Goal: Transaction & Acquisition: Book appointment/travel/reservation

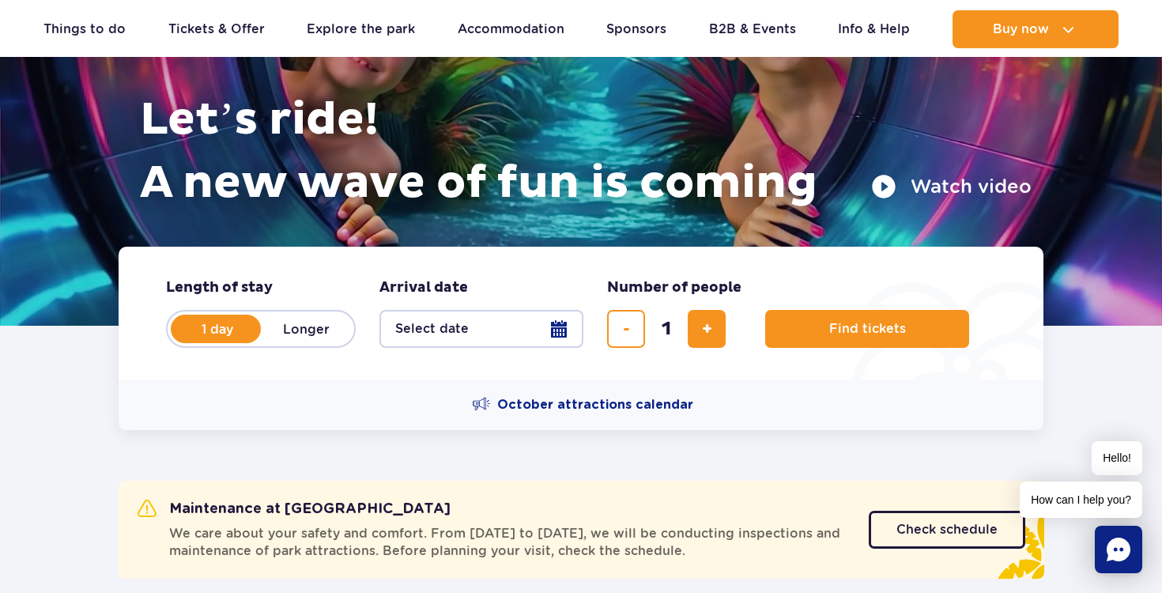
scroll to position [199, 0]
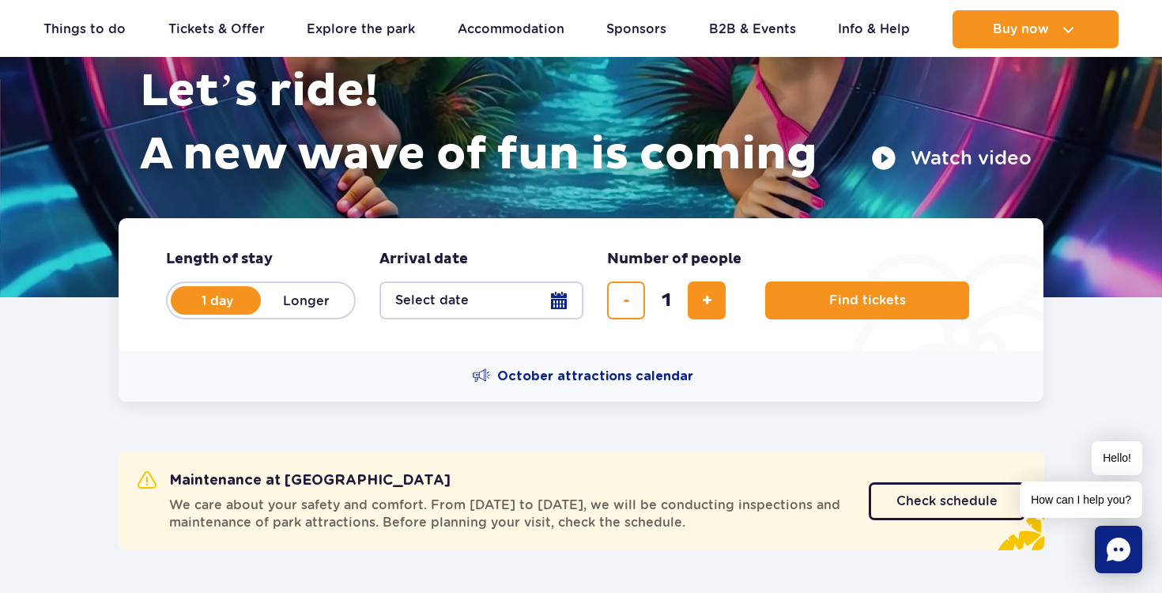
click at [303, 304] on label "Longer" at bounding box center [306, 300] width 90 height 33
click at [278, 314] on input "Longer" at bounding box center [269, 315] width 17 height 3
radio input "false"
radio input "true"
click at [559, 300] on button "Select date" at bounding box center [482, 301] width 204 height 38
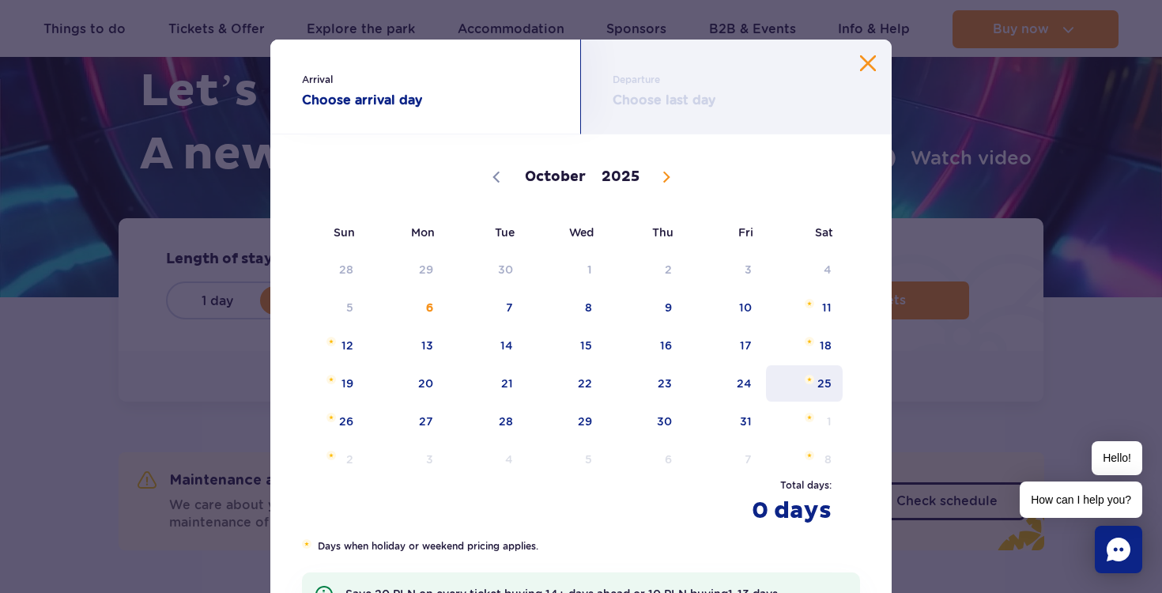
click at [819, 378] on span "25" at bounding box center [805, 383] width 80 height 36
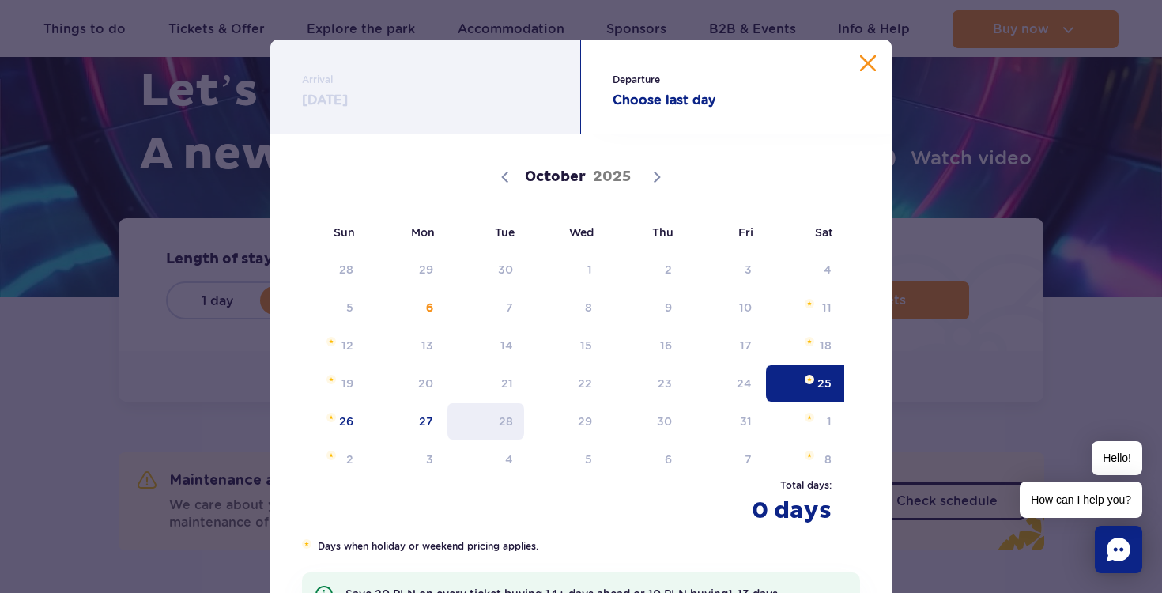
click at [498, 421] on span "28" at bounding box center [486, 421] width 80 height 36
click at [421, 413] on span "27" at bounding box center [406, 421] width 80 height 36
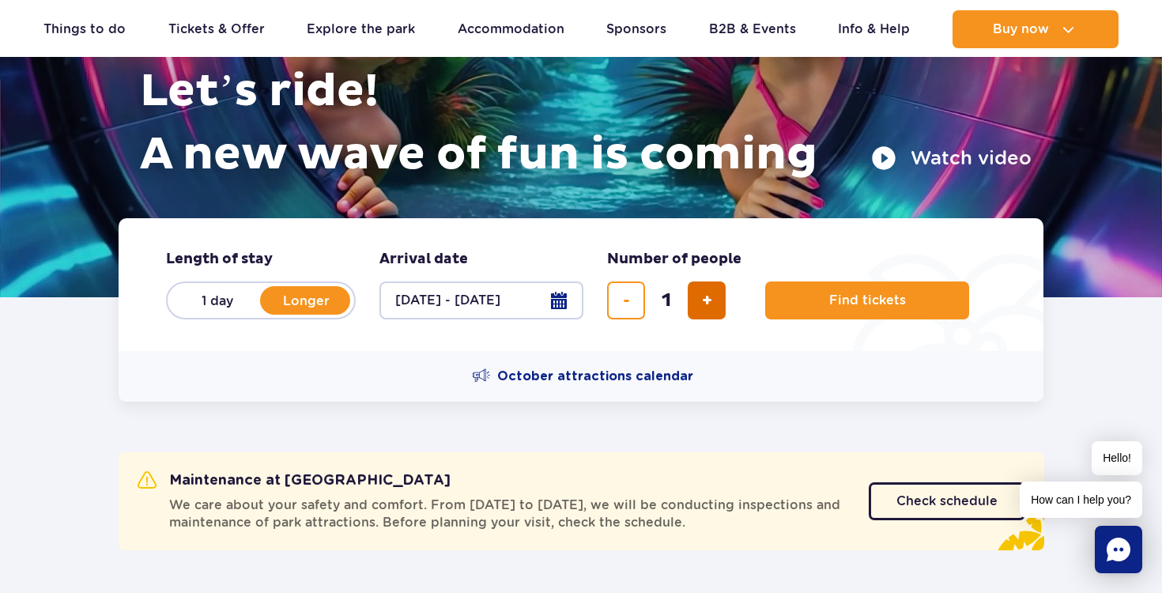
click at [709, 300] on span "add ticket" at bounding box center [707, 300] width 10 height 0
type input "4"
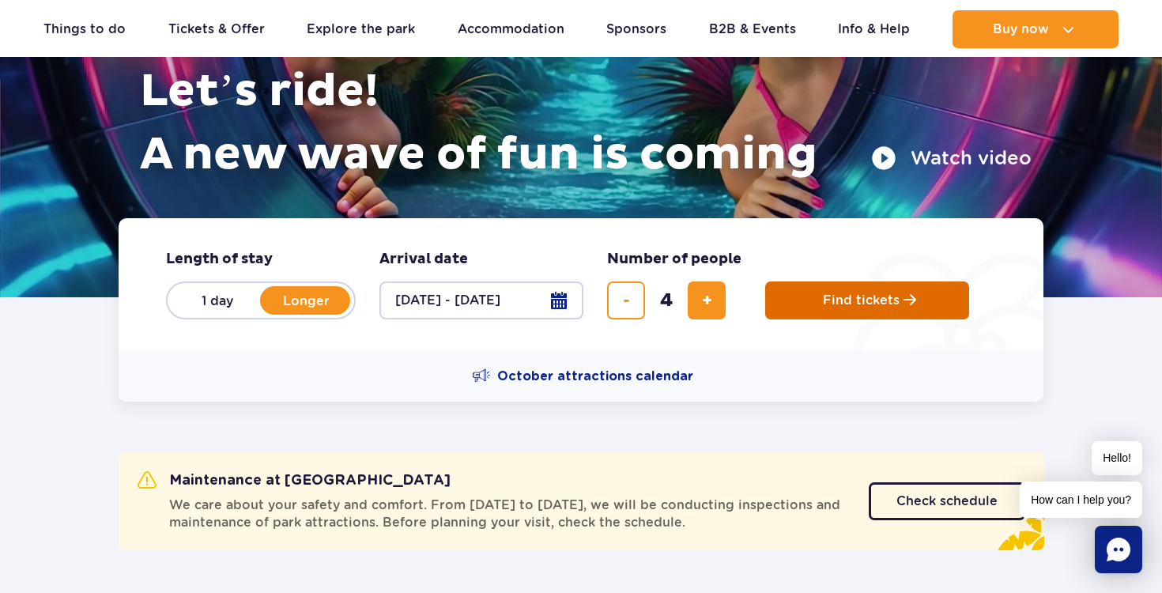
click at [871, 302] on span "Find tickets" at bounding box center [861, 300] width 77 height 14
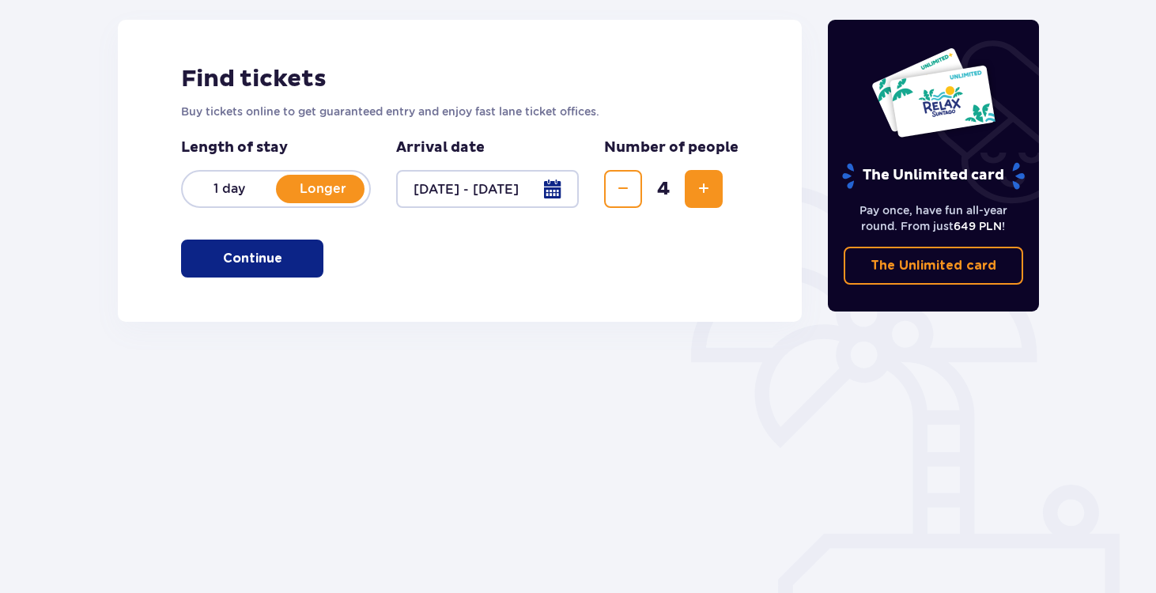
scroll to position [213, 0]
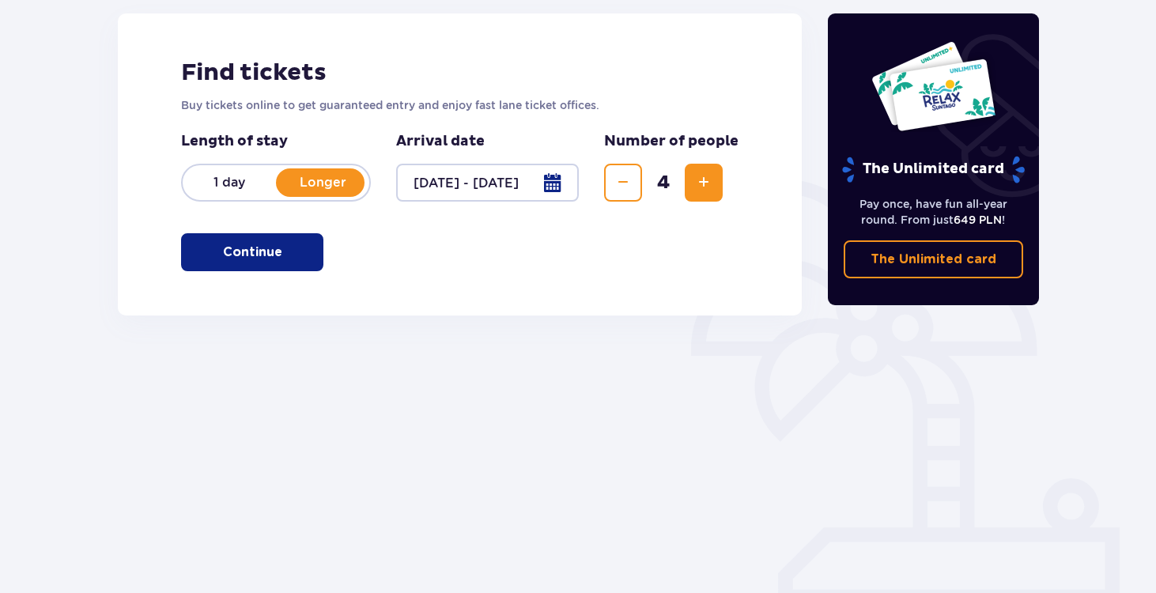
click at [285, 253] on span "button" at bounding box center [285, 252] width 19 height 19
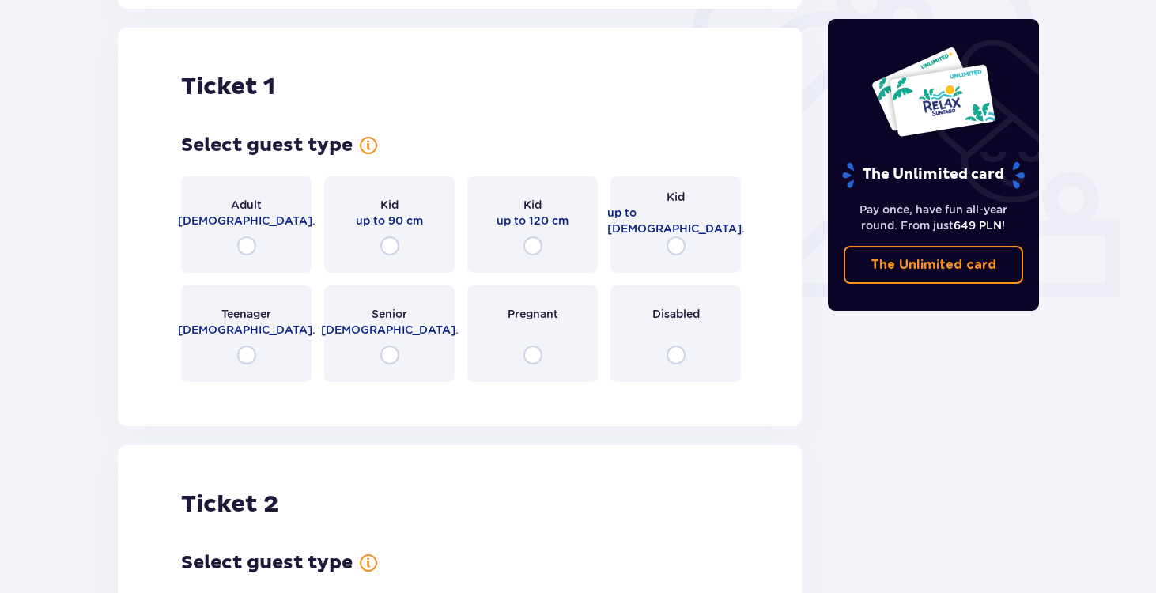
scroll to position [528, 0]
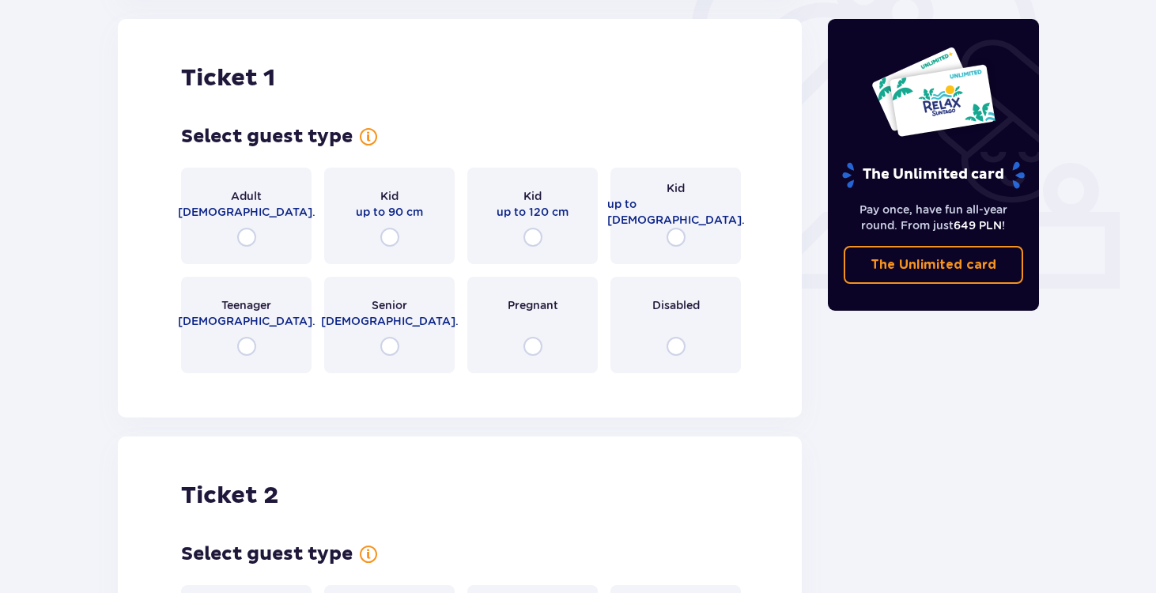
click at [244, 232] on input "radio" at bounding box center [246, 237] width 19 height 19
radio input "true"
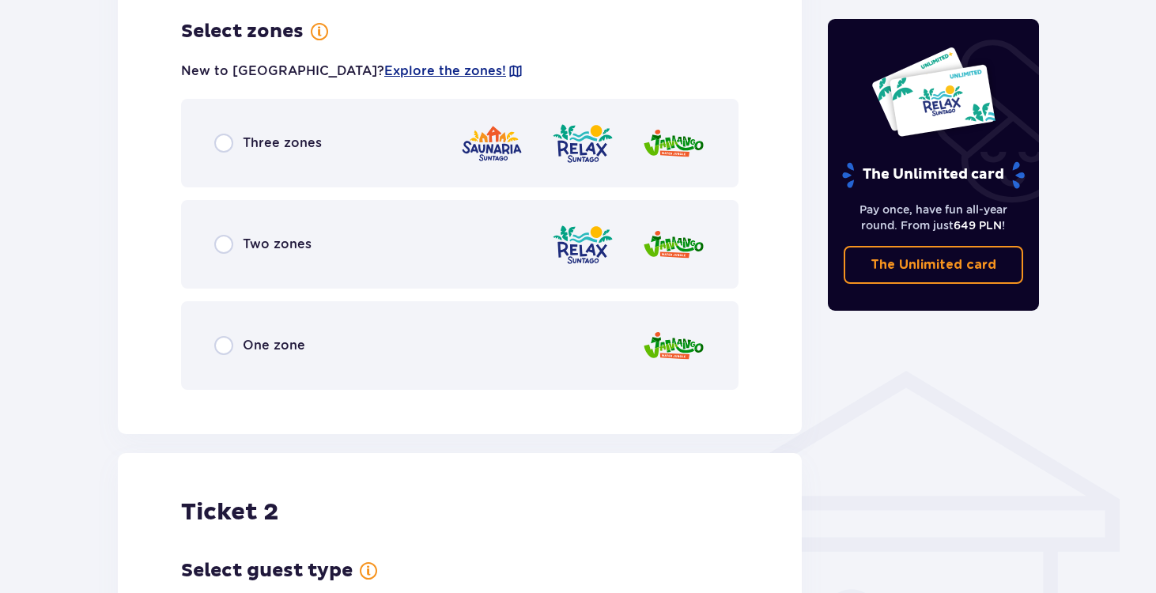
scroll to position [914, 0]
click at [226, 243] on input "radio" at bounding box center [223, 243] width 19 height 19
radio input "true"
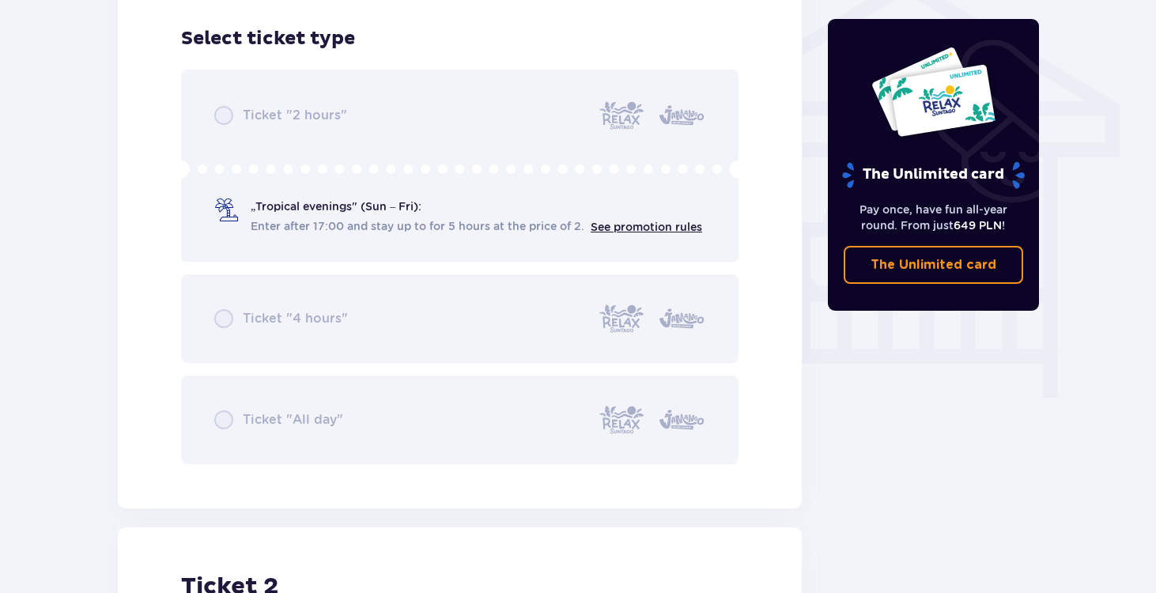
scroll to position [1316, 0]
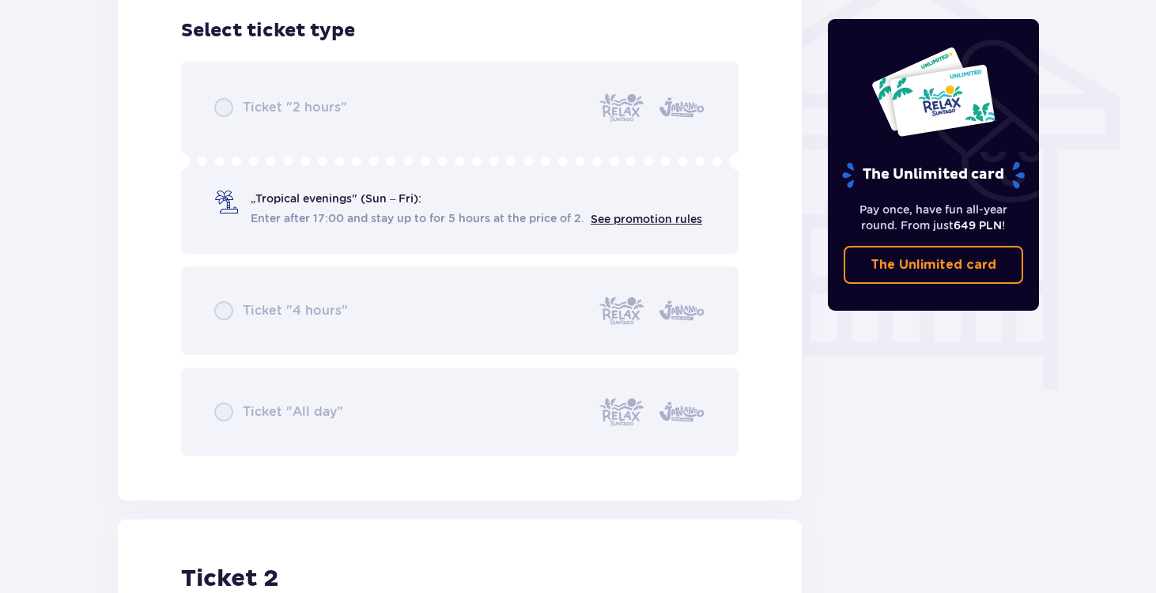
click at [304, 198] on div "Ticket "2 hours" „Tropical evenings" (Sun – Fri): Enter after 17:00 and stay up…" at bounding box center [459, 259] width 557 height 395
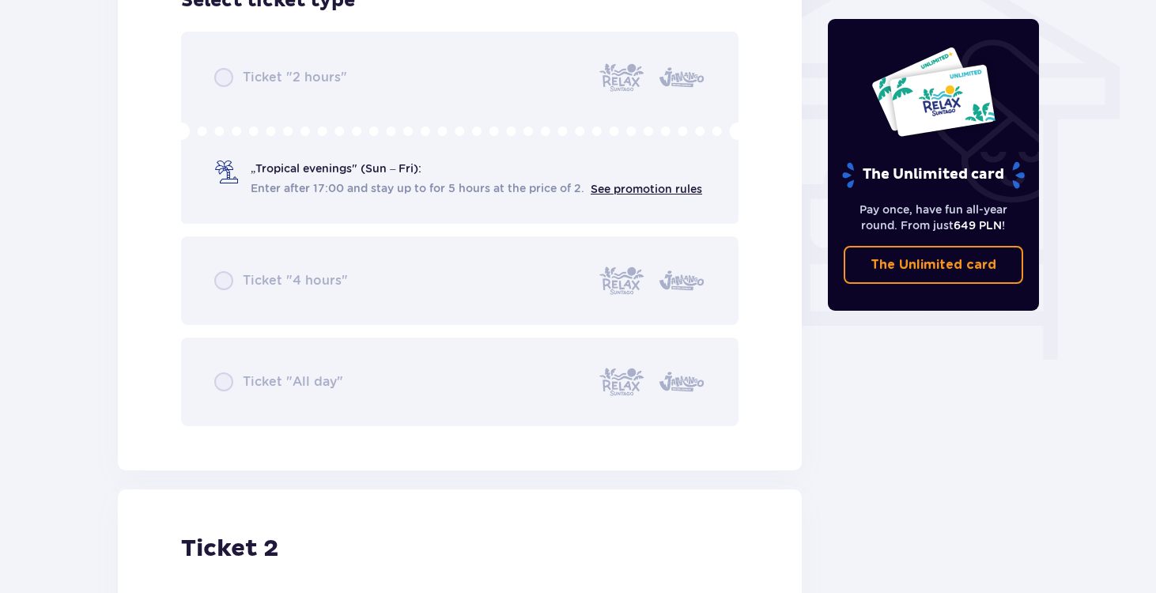
scroll to position [1347, 0]
click at [300, 179] on div "Ticket "2 hours" „Tropical evenings" (Sun – Fri): Enter after 17:00 and stay up…" at bounding box center [459, 227] width 557 height 395
click at [304, 77] on div "Ticket "2 hours" „Tropical evenings" (Sun – Fri): Enter after 17:00 and stay up…" at bounding box center [459, 227] width 557 height 395
click at [316, 267] on div "Ticket "2 hours" „Tropical evenings" (Sun – Fri): Enter after 17:00 and stay up…" at bounding box center [459, 227] width 557 height 395
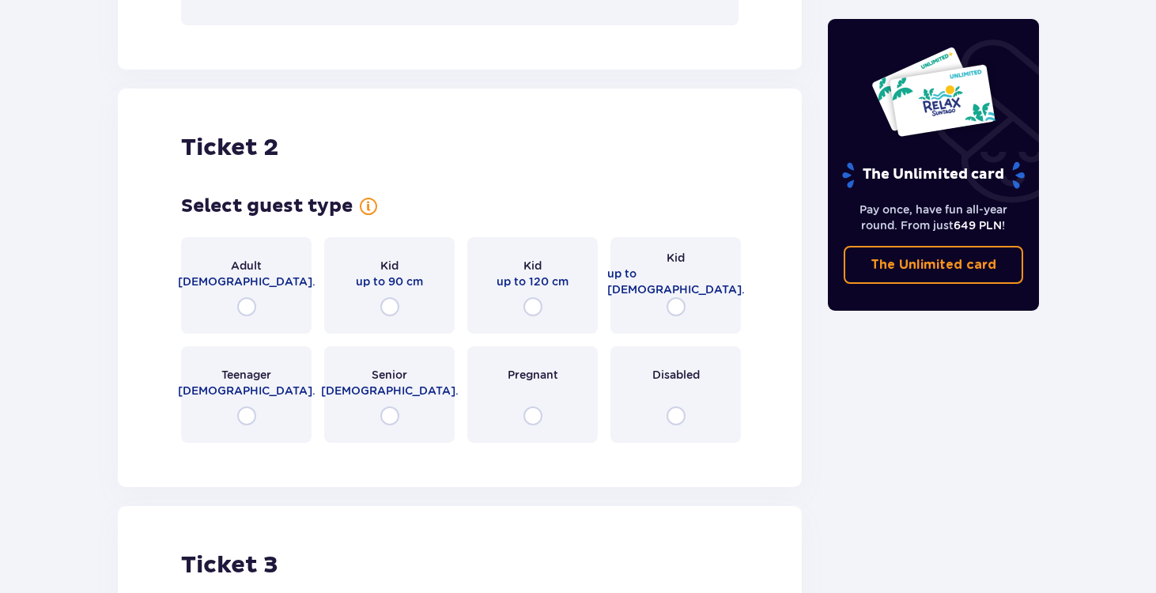
scroll to position [1748, 0]
click at [249, 301] on input "radio" at bounding box center [246, 305] width 19 height 19
radio input "true"
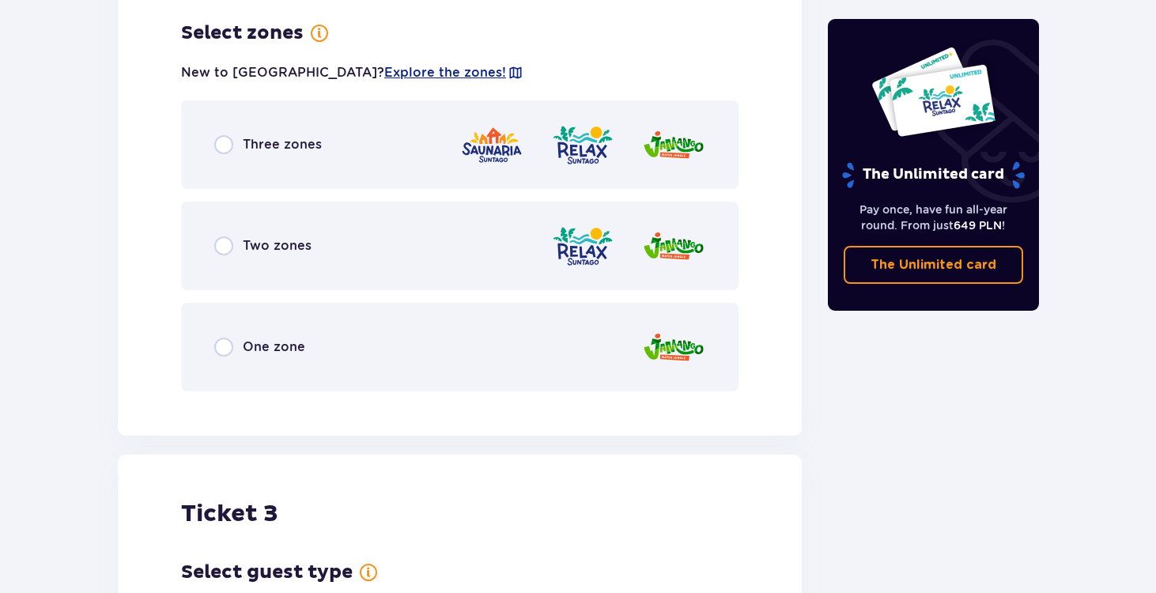
scroll to position [2202, 0]
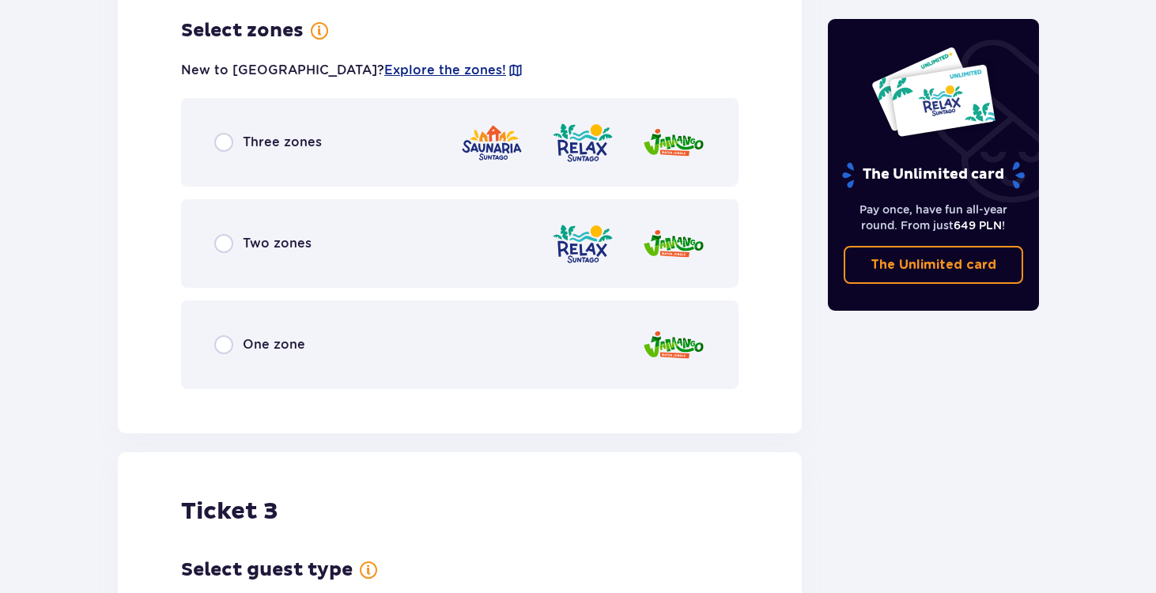
click at [224, 242] on input "radio" at bounding box center [223, 243] width 19 height 19
radio input "true"
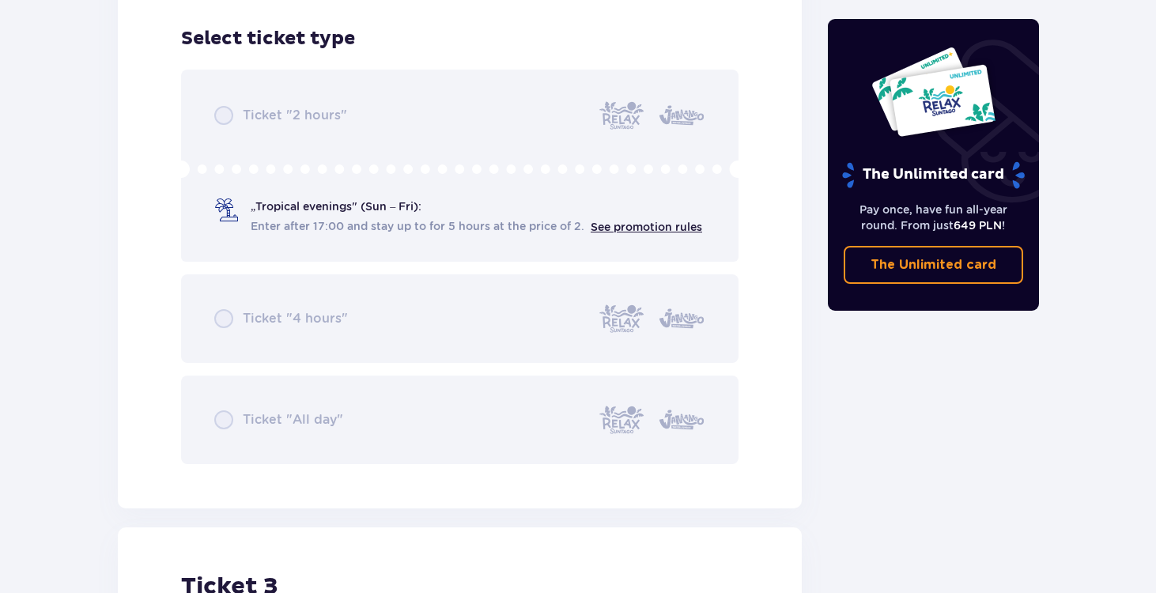
scroll to position [2604, 0]
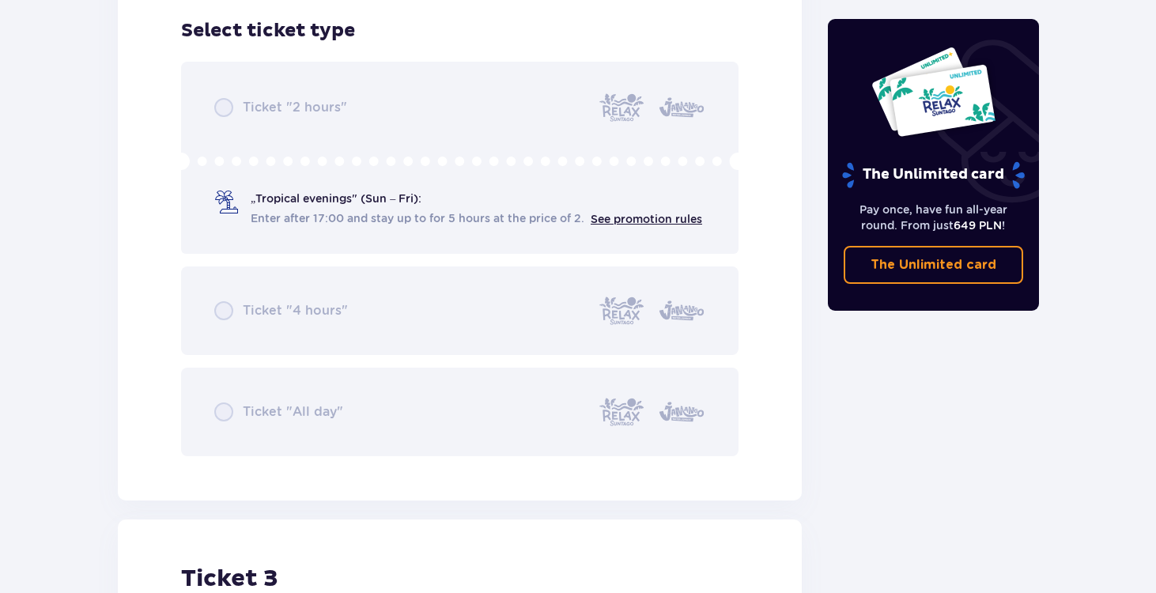
click at [279, 206] on div "Ticket "2 hours" „Tropical evenings" (Sun – Fri): Enter after 17:00 and stay up…" at bounding box center [459, 259] width 557 height 395
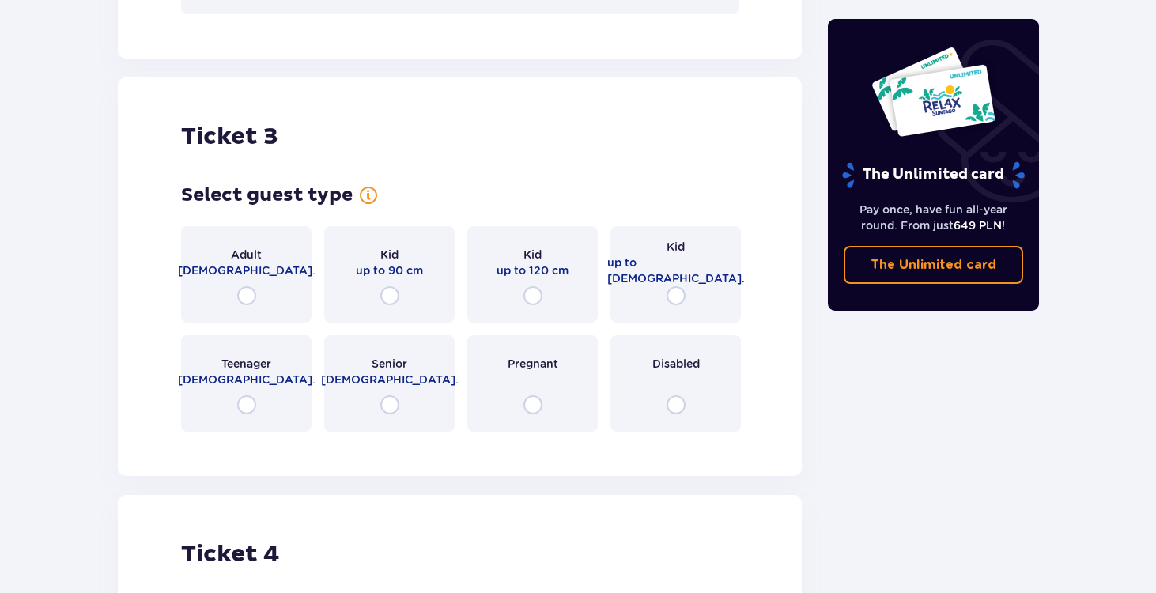
scroll to position [3056, 0]
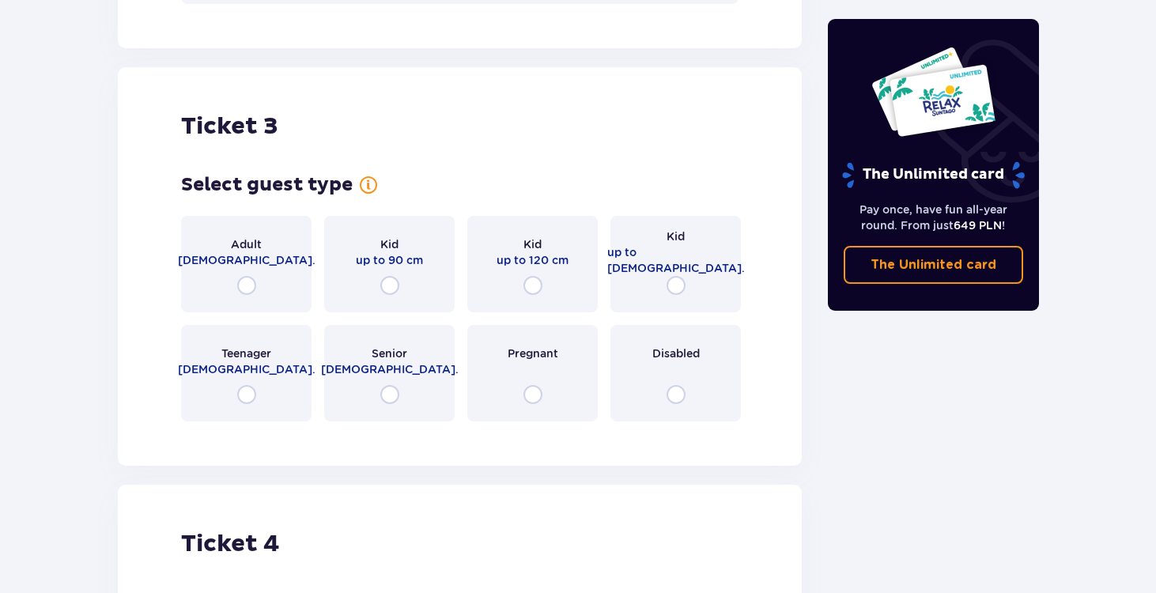
click at [673, 285] on input "radio" at bounding box center [676, 285] width 19 height 19
radio input "true"
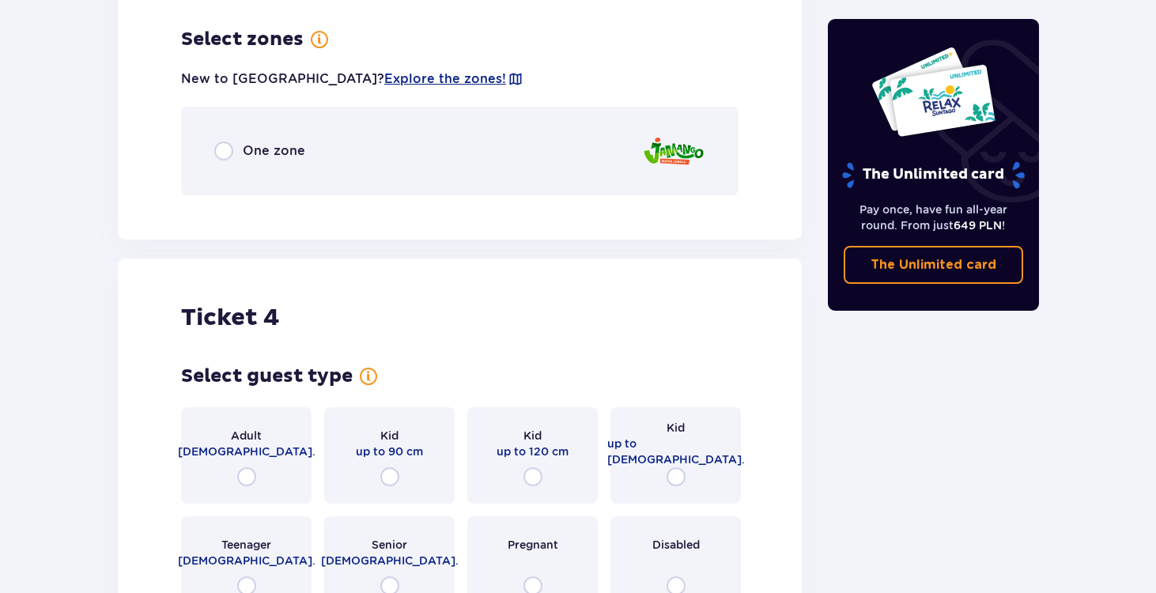
scroll to position [3490, 0]
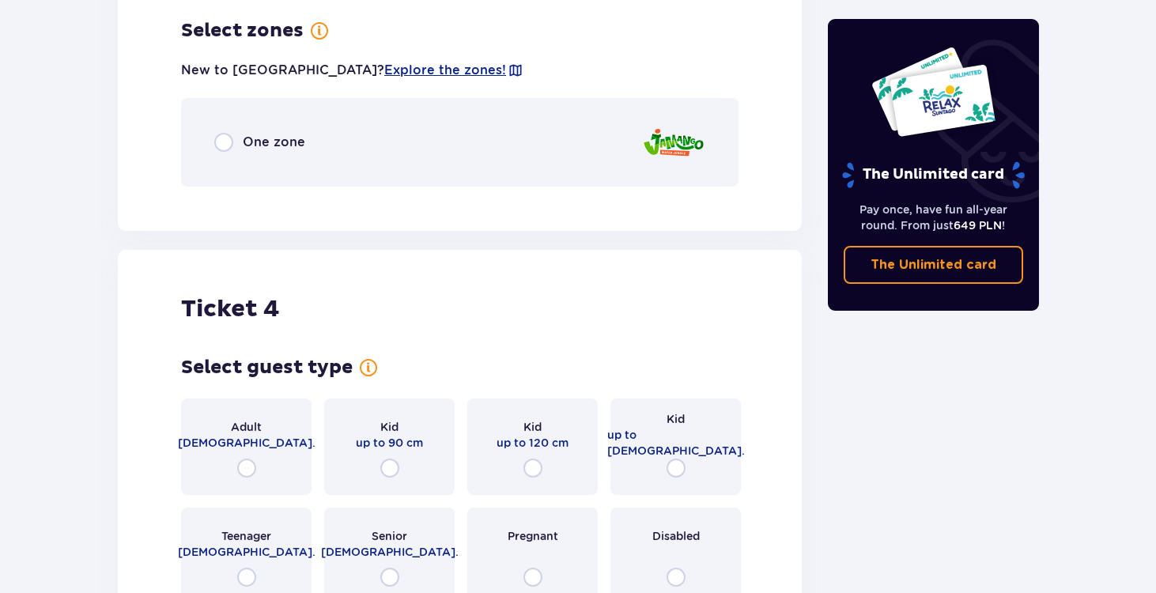
click at [227, 145] on input "radio" at bounding box center [223, 142] width 19 height 19
radio input "true"
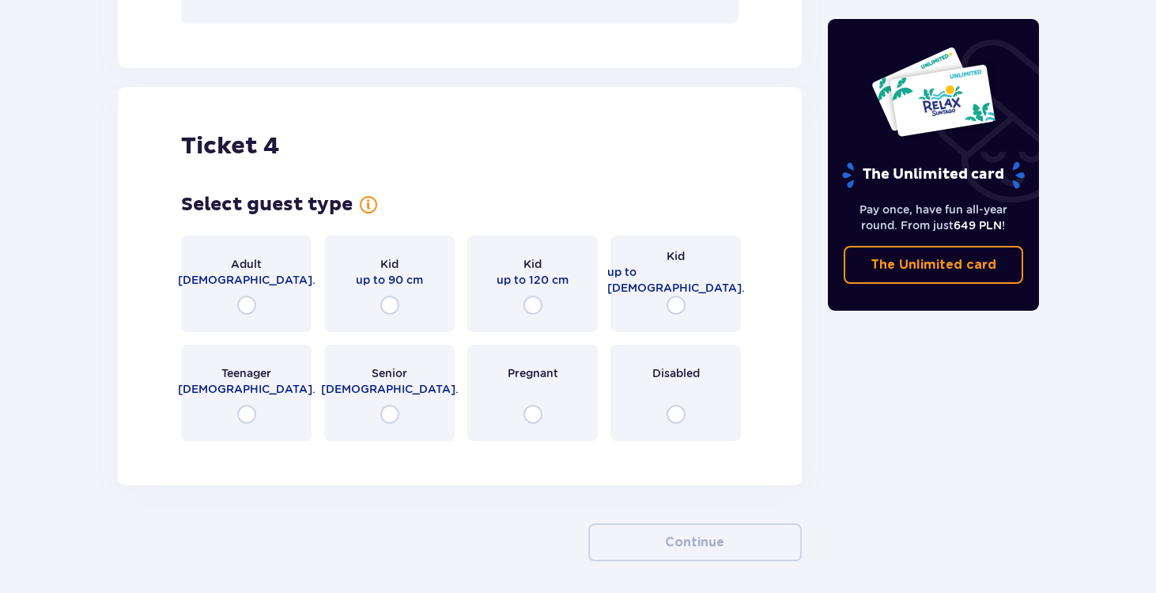
scroll to position [4129, 0]
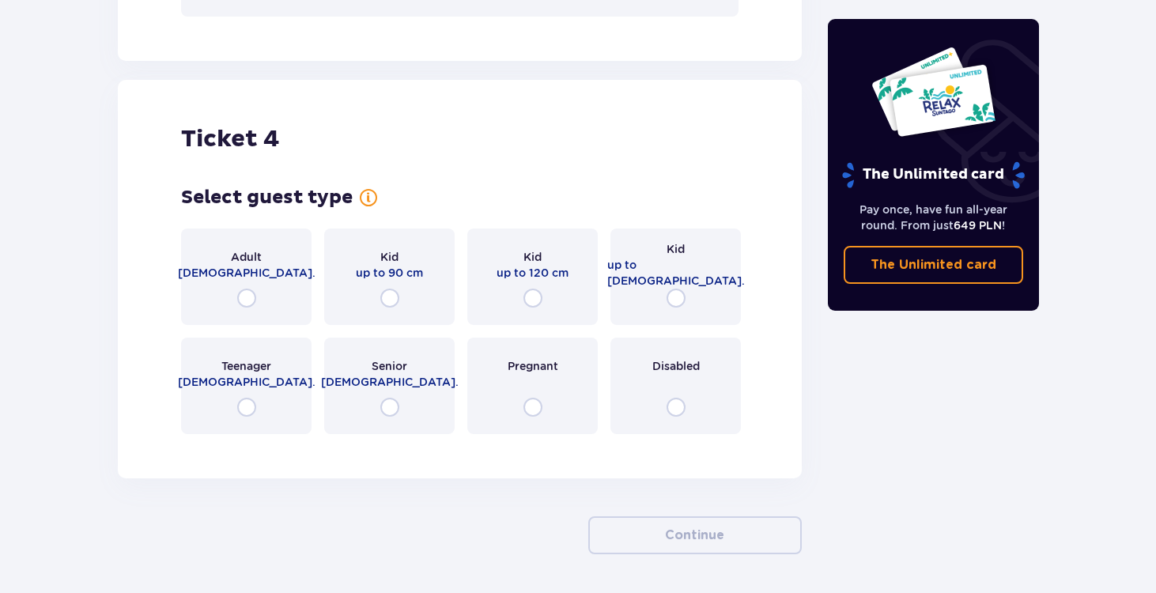
click at [673, 300] on input "radio" at bounding box center [676, 298] width 19 height 19
radio input "true"
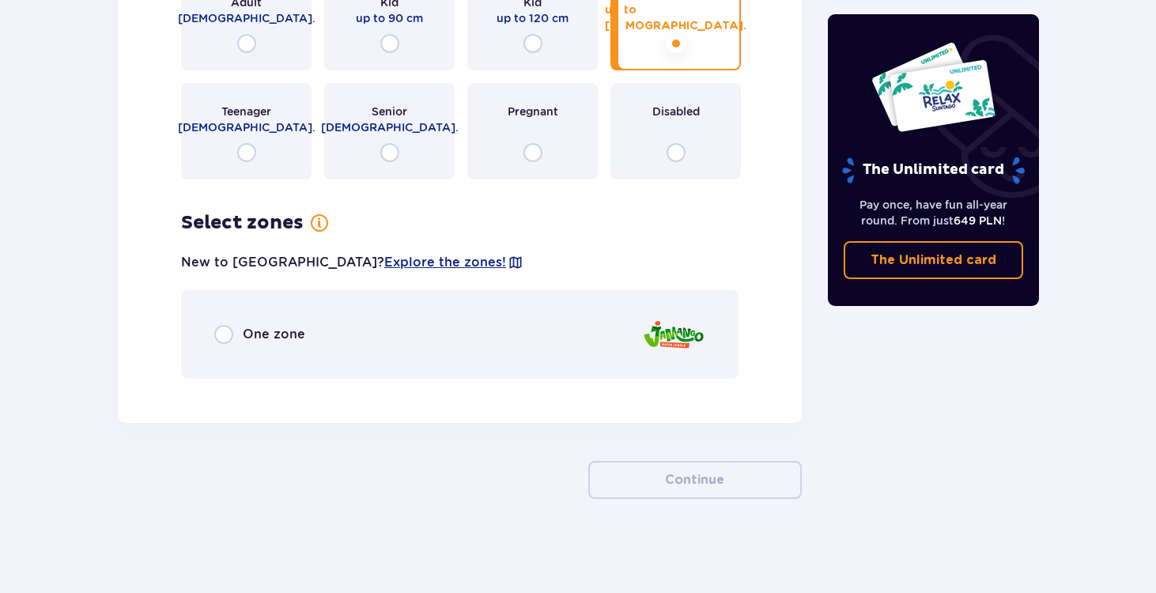
scroll to position [4385, 0]
click at [222, 332] on input "radio" at bounding box center [223, 333] width 19 height 19
radio input "true"
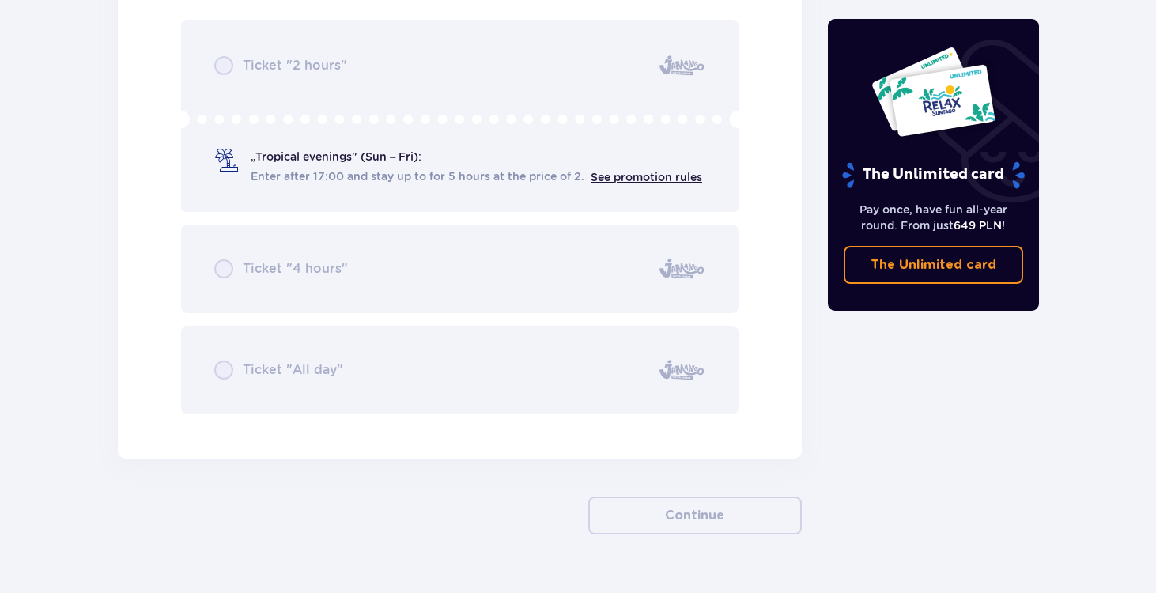
scroll to position [4854, 0]
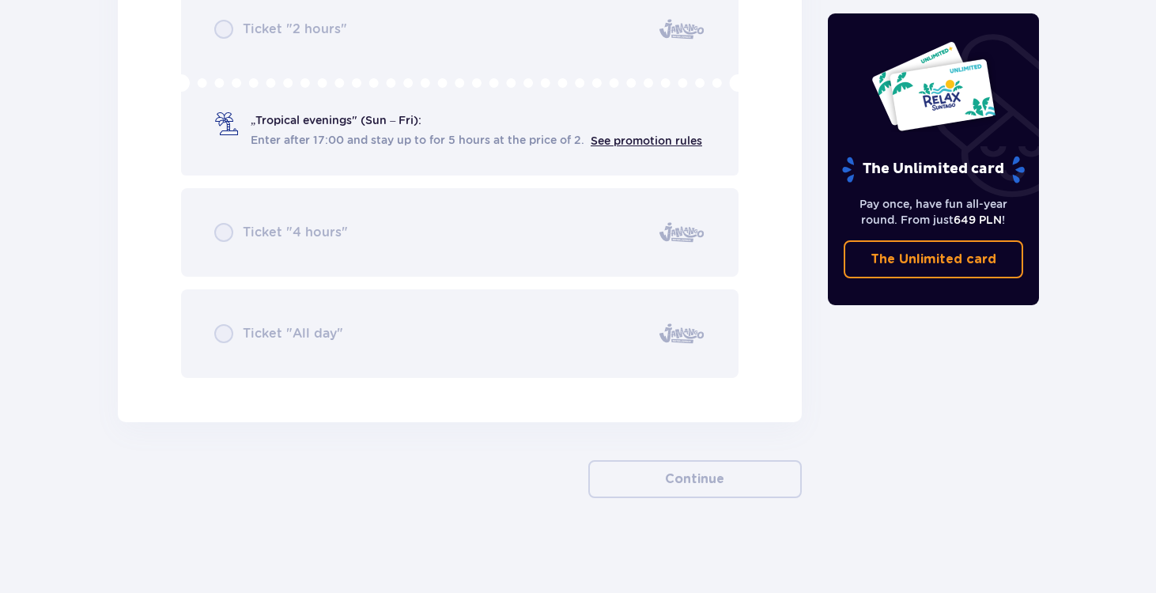
click at [561, 158] on div "Ticket "2 hours" „Tropical evenings" (Sun – Fri): Enter after 17:00 and stay up…" at bounding box center [459, 180] width 557 height 395
click at [506, 118] on div "Ticket "2 hours" „Tropical evenings" (Sun – Fri): Enter after 17:00 and stay up…" at bounding box center [459, 180] width 557 height 395
drag, startPoint x: 399, startPoint y: 122, endPoint x: 497, endPoint y: 123, distance: 98.9
click at [409, 122] on div "Ticket "2 hours" „Tropical evenings" (Sun – Fri): Enter after 17:00 and stay up…" at bounding box center [459, 180] width 557 height 395
click at [623, 135] on div "Ticket "2 hours" „Tropical evenings" (Sun – Fri): Enter after 17:00 and stay up…" at bounding box center [459, 180] width 557 height 395
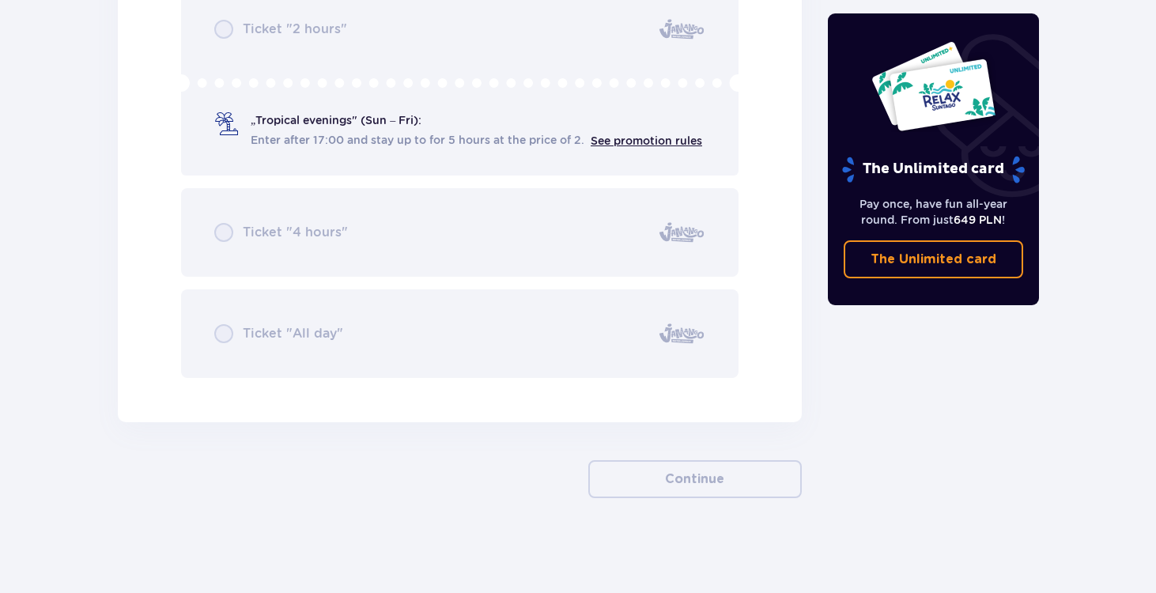
click at [380, 115] on div "Ticket "2 hours" „Tropical evenings" (Sun – Fri): Enter after 17:00 and stay up…" at bounding box center [459, 180] width 557 height 395
click at [327, 21] on div "Ticket "2 hours" „Tropical evenings" (Sun – Fri): Enter after 17:00 and stay up…" at bounding box center [459, 180] width 557 height 395
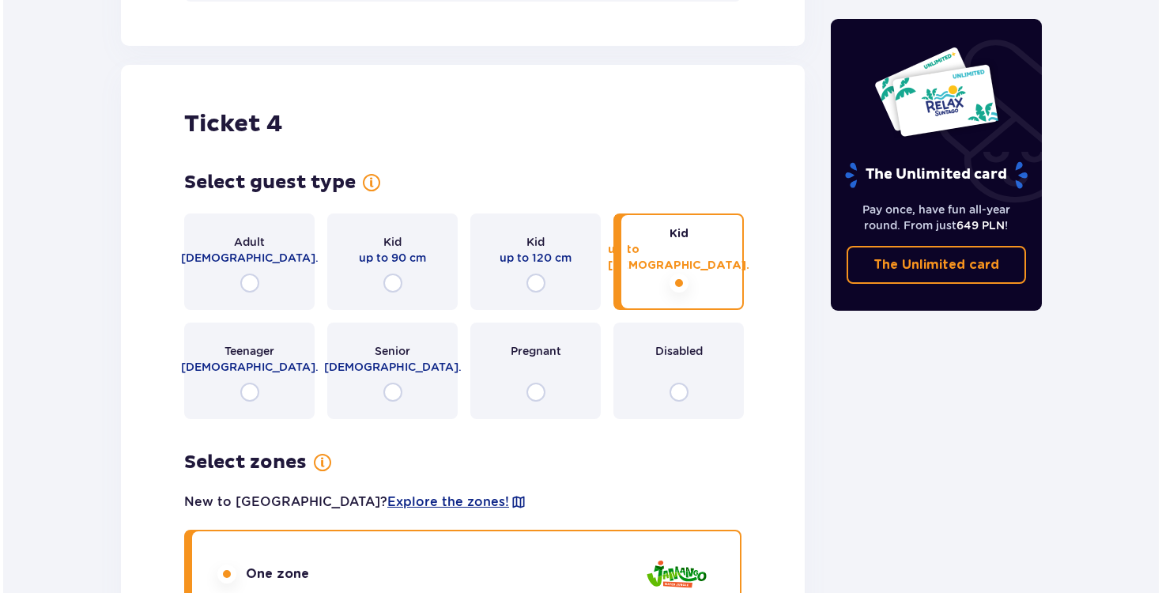
scroll to position [4141, 0]
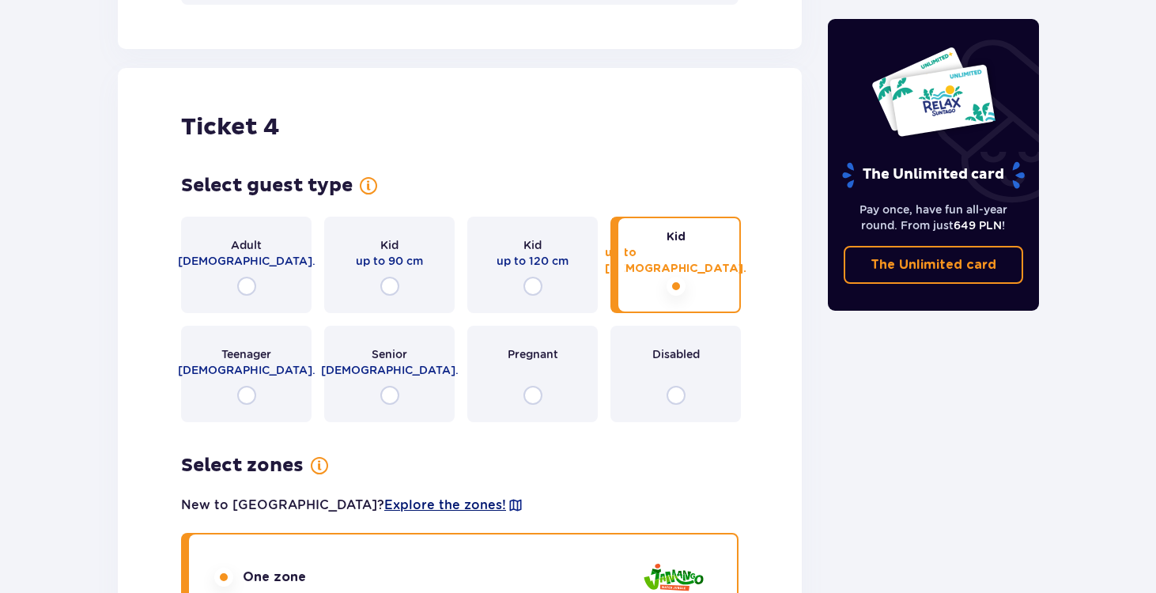
click at [384, 509] on span "Explore the zones!" at bounding box center [445, 505] width 122 height 17
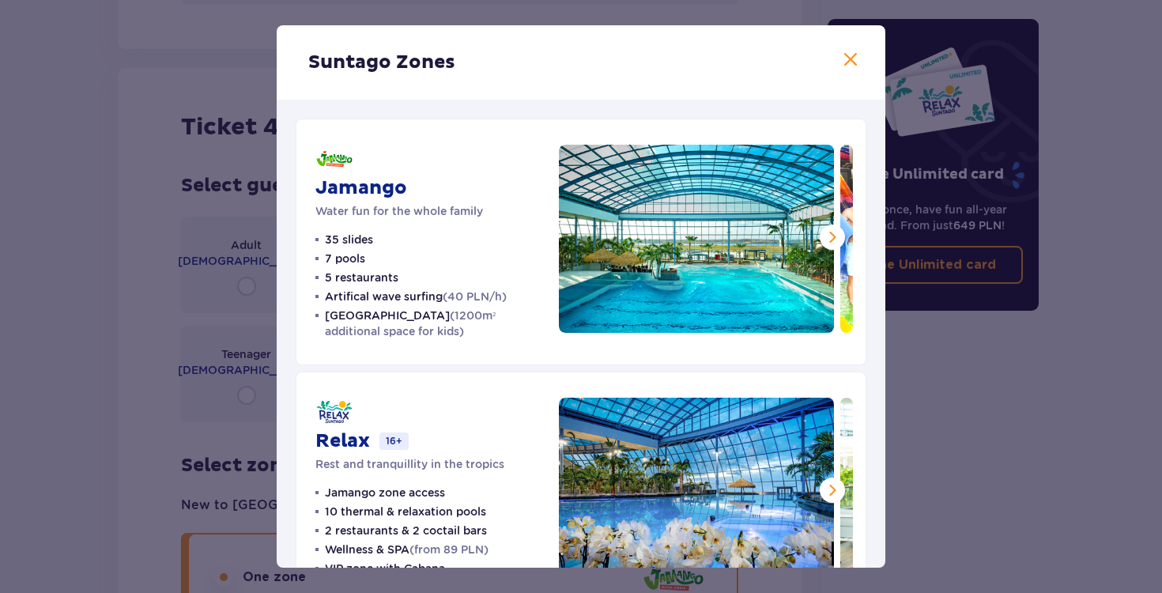
click at [833, 235] on span at bounding box center [832, 237] width 19 height 19
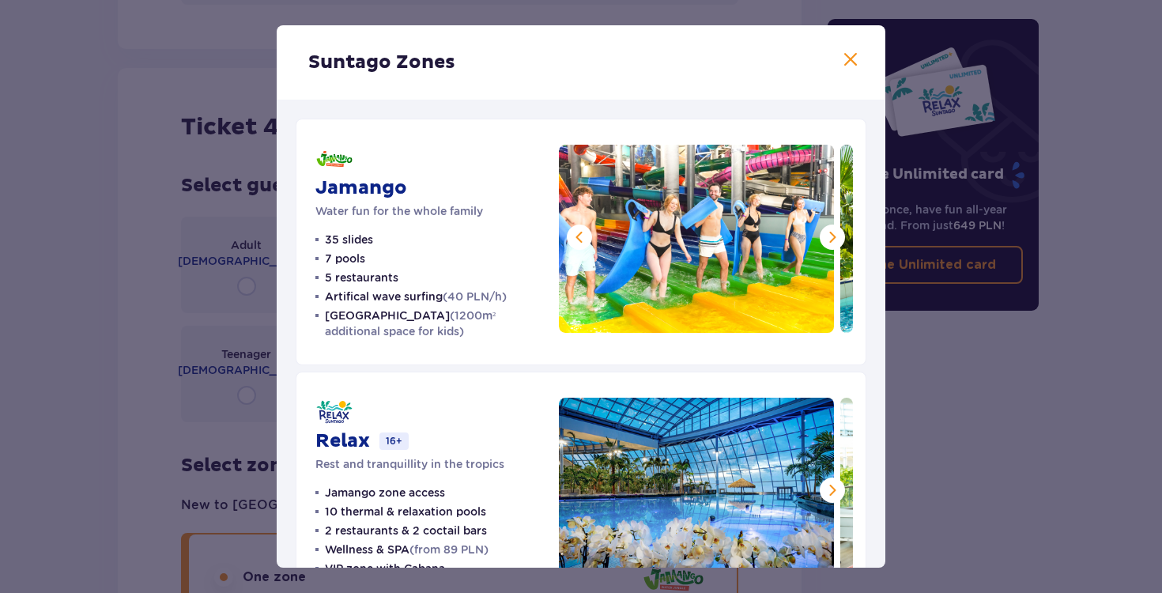
click at [844, 57] on span at bounding box center [850, 60] width 19 height 19
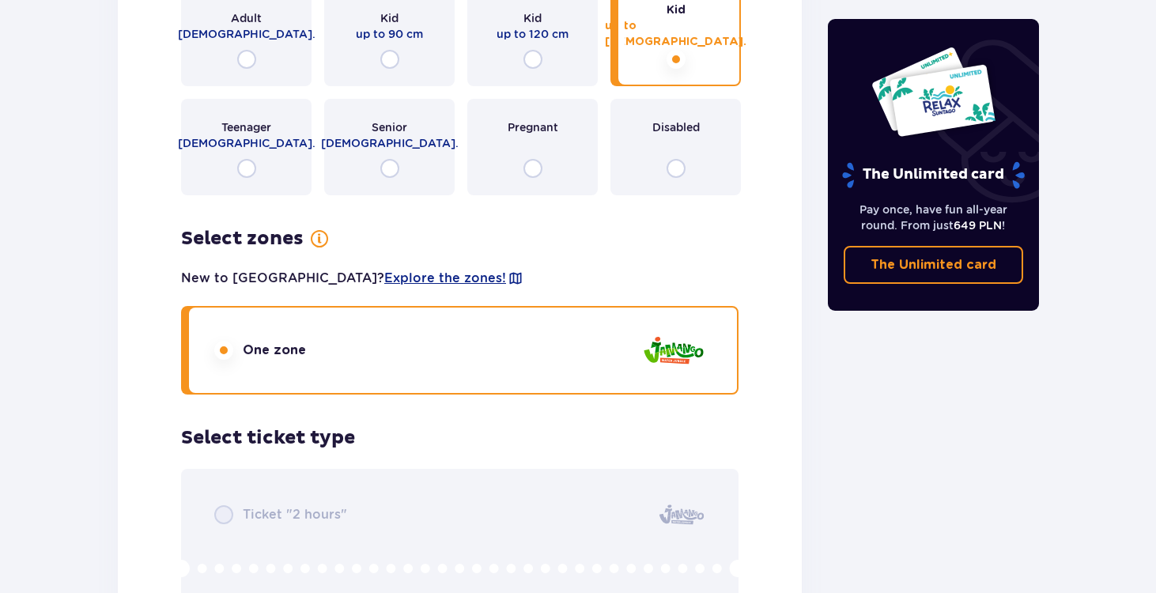
scroll to position [4854, 0]
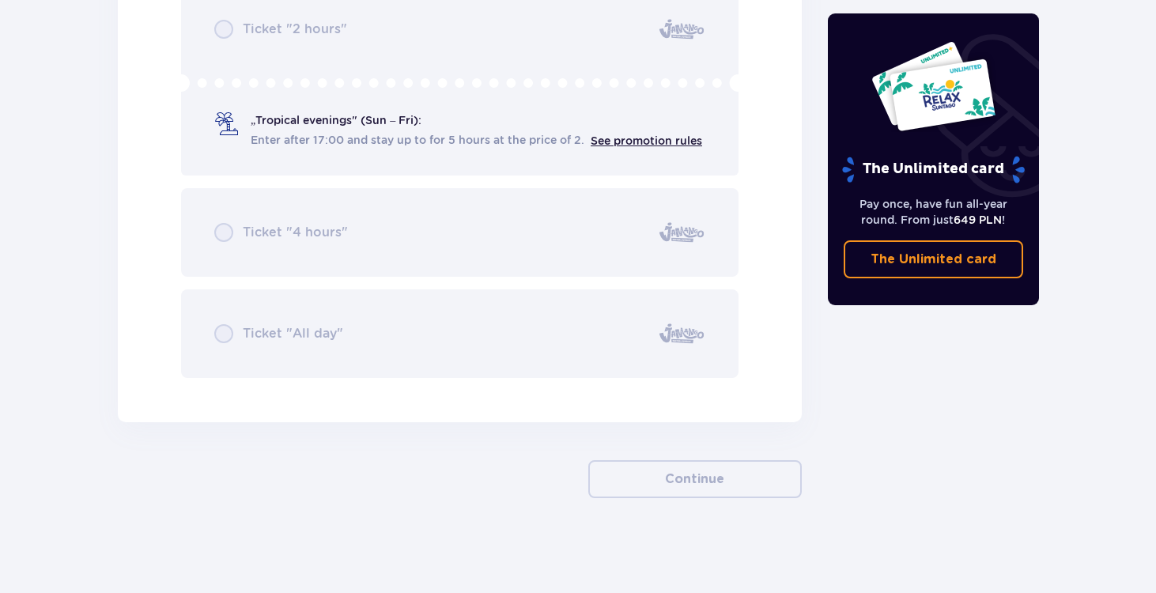
click at [376, 123] on div "Ticket "2 hours" „Tropical evenings" (Sun – Fri): Enter after 17:00 and stay up…" at bounding box center [459, 180] width 557 height 395
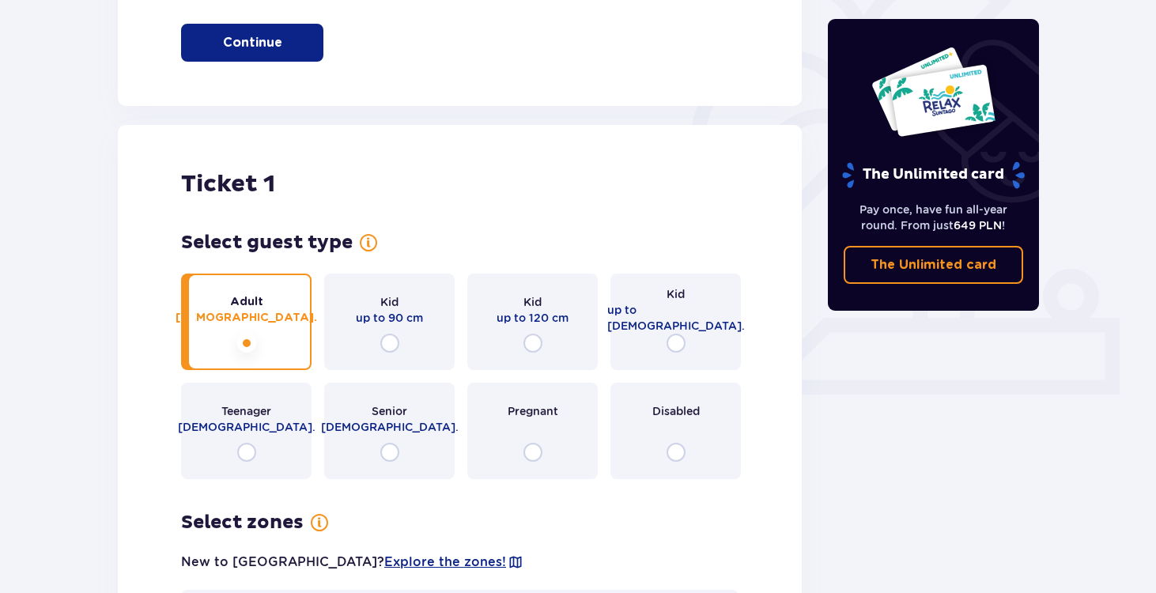
scroll to position [0, 0]
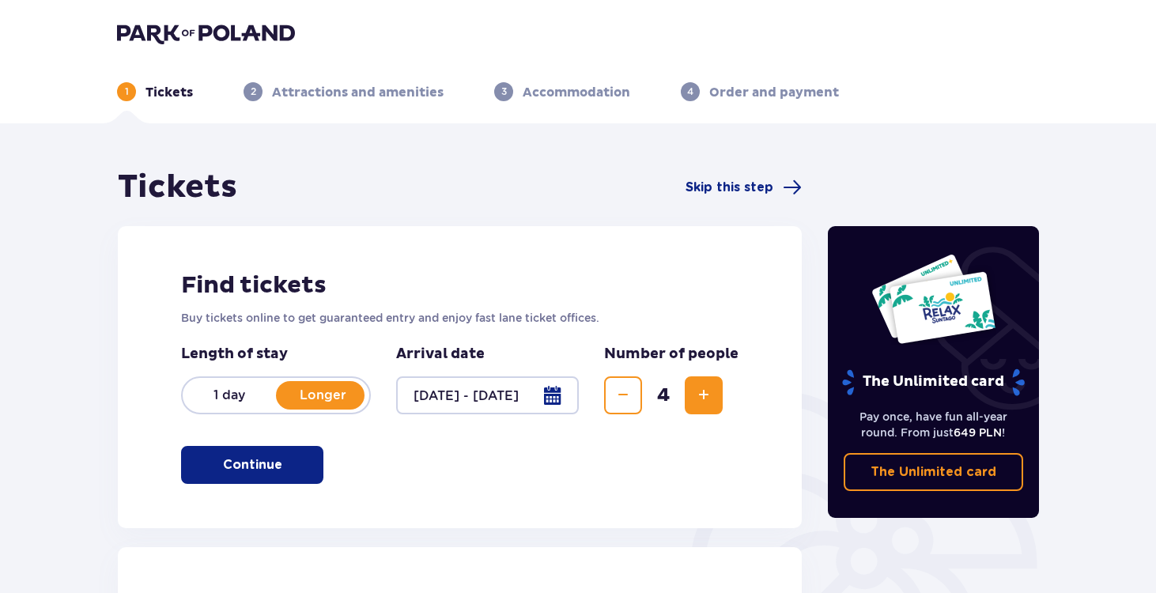
click at [276, 470] on span "button" at bounding box center [285, 464] width 19 height 19
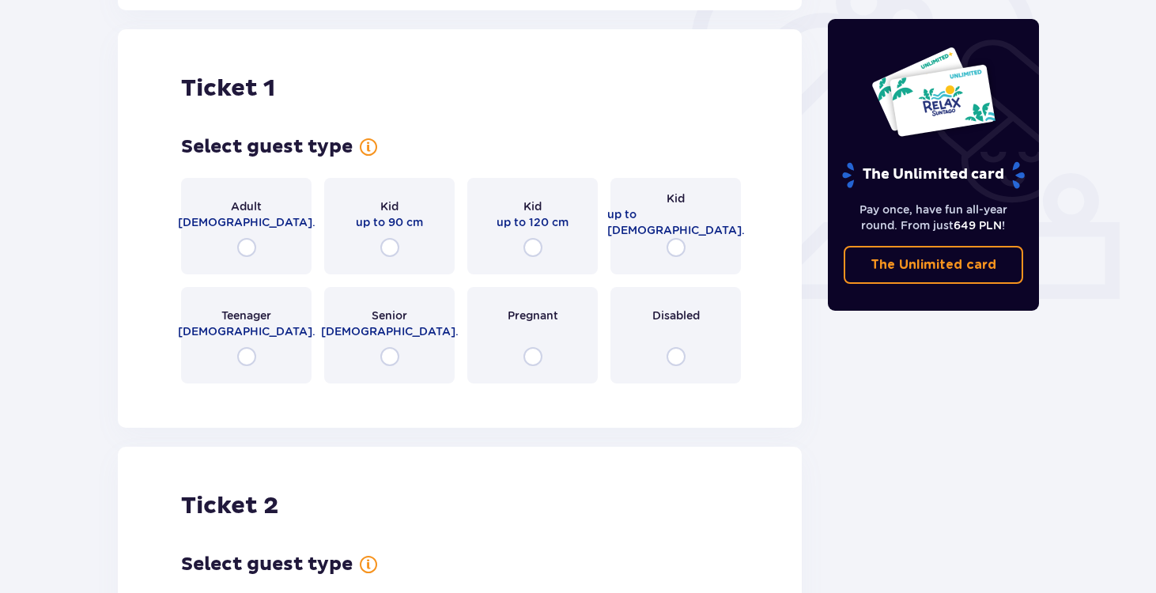
scroll to position [528, 0]
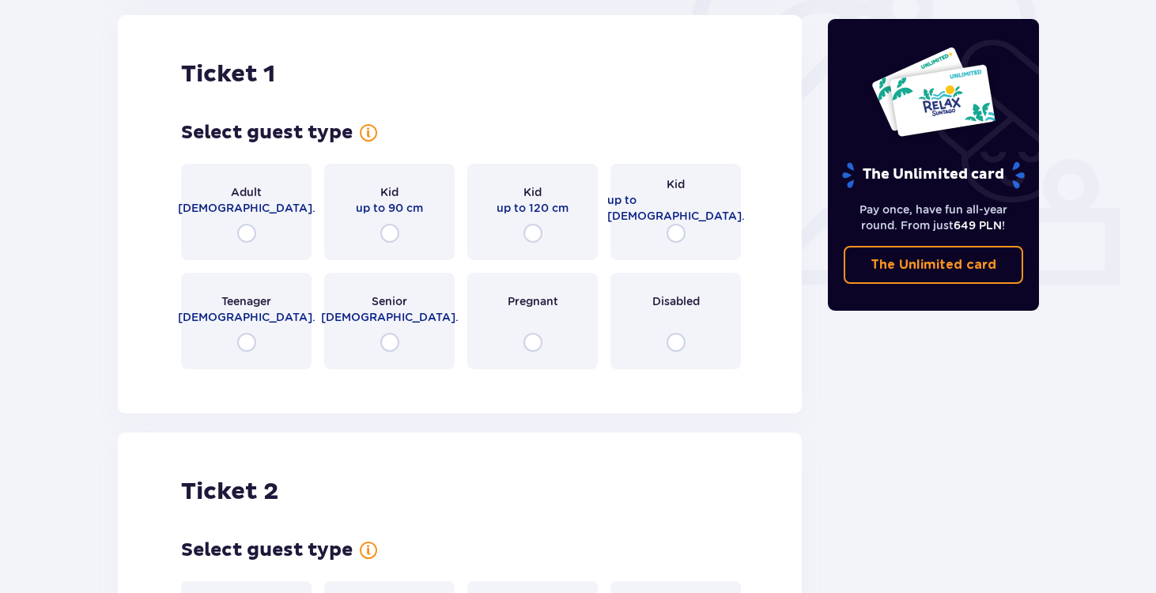
click at [248, 236] on input "radio" at bounding box center [246, 233] width 19 height 19
radio input "true"
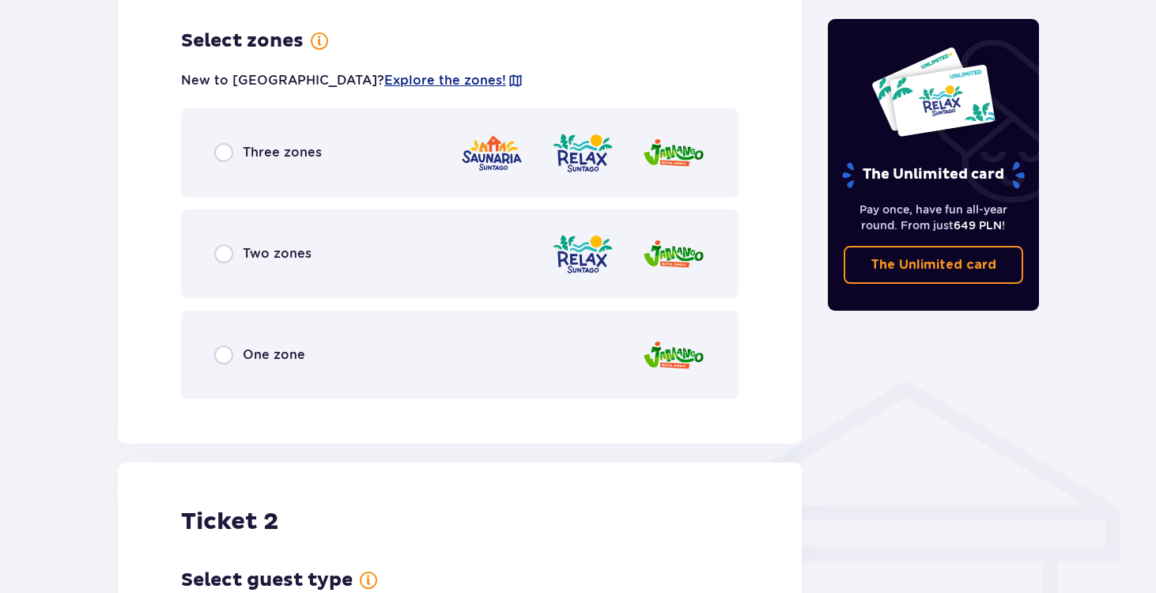
scroll to position [914, 0]
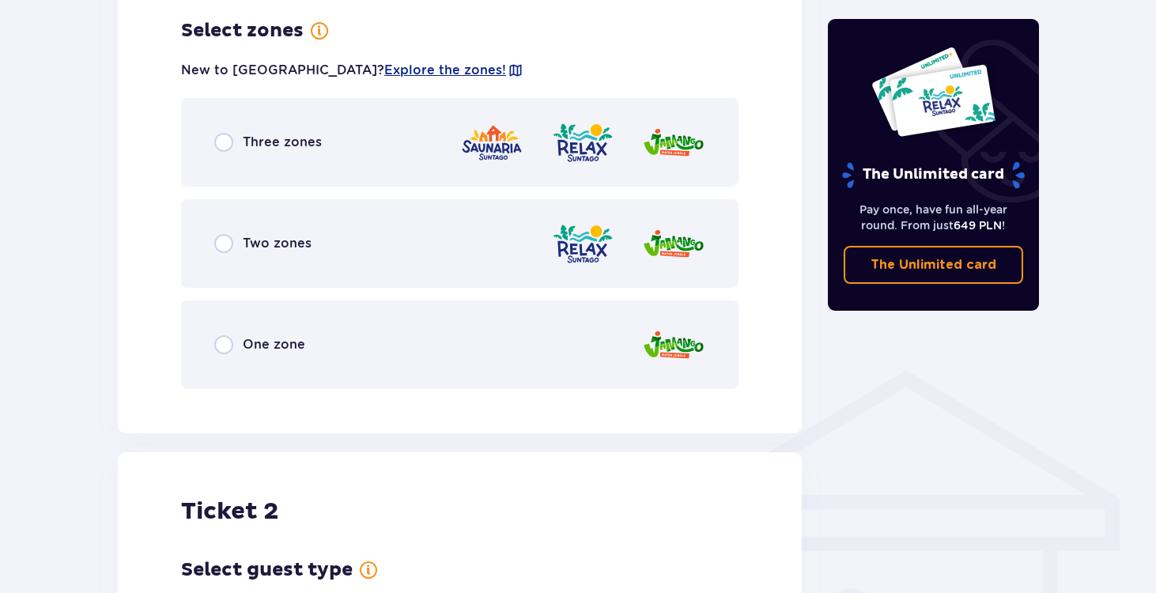
click at [221, 242] on input "radio" at bounding box center [223, 243] width 19 height 19
radio input "true"
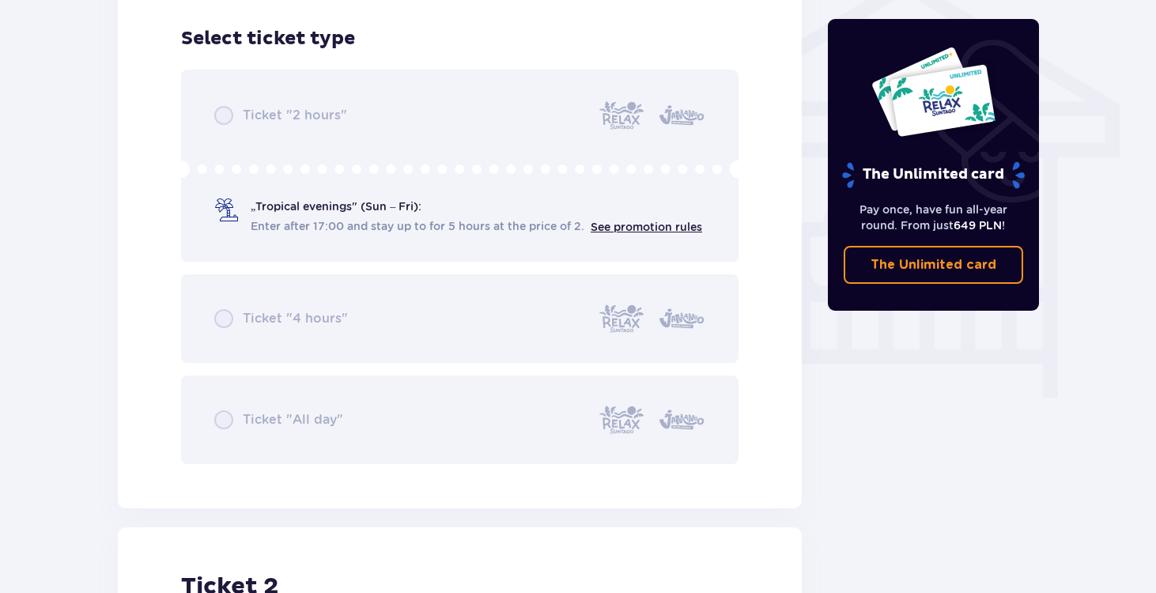
scroll to position [1316, 0]
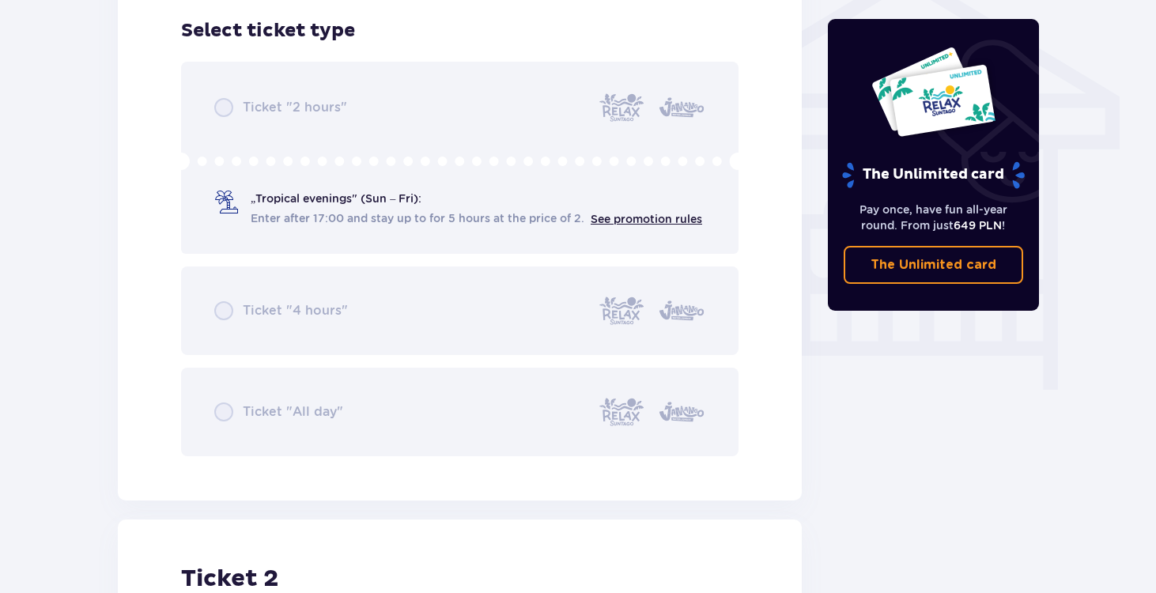
click at [297, 121] on div "Ticket "2 hours" „Tropical evenings" (Sun – Fri): Enter after 17:00 and stay up…" at bounding box center [459, 259] width 557 height 395
click at [288, 215] on div "Ticket "2 hours" „Tropical evenings" (Sun – Fri): Enter after 17:00 and stay up…" at bounding box center [459, 259] width 557 height 395
click at [291, 312] on div "Ticket "2 hours" „Tropical evenings" (Sun – Fri): Enter after 17:00 and stay up…" at bounding box center [459, 259] width 557 height 395
click at [279, 402] on div "Ticket "2 hours" „Tropical evenings" (Sun – Fri): Enter after 17:00 and stay up…" at bounding box center [459, 259] width 557 height 395
drag, startPoint x: 279, startPoint y: 402, endPoint x: 259, endPoint y: 402, distance: 20.6
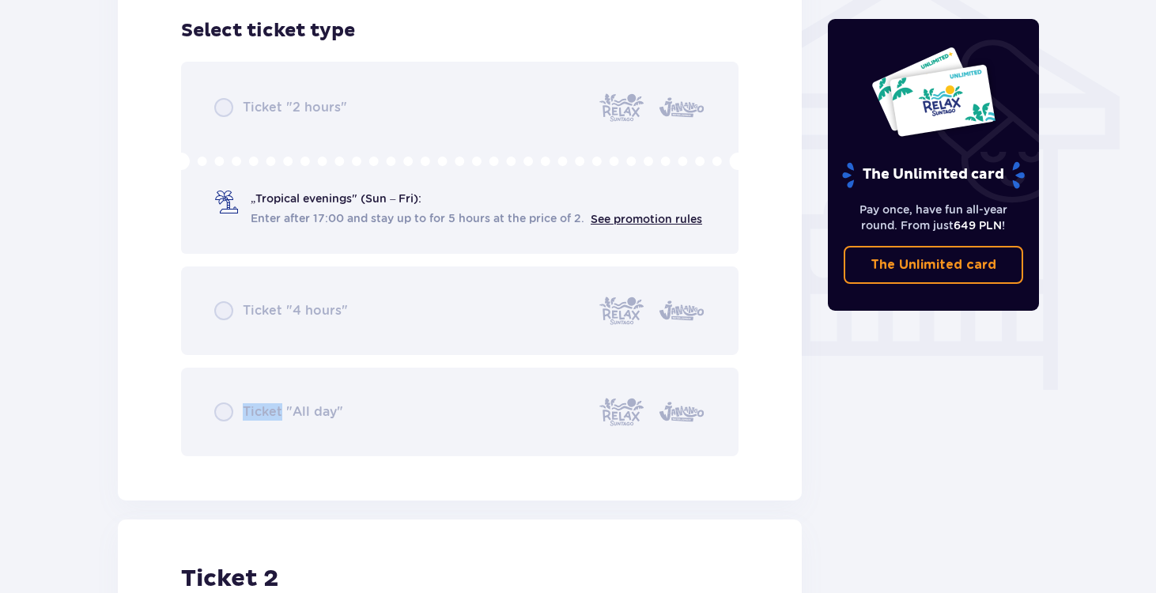
click at [279, 402] on div "Ticket "2 hours" „Tropical evenings" (Sun – Fri): Enter after 17:00 and stay up…" at bounding box center [459, 259] width 557 height 395
click at [222, 415] on div "Ticket "2 hours" „Tropical evenings" (Sun – Fri): Enter after 17:00 and stay up…" at bounding box center [459, 259] width 557 height 395
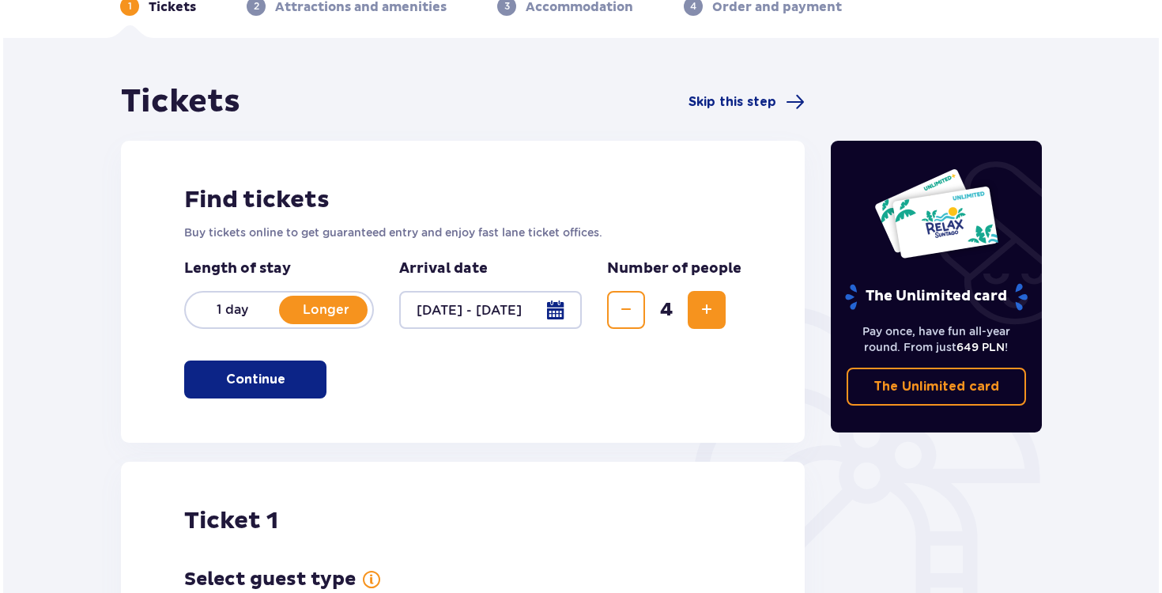
scroll to position [90, 0]
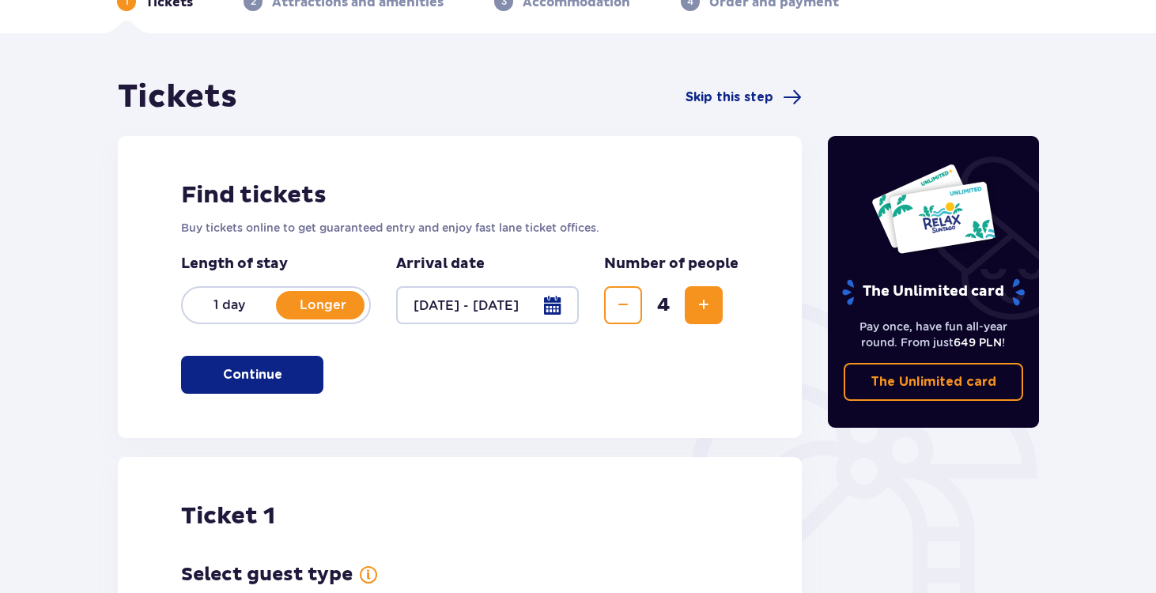
click at [555, 304] on div at bounding box center [487, 305] width 183 height 38
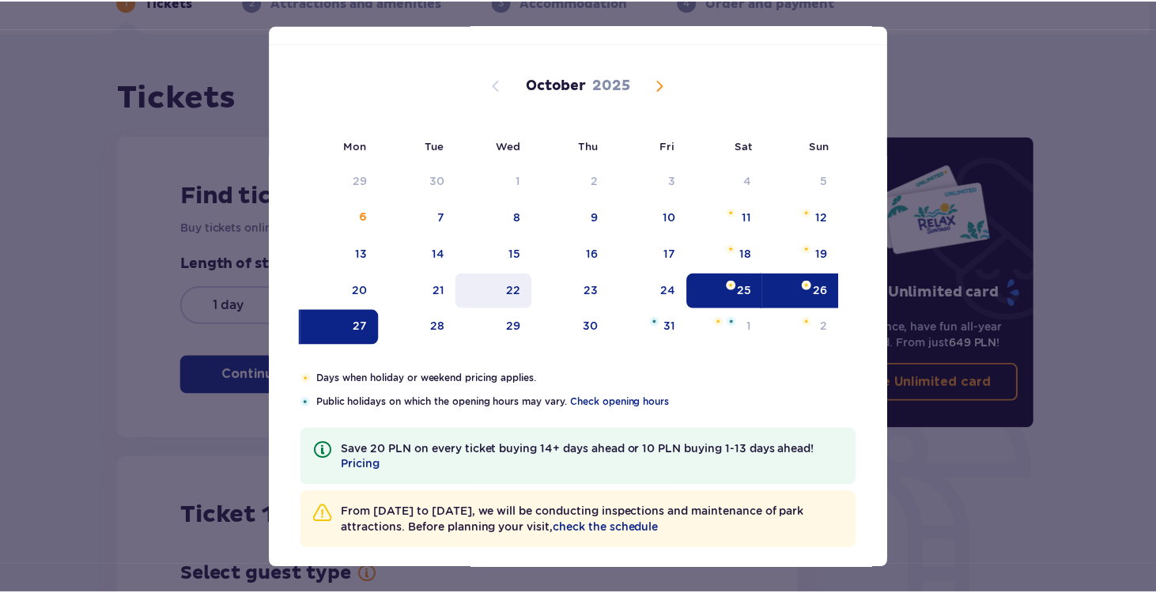
scroll to position [85, 0]
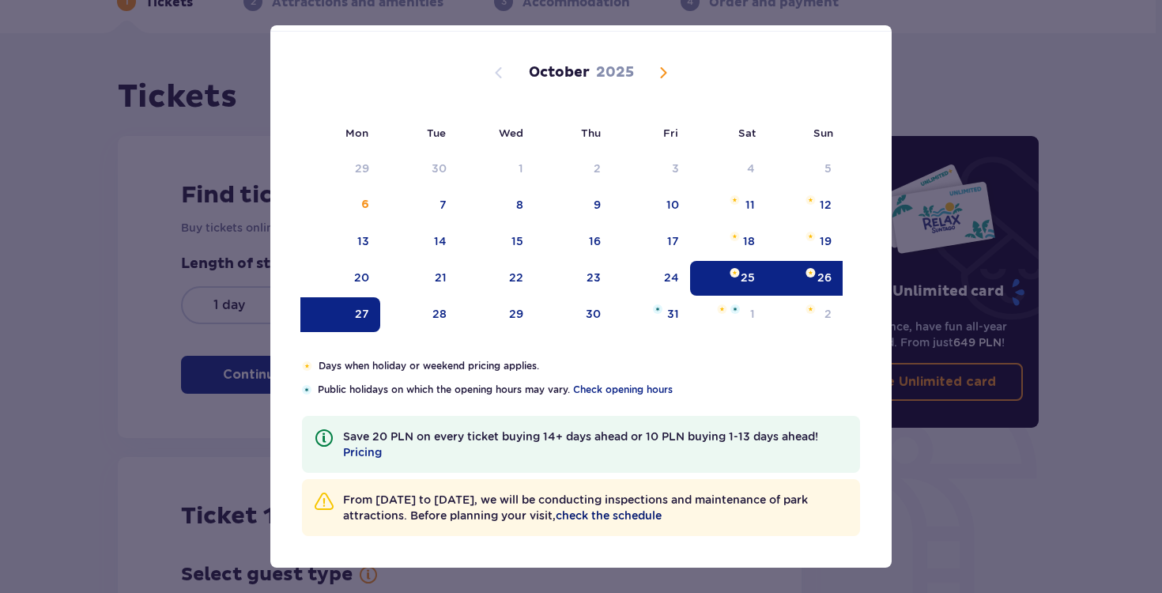
click at [621, 520] on span "check the schedule" at bounding box center [609, 516] width 106 height 16
click at [807, 271] on img "Date selected. Sunday, October 26, 2025" at bounding box center [811, 272] width 10 height 9
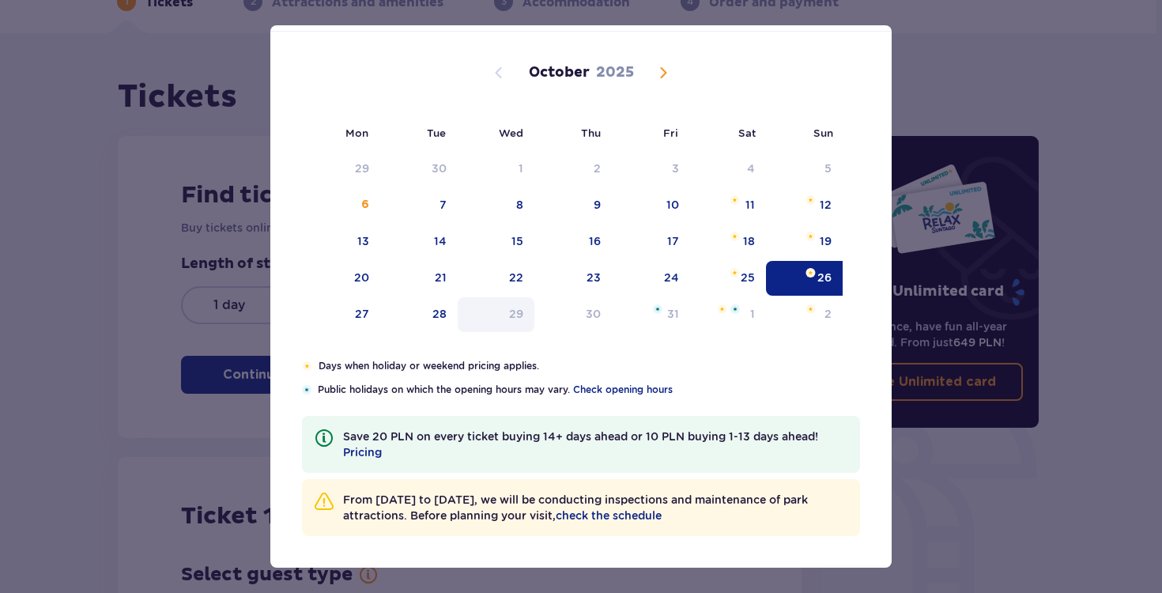
click at [521, 317] on div "29" at bounding box center [516, 314] width 14 height 16
click at [447, 319] on div "28" at bounding box center [419, 314] width 78 height 35
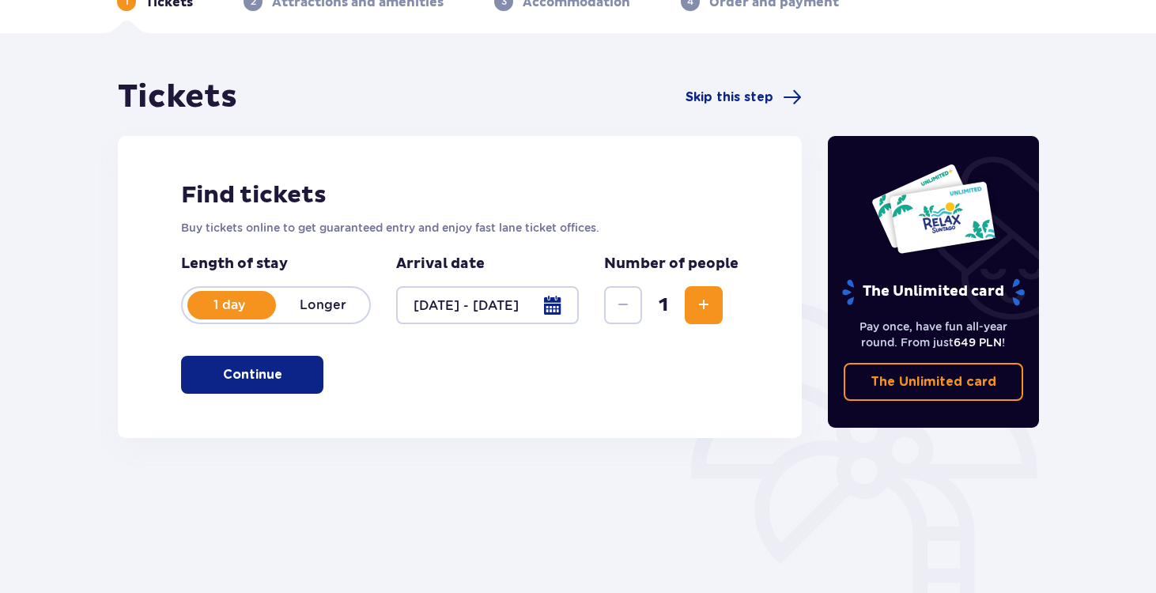
click at [459, 315] on div at bounding box center [487, 305] width 183 height 38
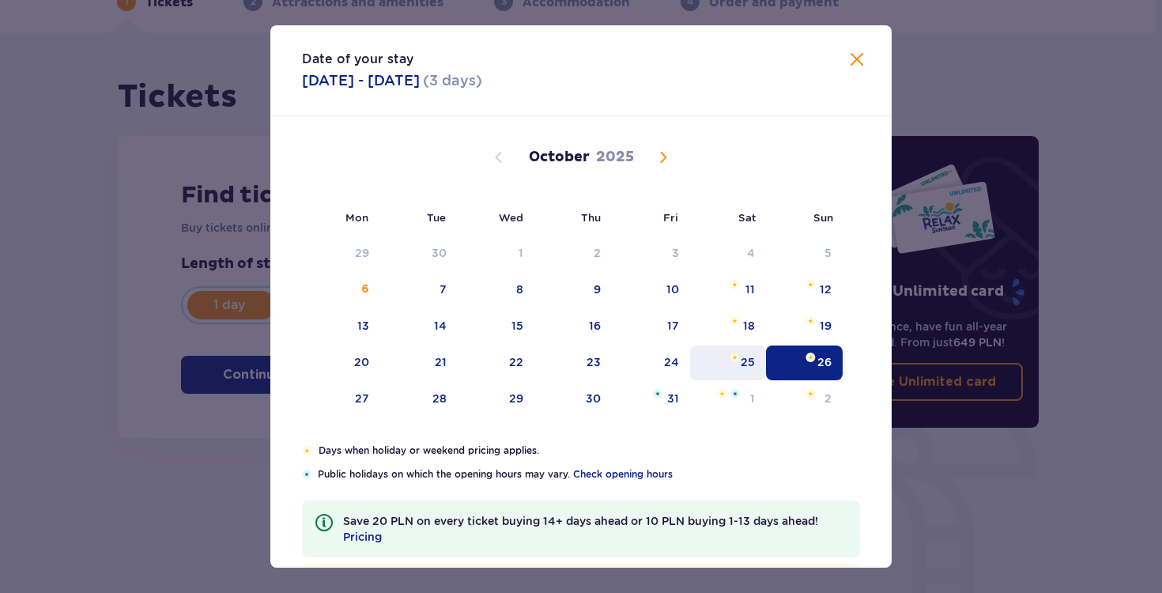
click at [737, 361] on div "25" at bounding box center [728, 363] width 77 height 35
type input "25.10.25"
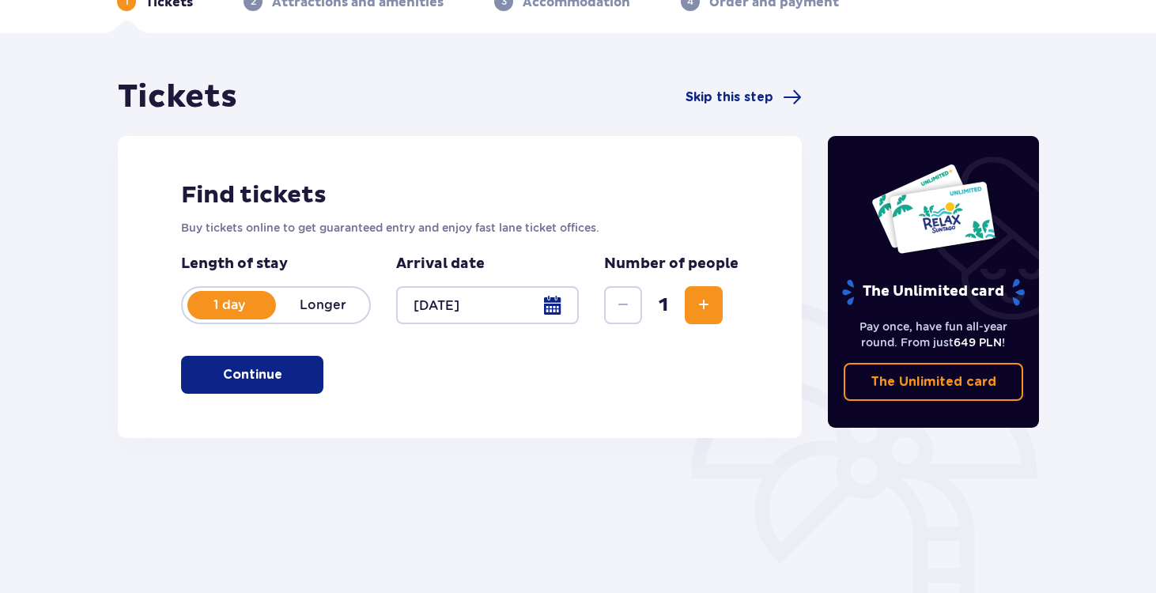
click at [328, 315] on div "1 day Longer" at bounding box center [276, 305] width 190 height 38
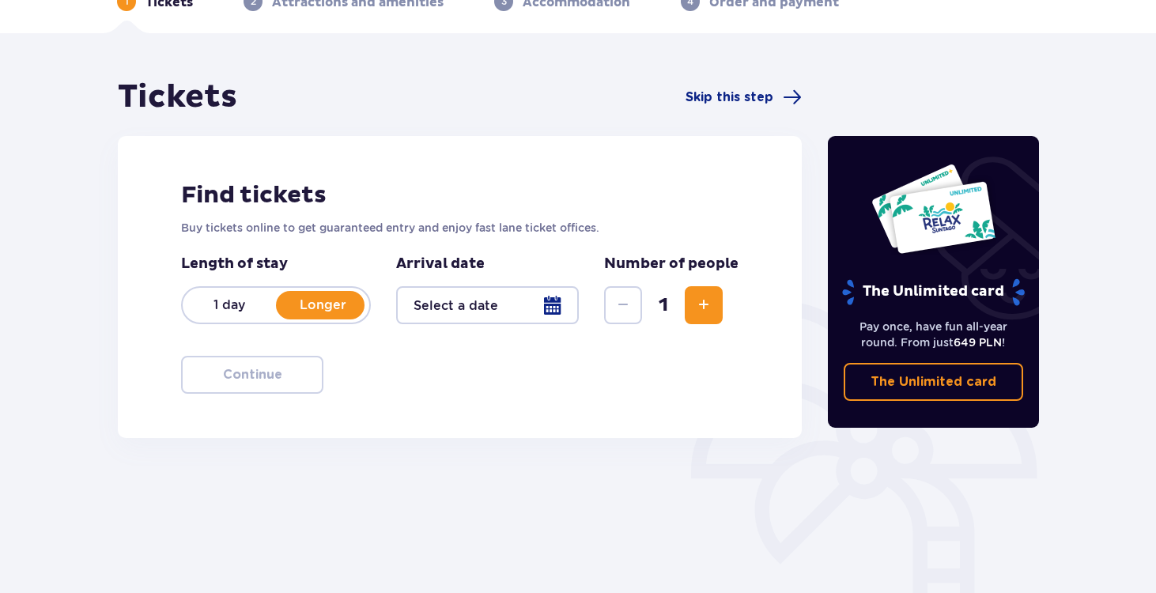
click at [464, 307] on div at bounding box center [487, 305] width 183 height 38
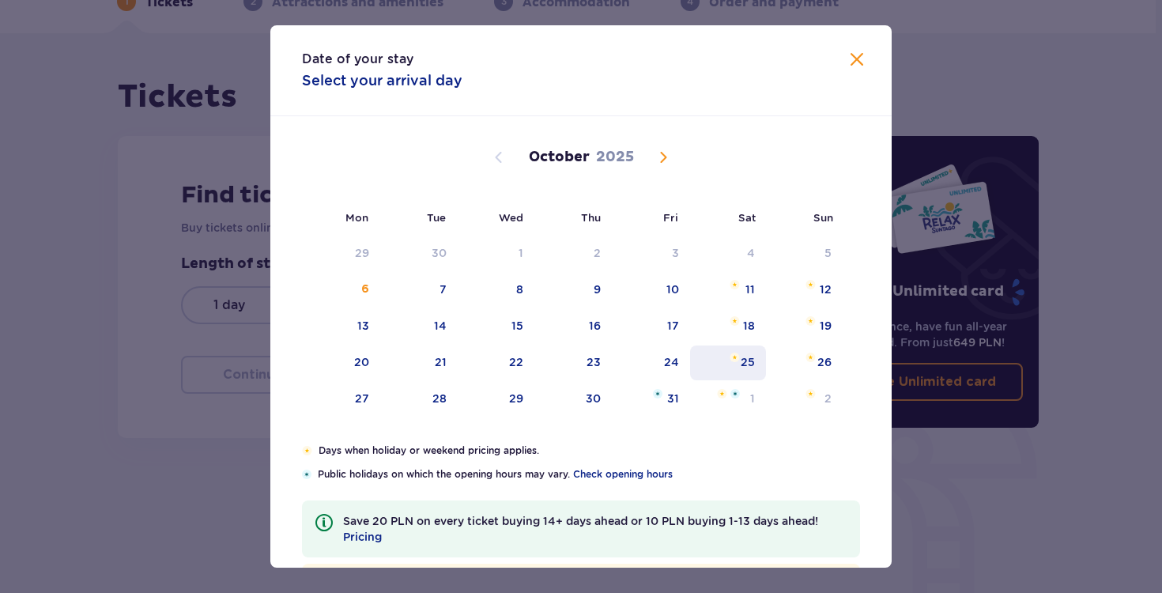
click at [734, 359] on img at bounding box center [735, 357] width 10 height 9
click at [514, 405] on div "29" at bounding box center [516, 399] width 14 height 16
click at [366, 410] on div "27" at bounding box center [341, 399] width 78 height 35
type input "25.10.25 - 27.10.25"
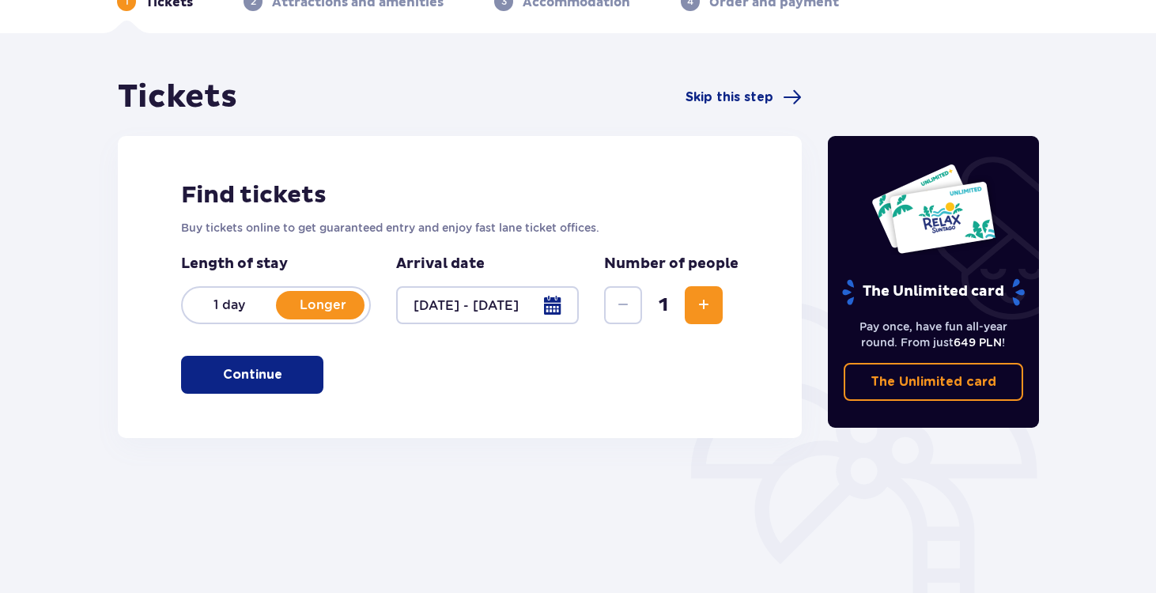
click at [709, 301] on span "Increase" at bounding box center [703, 305] width 19 height 19
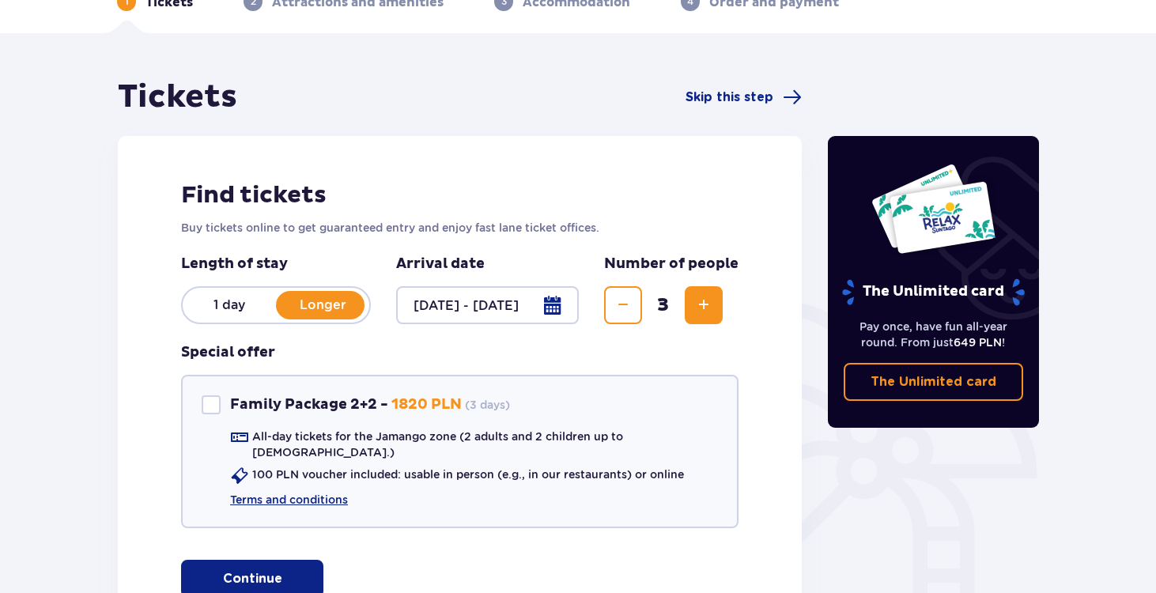
click at [709, 301] on span "Increase" at bounding box center [703, 305] width 19 height 19
click at [211, 406] on div "Family Package 2+2" at bounding box center [211, 404] width 19 height 19
checkbox input "true"
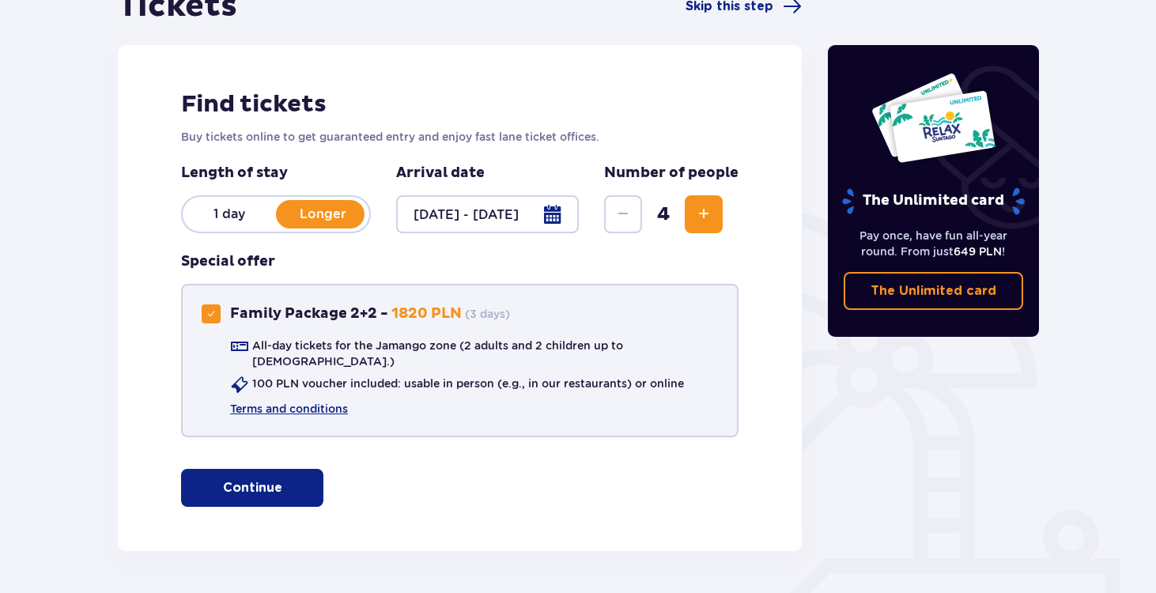
scroll to position [221, 0]
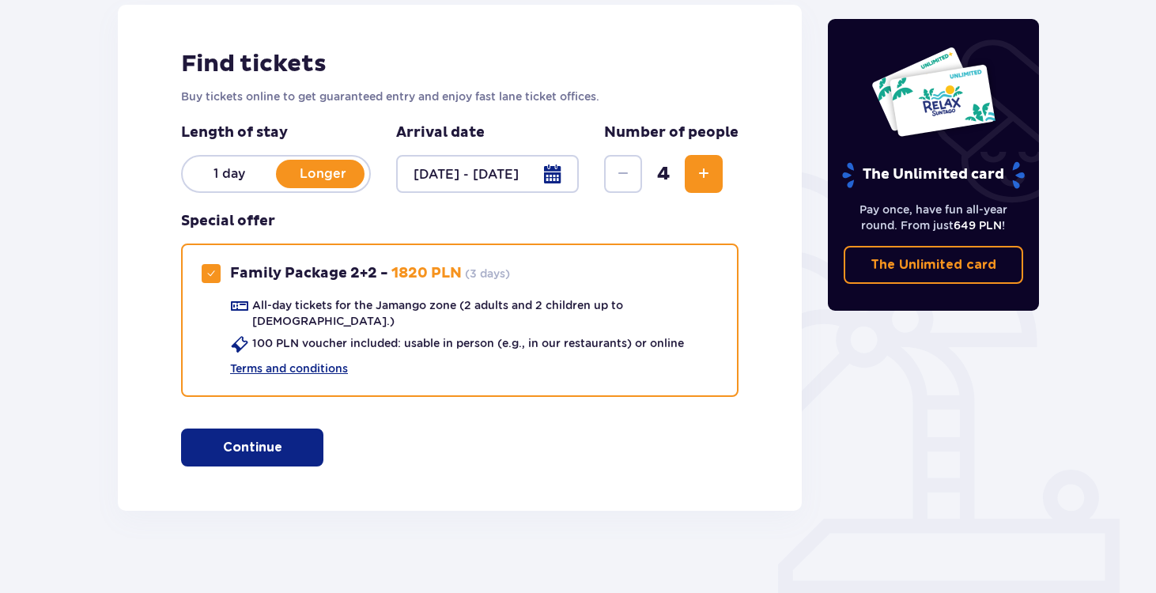
click at [254, 439] on p "Continue" at bounding box center [252, 447] width 59 height 17
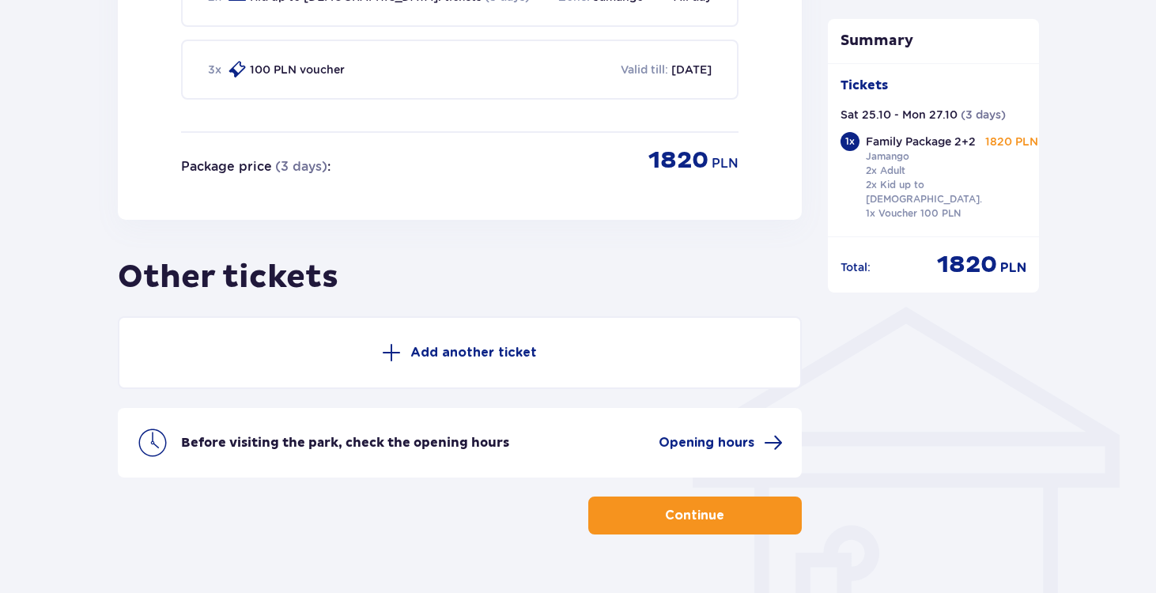
scroll to position [1001, 0]
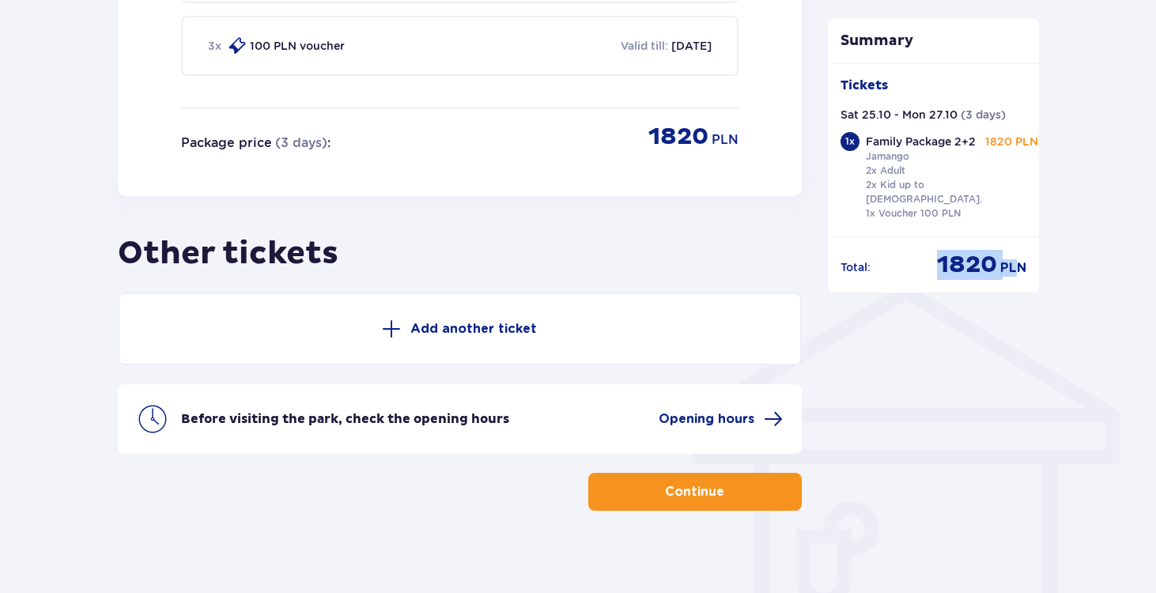
drag, startPoint x: 939, startPoint y: 268, endPoint x: 1021, endPoint y: 262, distance: 82.5
click at [1021, 263] on div "1820 PLN" at bounding box center [981, 265] width 89 height 30
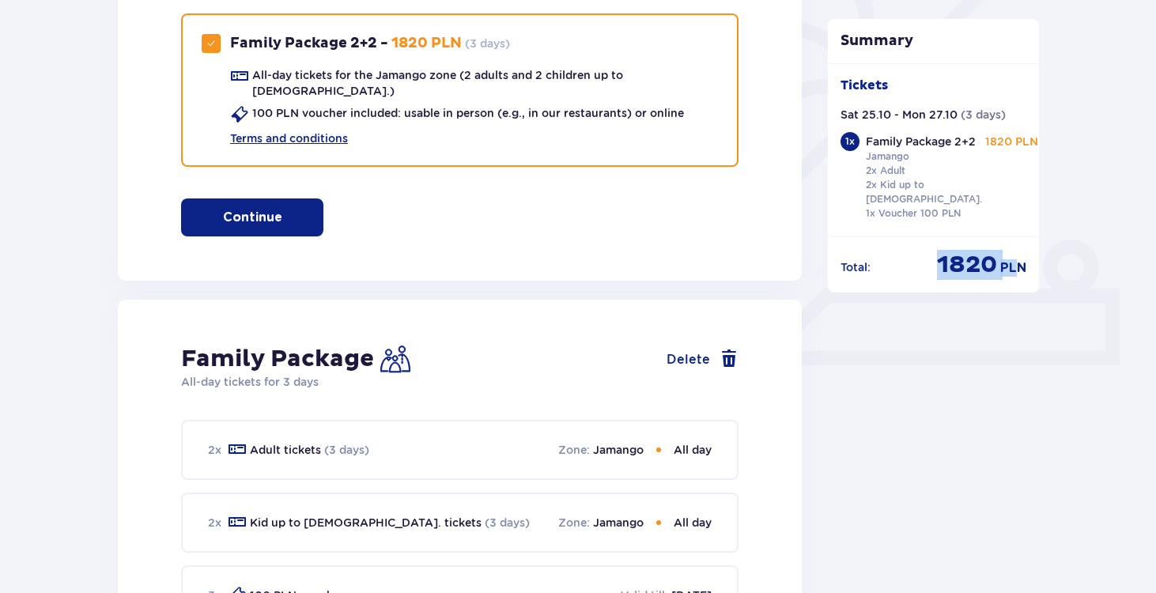
scroll to position [452, 0]
click at [276, 207] on span "button" at bounding box center [285, 216] width 19 height 19
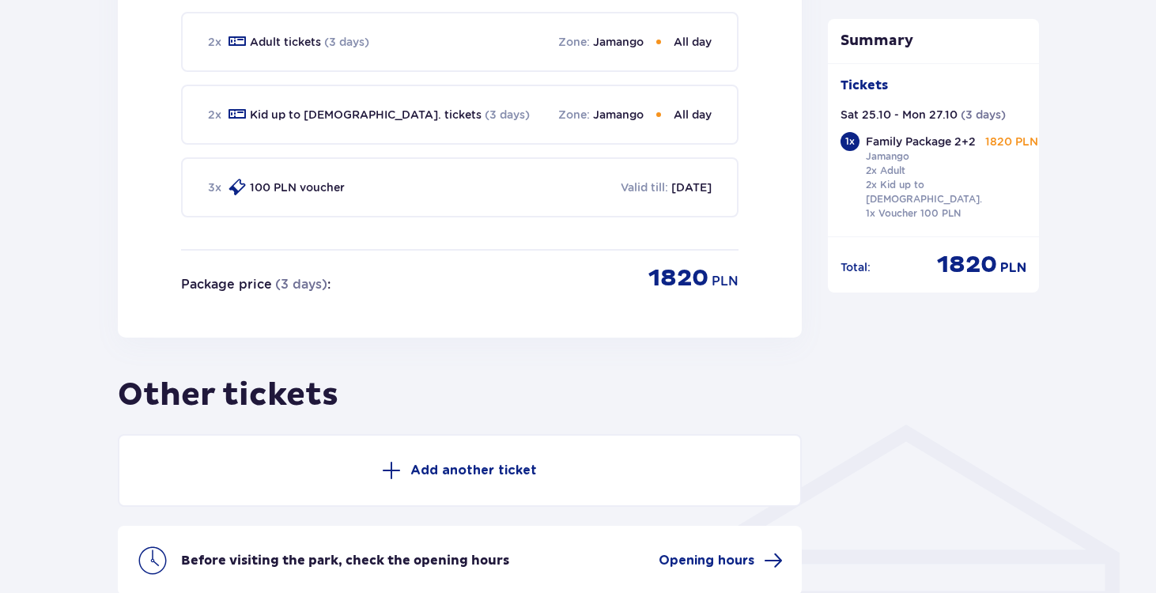
scroll to position [1001, 0]
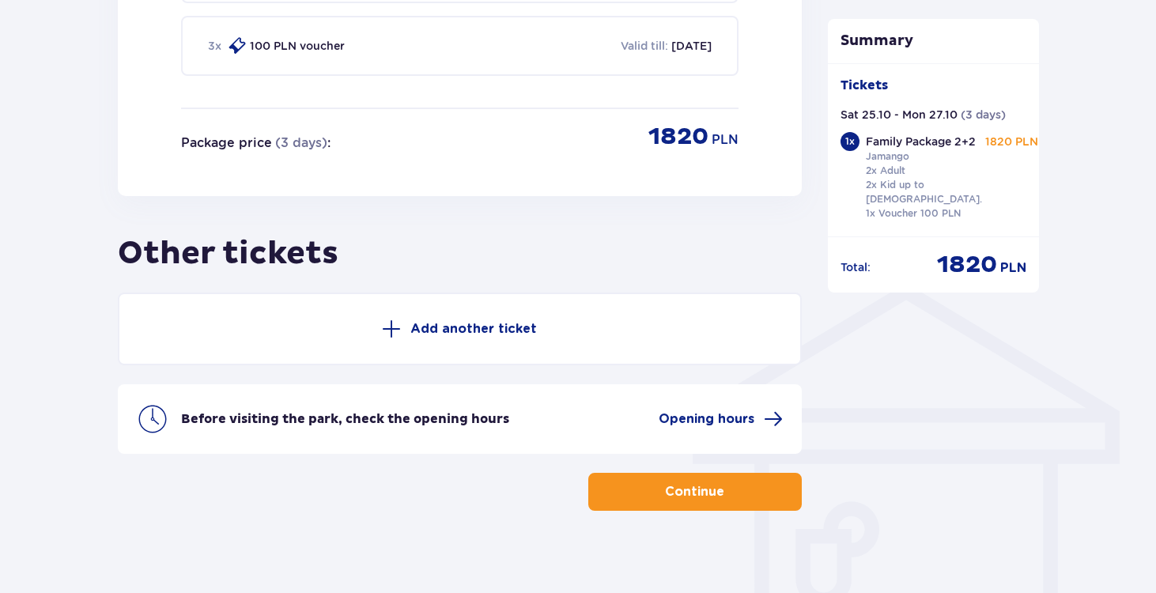
click at [701, 483] on p "Continue" at bounding box center [694, 491] width 59 height 17
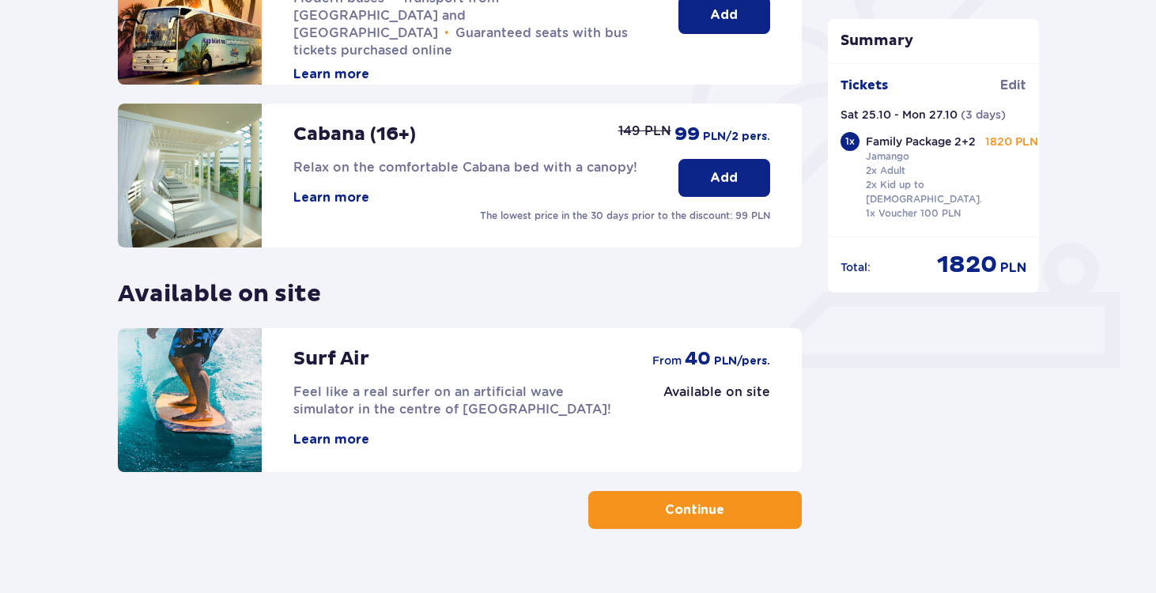
scroll to position [479, 0]
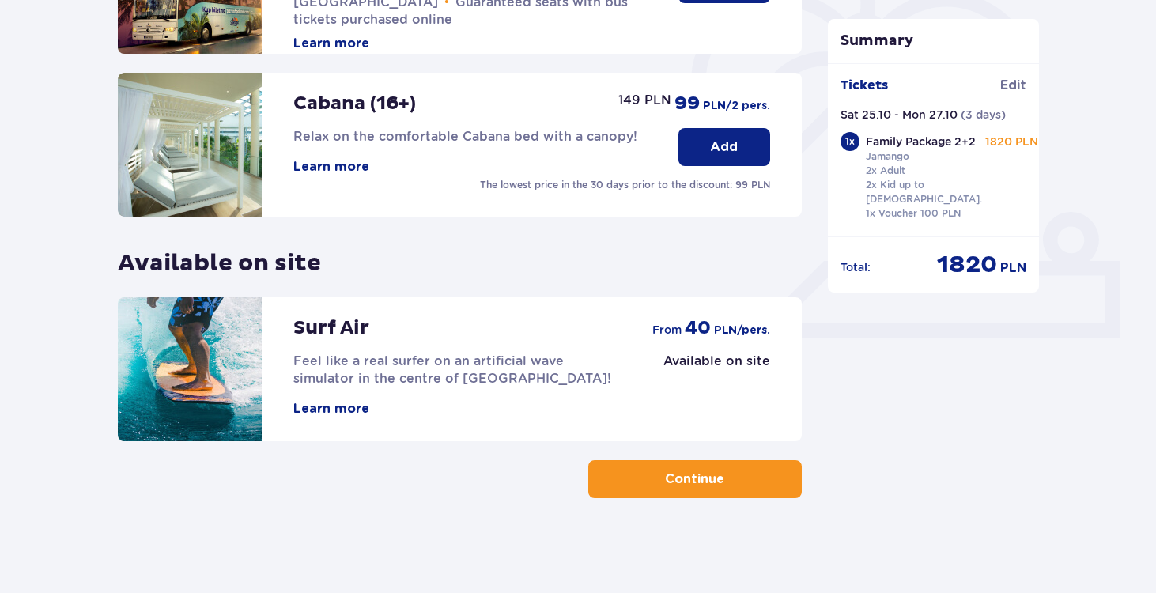
click at [687, 477] on p "Continue" at bounding box center [694, 479] width 59 height 17
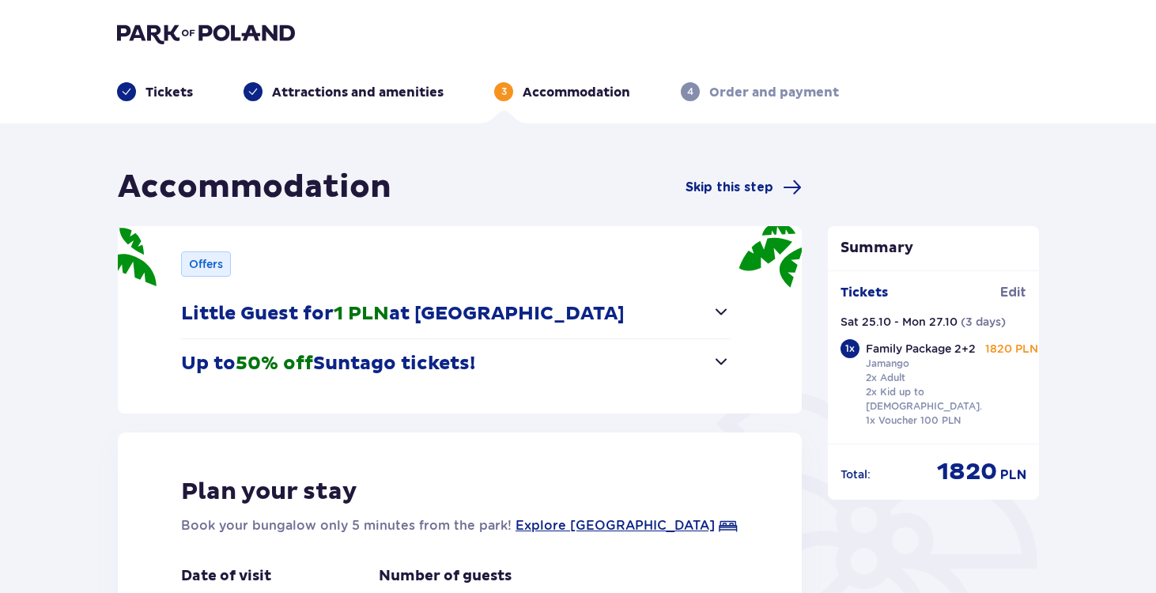
click at [659, 310] on button "Little Guest for 1 PLN at Suntago Village" at bounding box center [456, 313] width 550 height 49
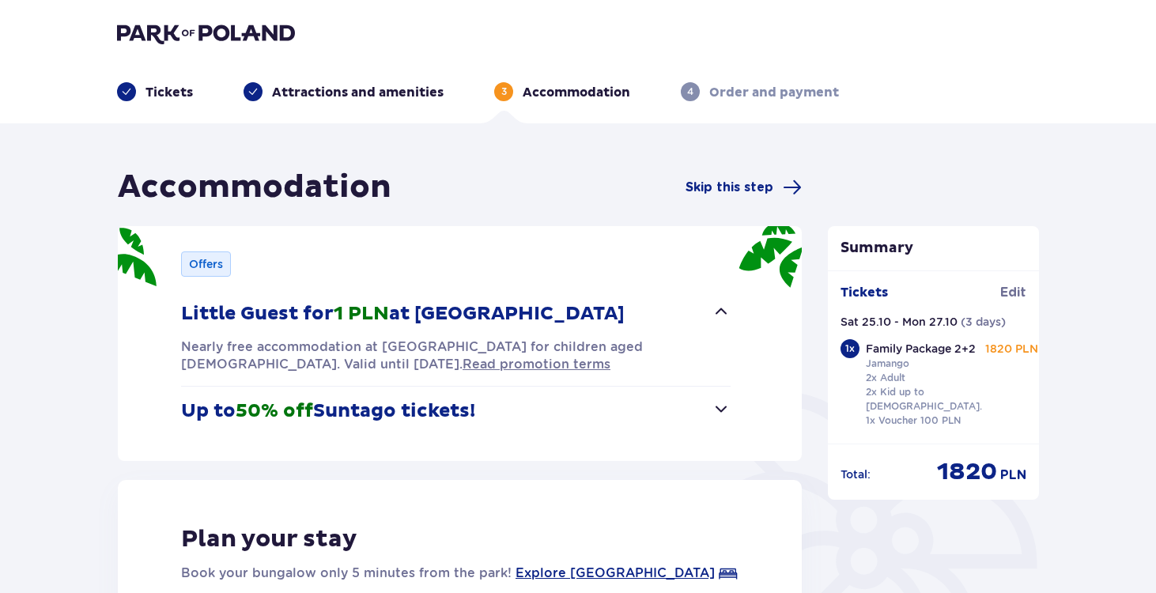
click at [642, 321] on button "Little Guest for 1 PLN at Suntago Village" at bounding box center [456, 313] width 550 height 49
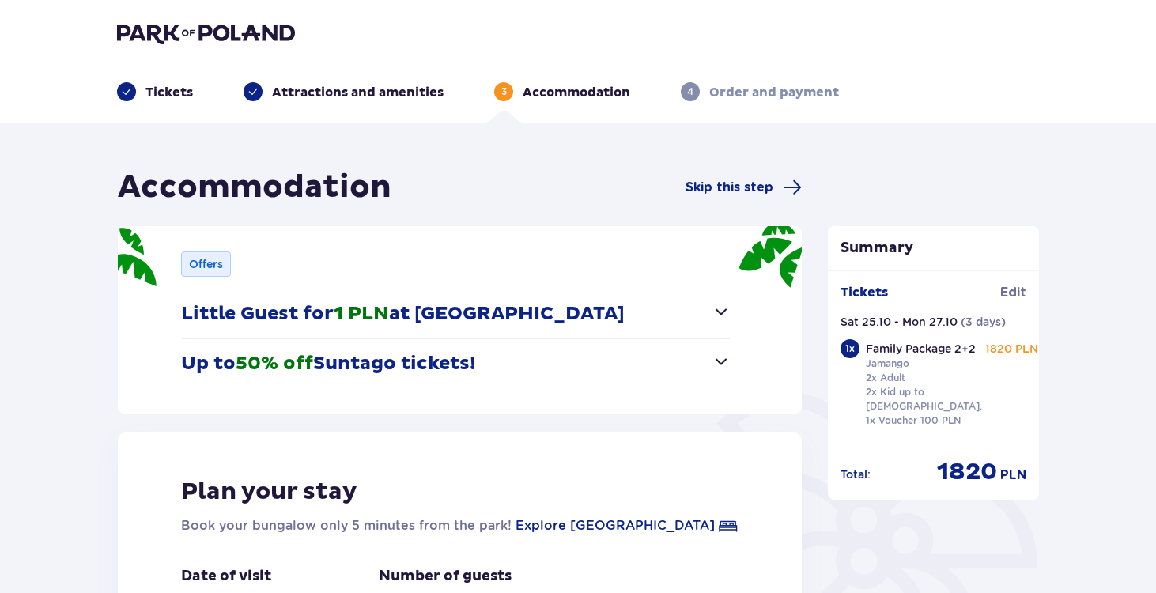
click at [639, 367] on button "Up to 50% off Suntago tickets!" at bounding box center [456, 363] width 550 height 49
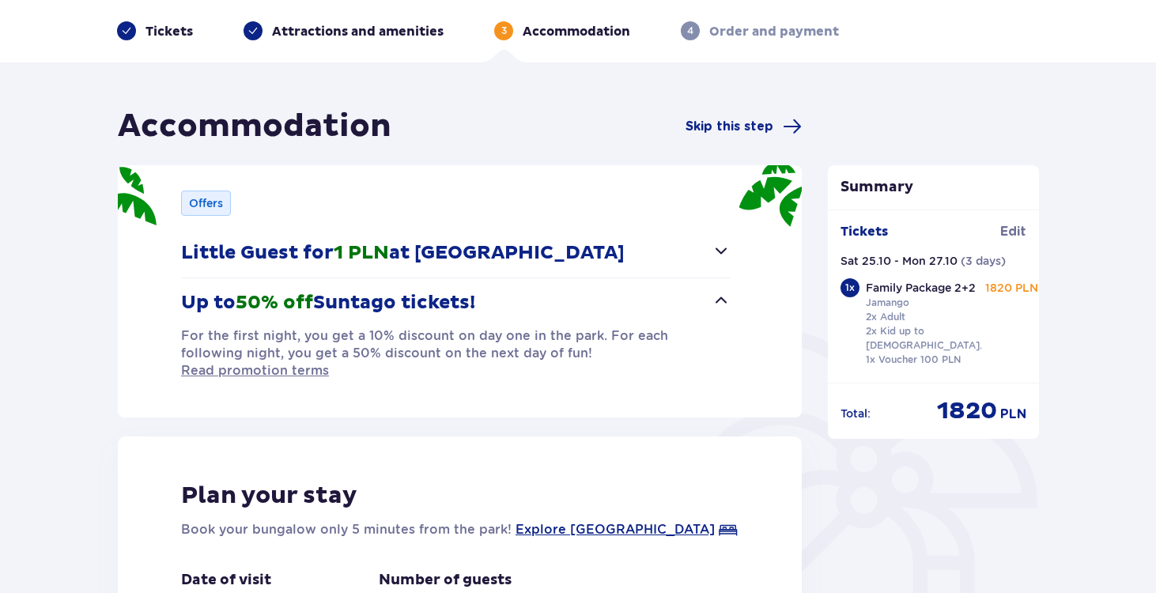
scroll to position [71, 0]
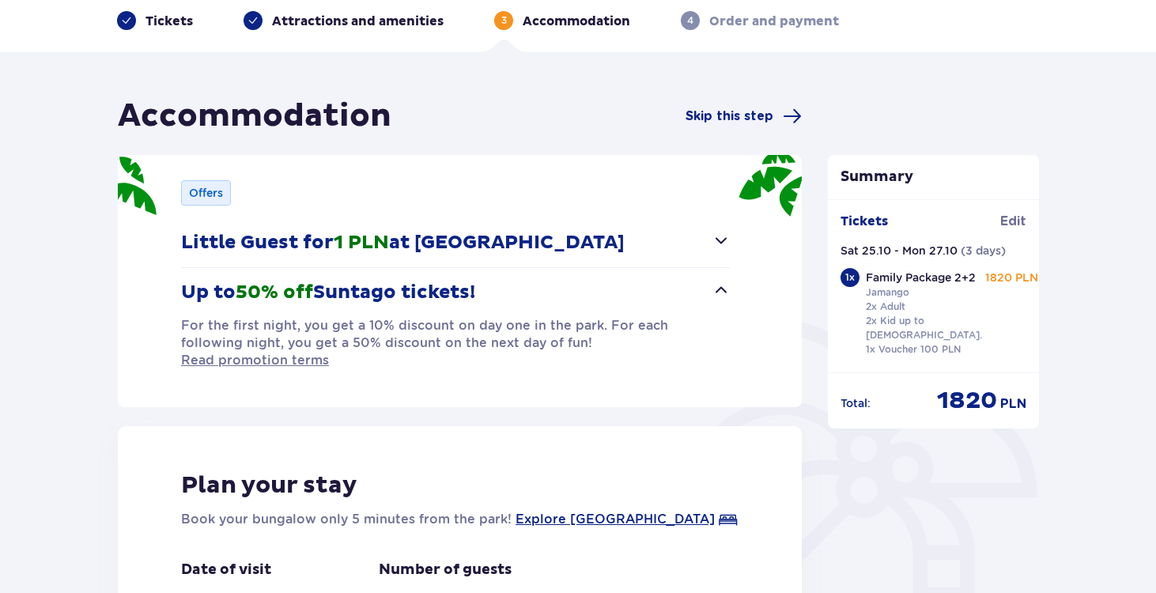
click at [719, 289] on span "button" at bounding box center [721, 290] width 19 height 19
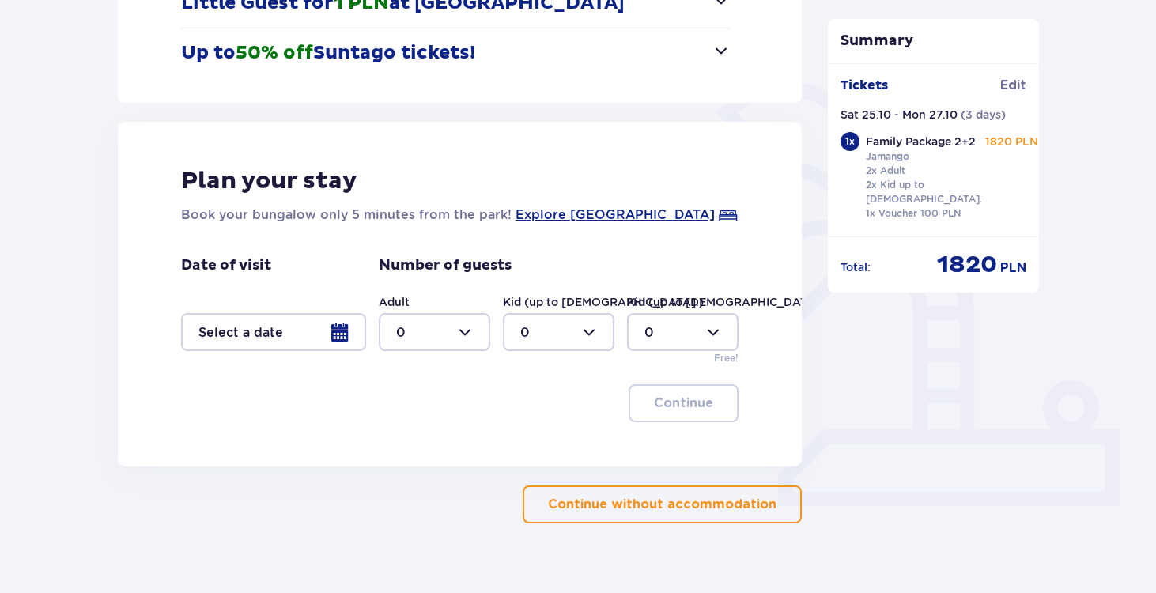
scroll to position [336, 0]
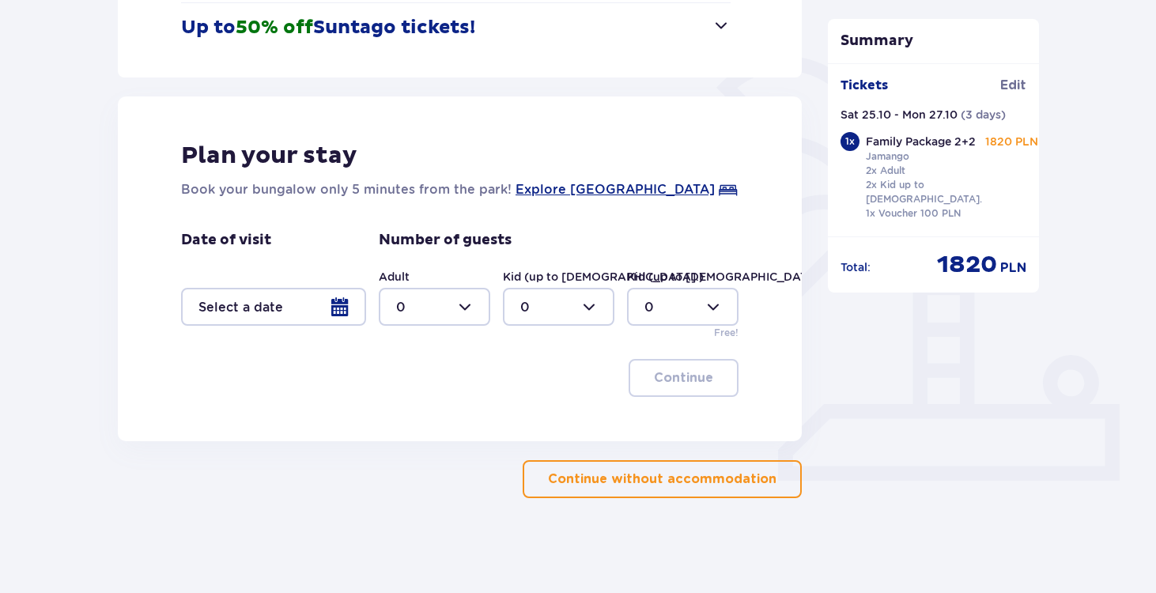
click at [339, 308] on div at bounding box center [273, 307] width 185 height 38
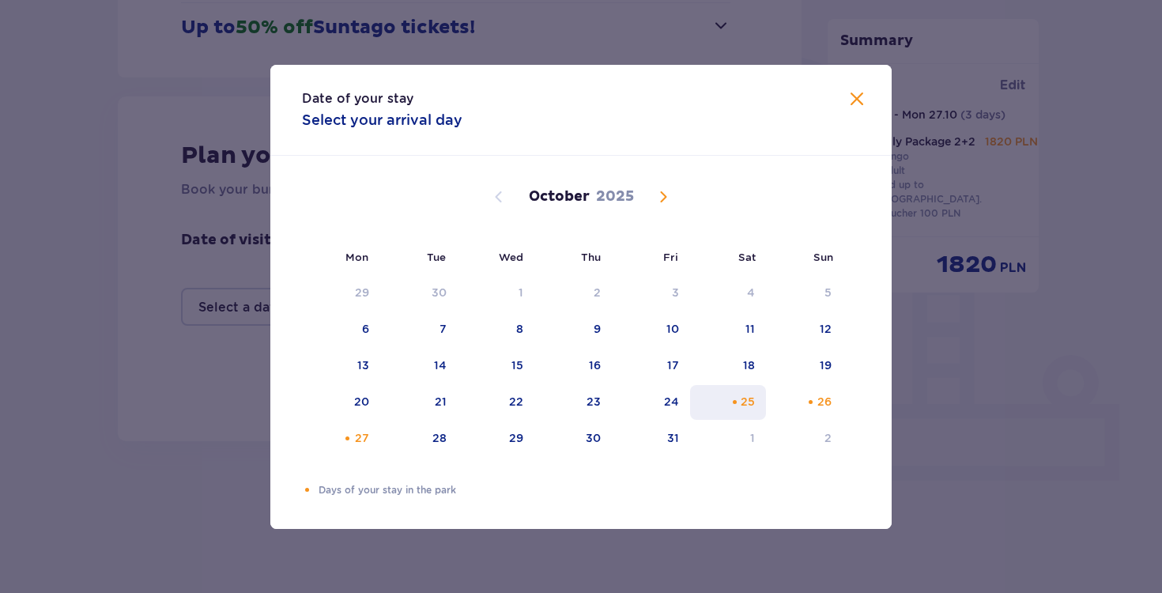
click at [746, 396] on div "25" at bounding box center [748, 402] width 14 height 16
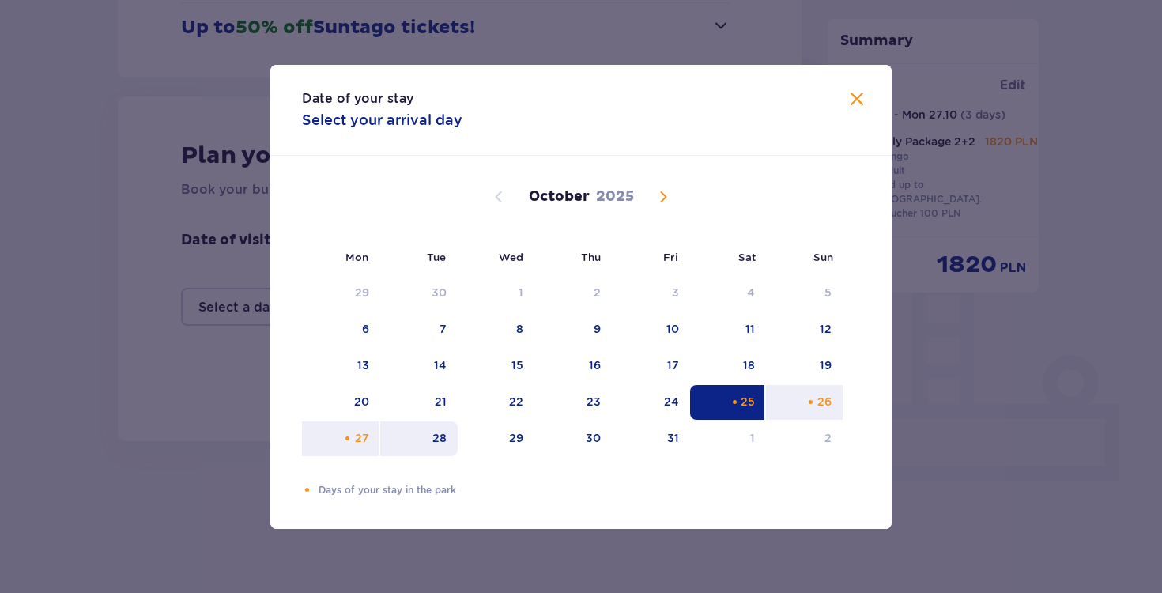
click at [436, 443] on div "28" at bounding box center [440, 438] width 14 height 16
type input "25.10.25 - 28.10.25"
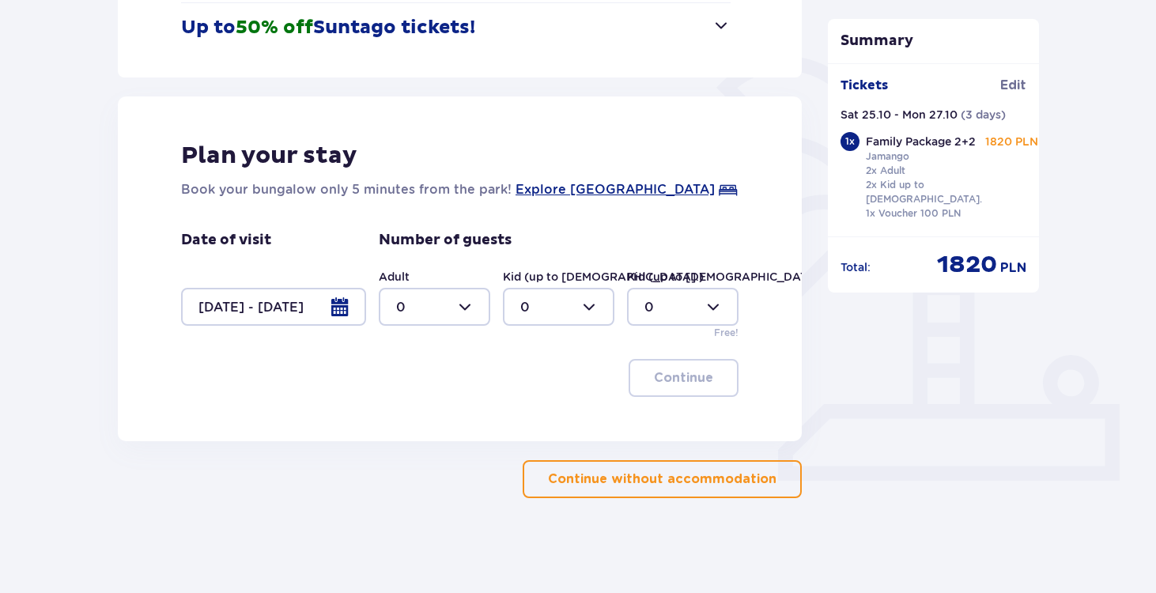
click at [467, 308] on div at bounding box center [434, 307] width 111 height 38
click at [429, 413] on div "2" at bounding box center [434, 421] width 77 height 17
type input "2"
click at [557, 303] on div at bounding box center [558, 307] width 111 height 38
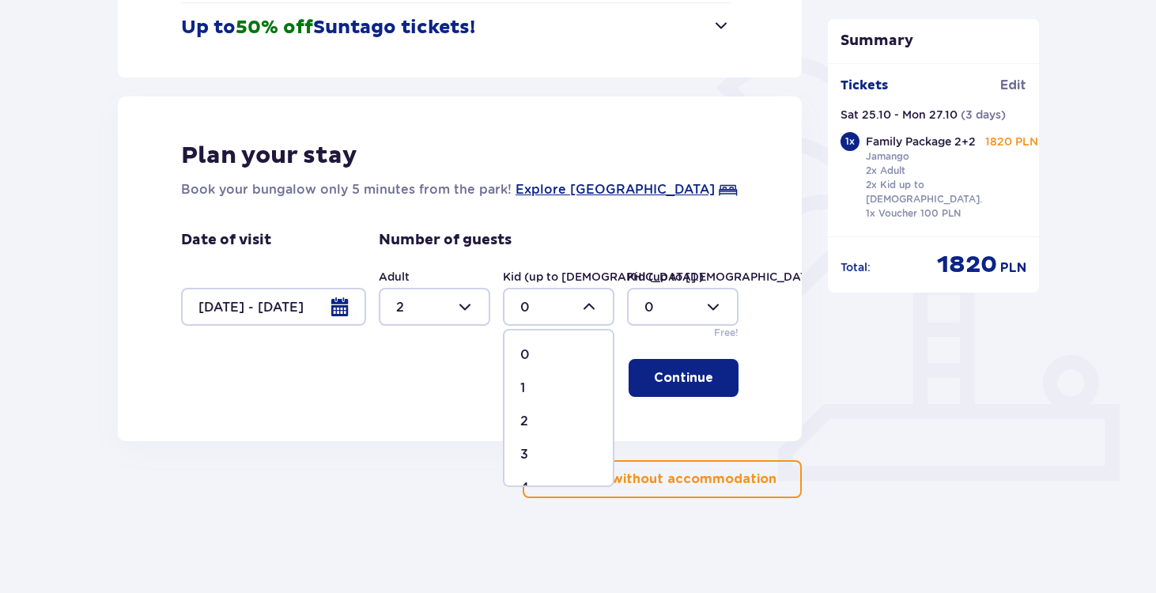
click at [546, 419] on div "2" at bounding box center [558, 421] width 77 height 17
type input "2"
click at [682, 376] on p "Continue" at bounding box center [683, 377] width 59 height 17
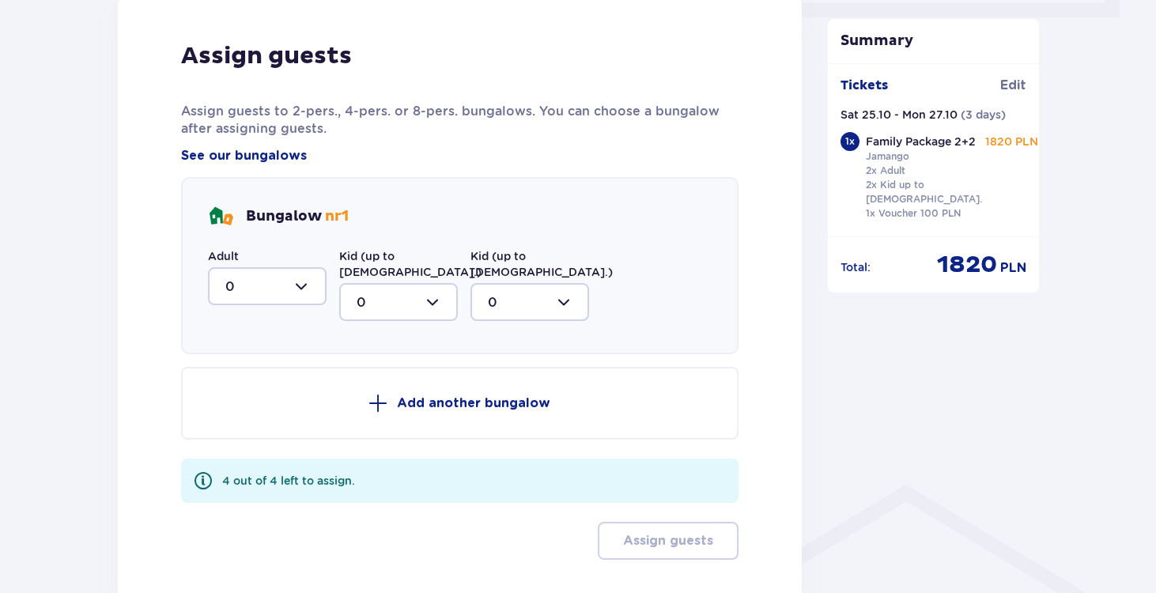
scroll to position [792, 0]
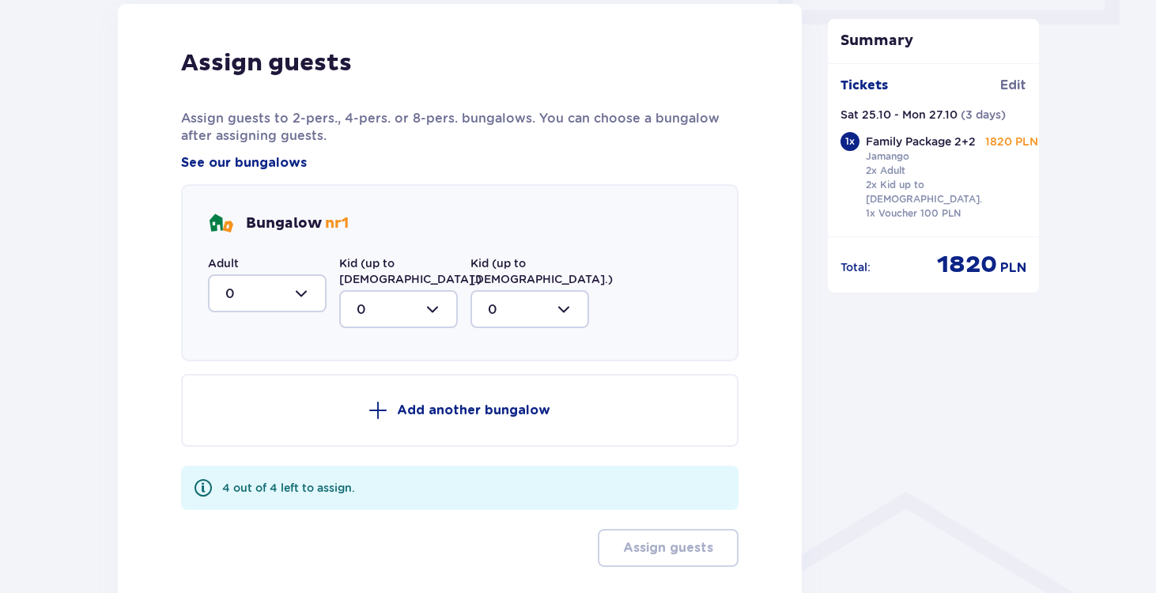
click at [297, 294] on div at bounding box center [267, 293] width 119 height 38
click at [257, 400] on div "2" at bounding box center [267, 407] width 84 height 17
type input "2"
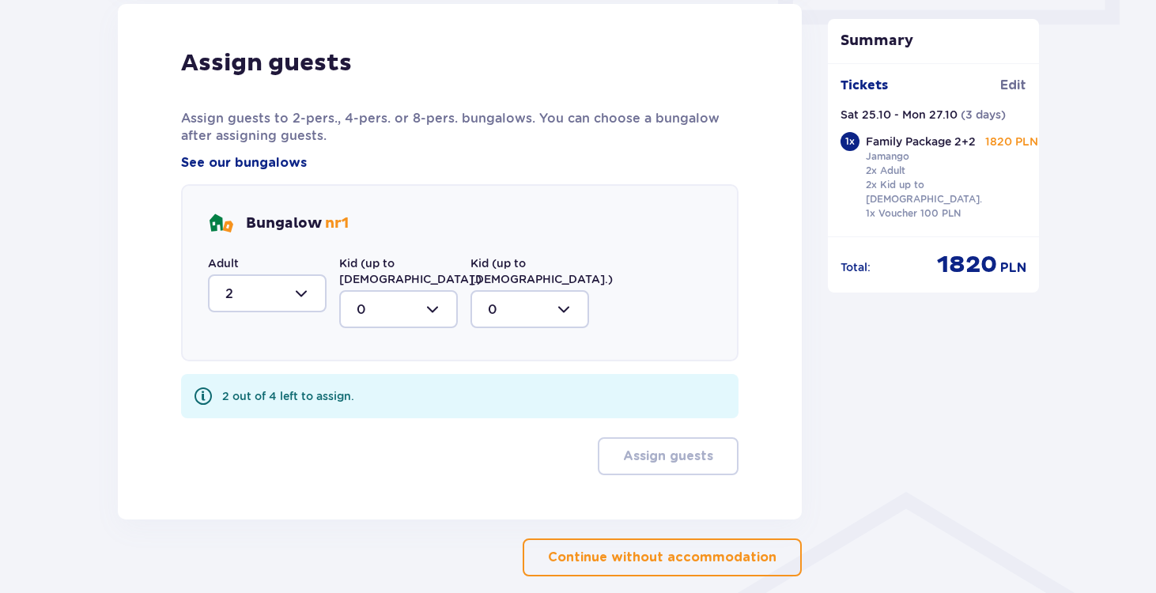
click at [412, 297] on div at bounding box center [398, 309] width 119 height 38
click at [394, 415] on div "2" at bounding box center [399, 423] width 84 height 17
type input "2"
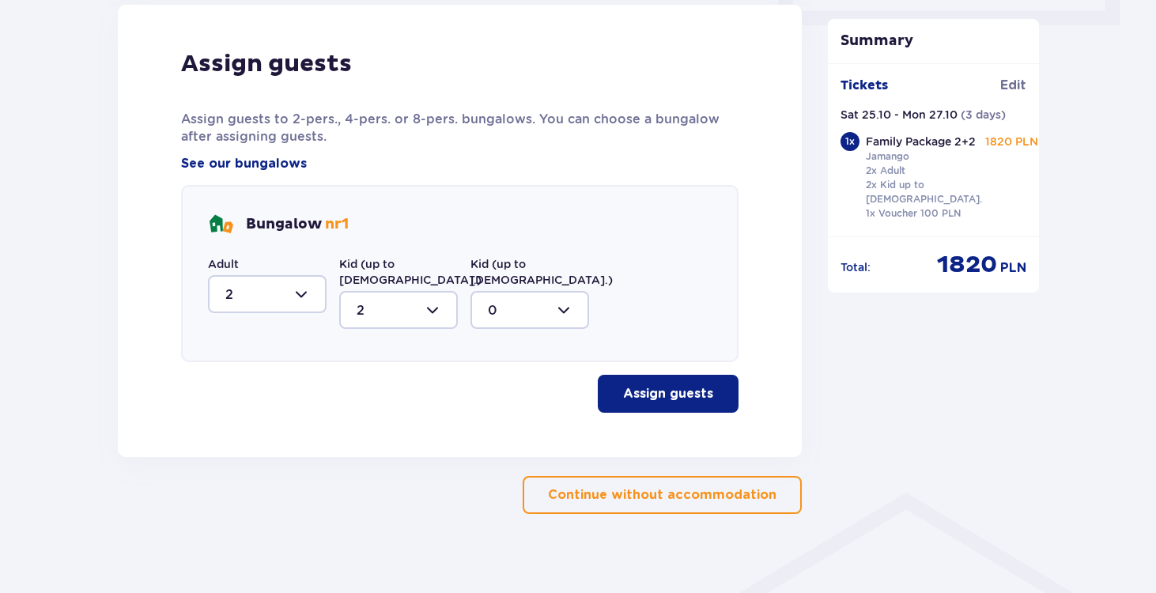
click at [663, 385] on p "Assign guests" at bounding box center [668, 393] width 90 height 17
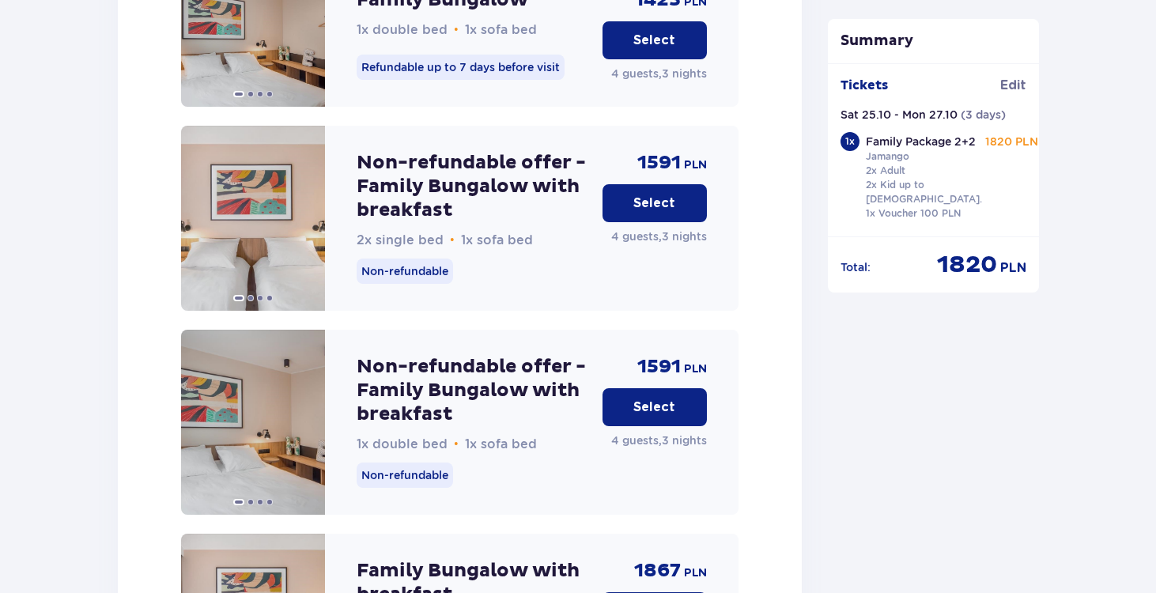
scroll to position [2052, 0]
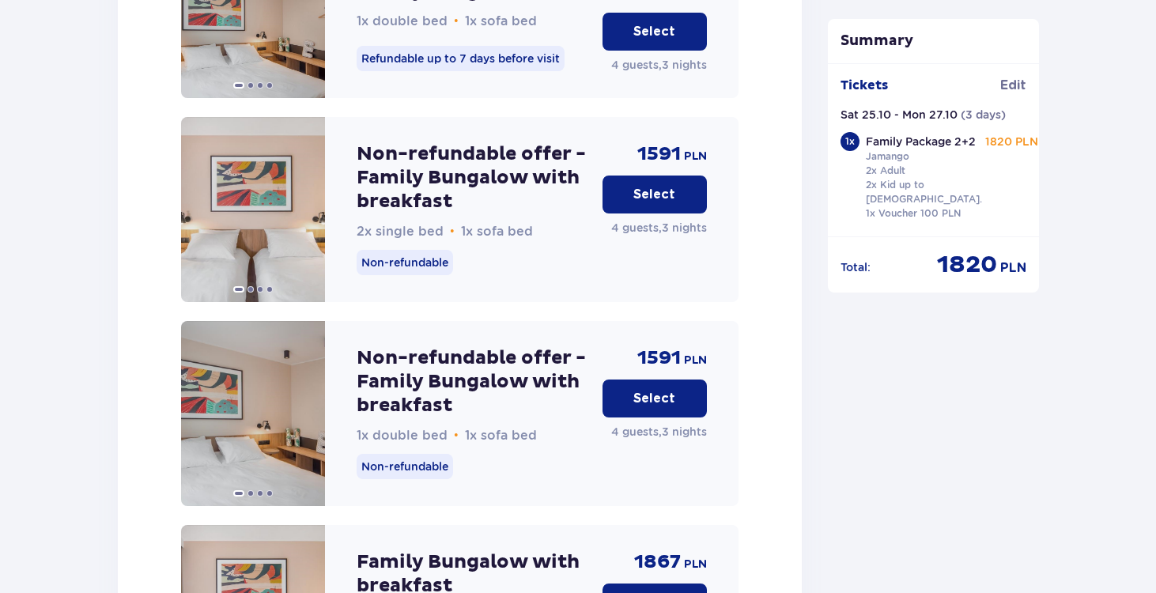
click at [661, 390] on p "Select" at bounding box center [654, 398] width 42 height 17
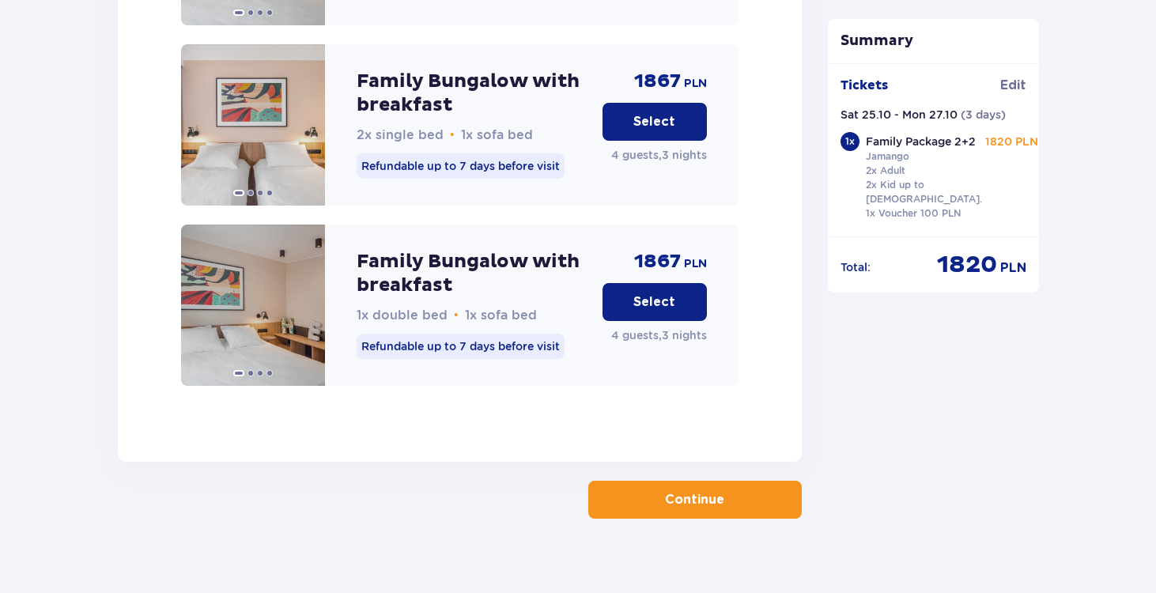
scroll to position [2542, 0]
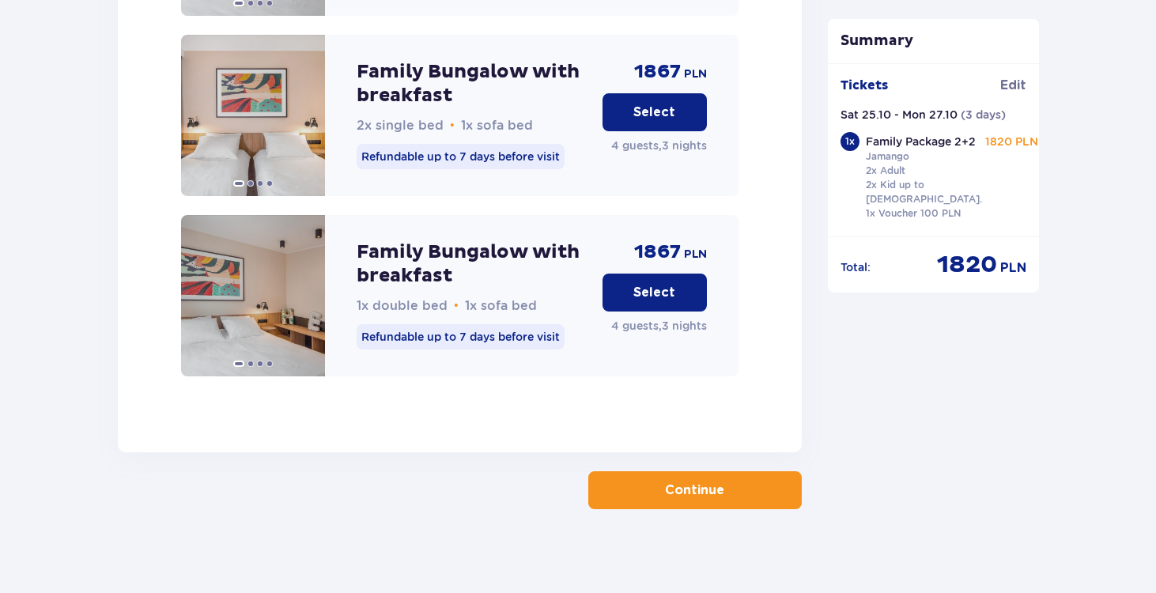
click at [714, 473] on button "Continue" at bounding box center [695, 490] width 214 height 38
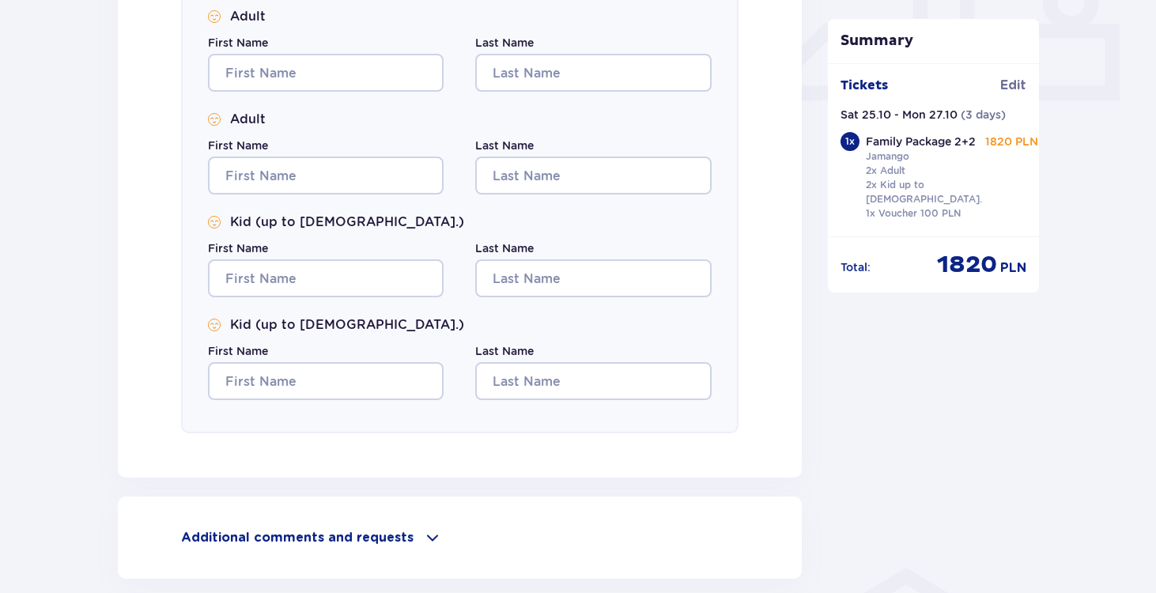
scroll to position [854, 0]
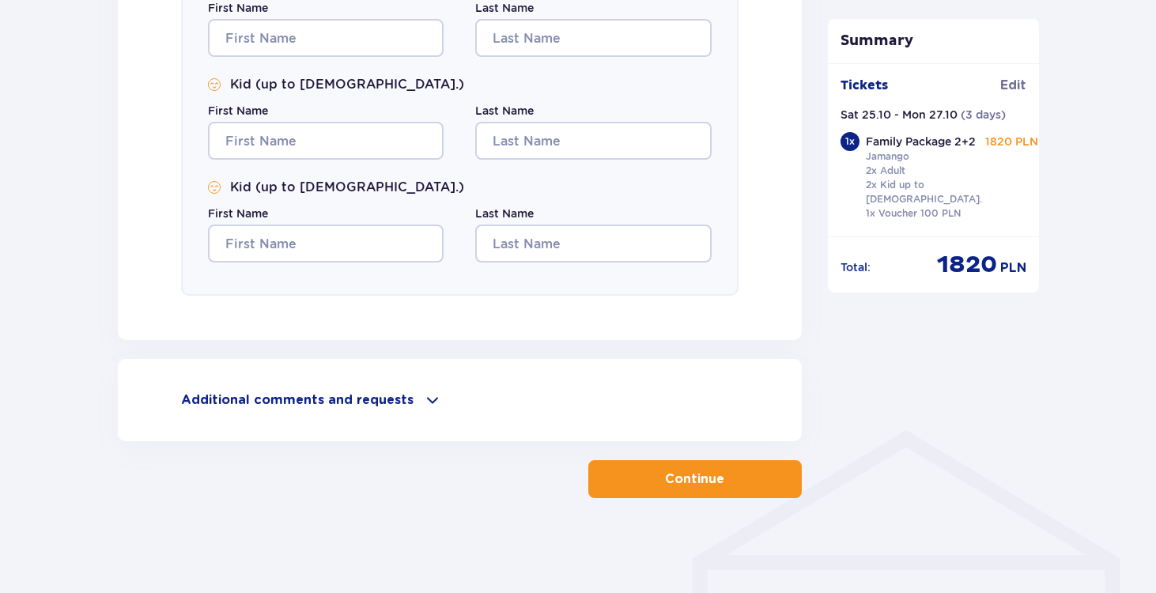
click at [425, 402] on span at bounding box center [432, 400] width 19 height 19
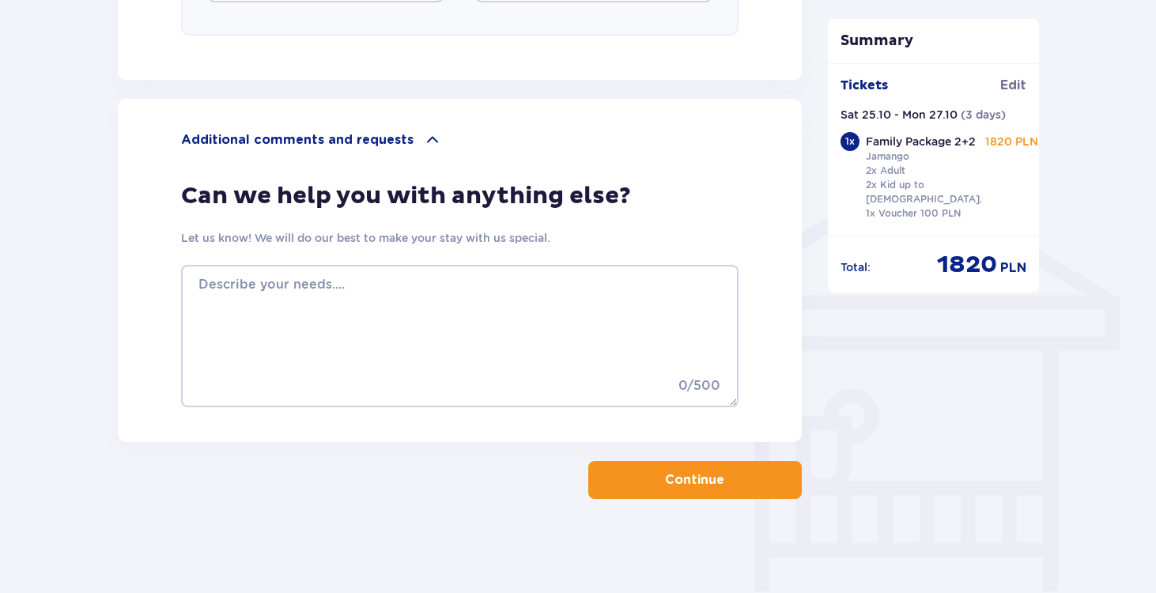
scroll to position [1115, 0]
click at [678, 471] on p "Continue" at bounding box center [694, 479] width 59 height 17
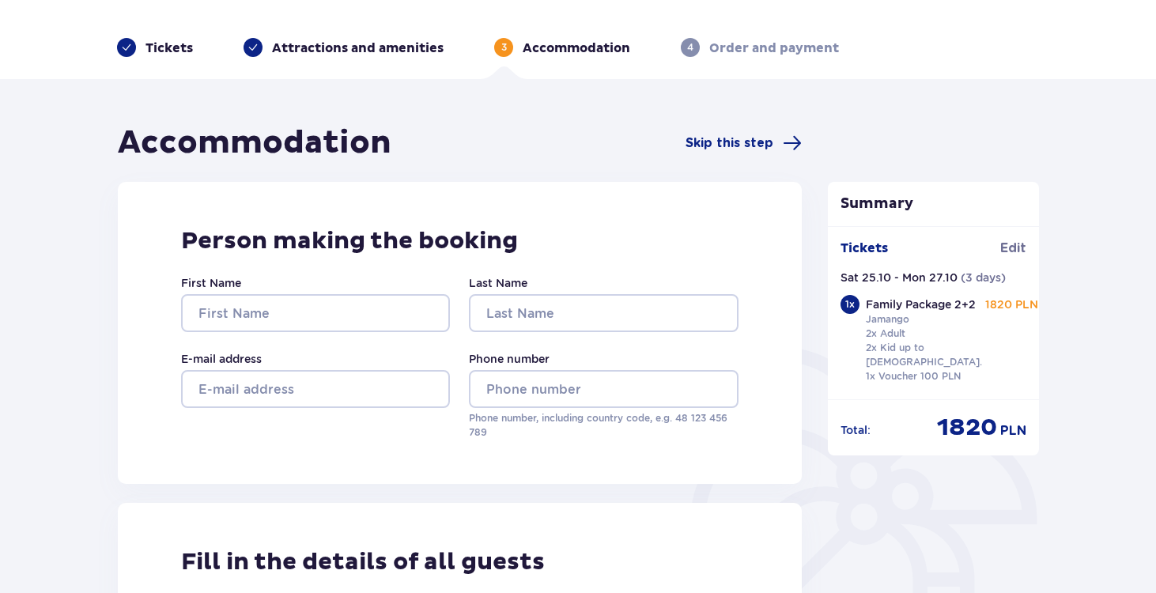
scroll to position [35, 0]
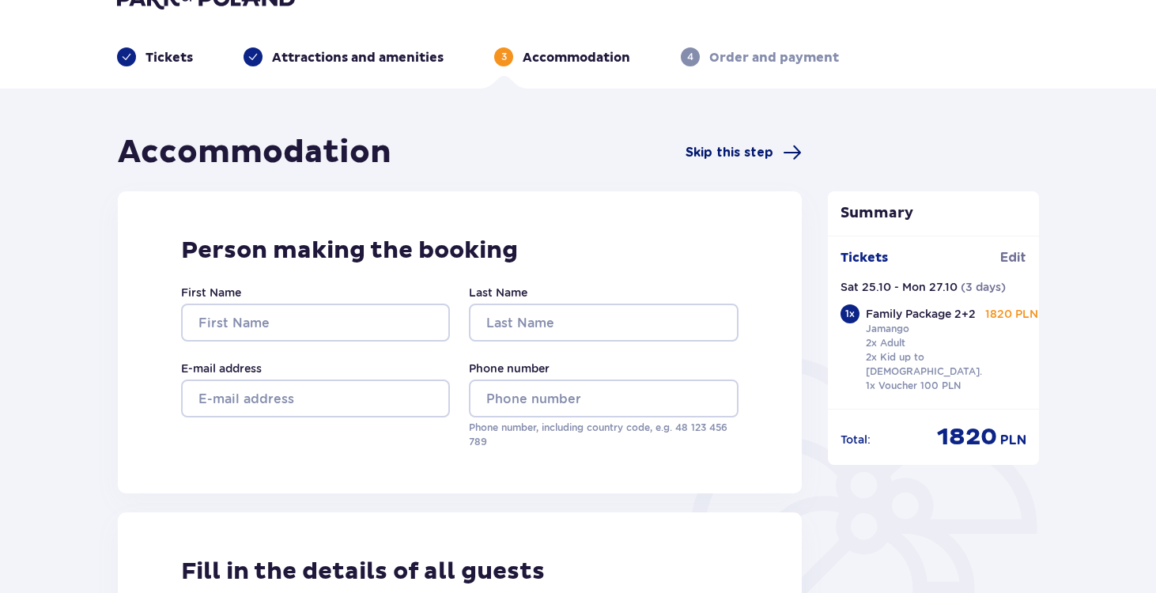
click at [753, 149] on span "Skip this step" at bounding box center [730, 152] width 88 height 17
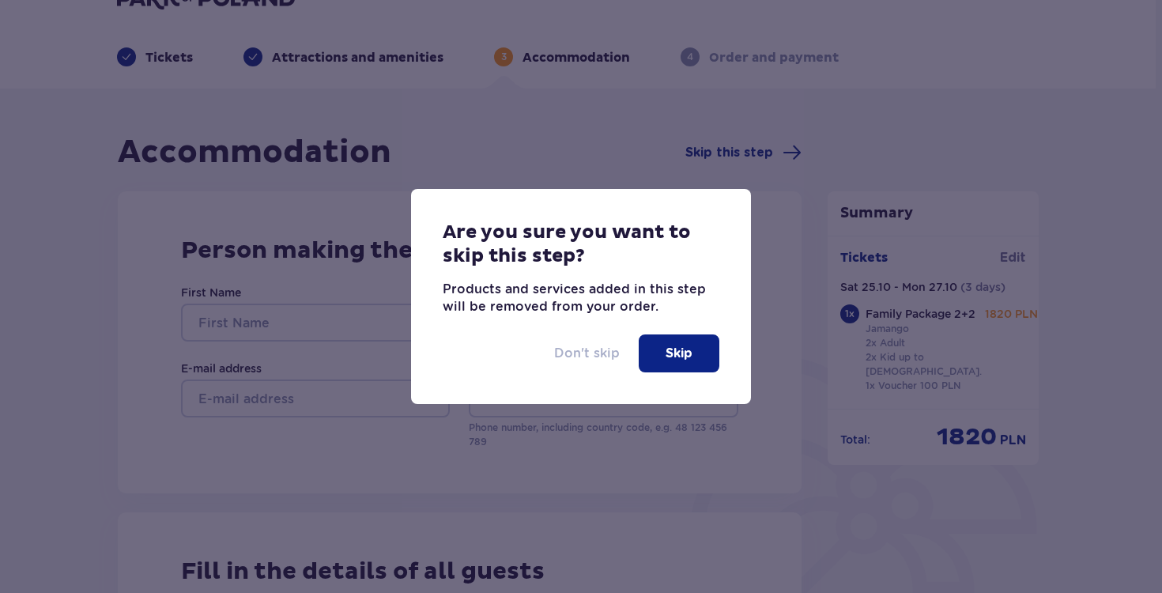
click at [593, 357] on p "Don't skip" at bounding box center [587, 353] width 66 height 17
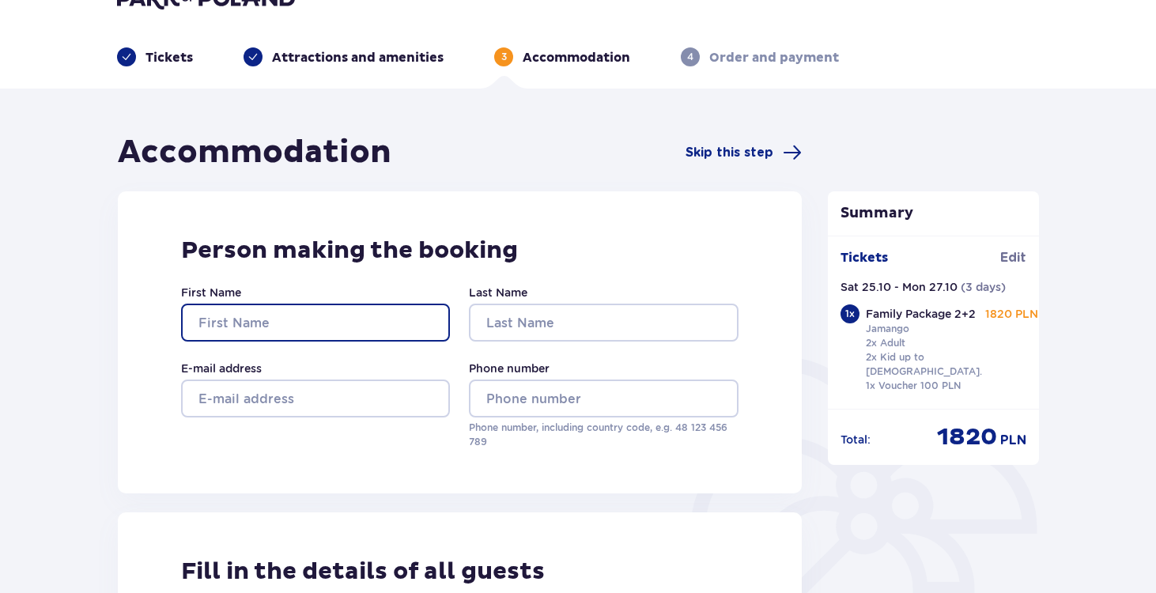
click at [278, 326] on input "First Name" at bounding box center [315, 323] width 269 height 38
type input "Richard"
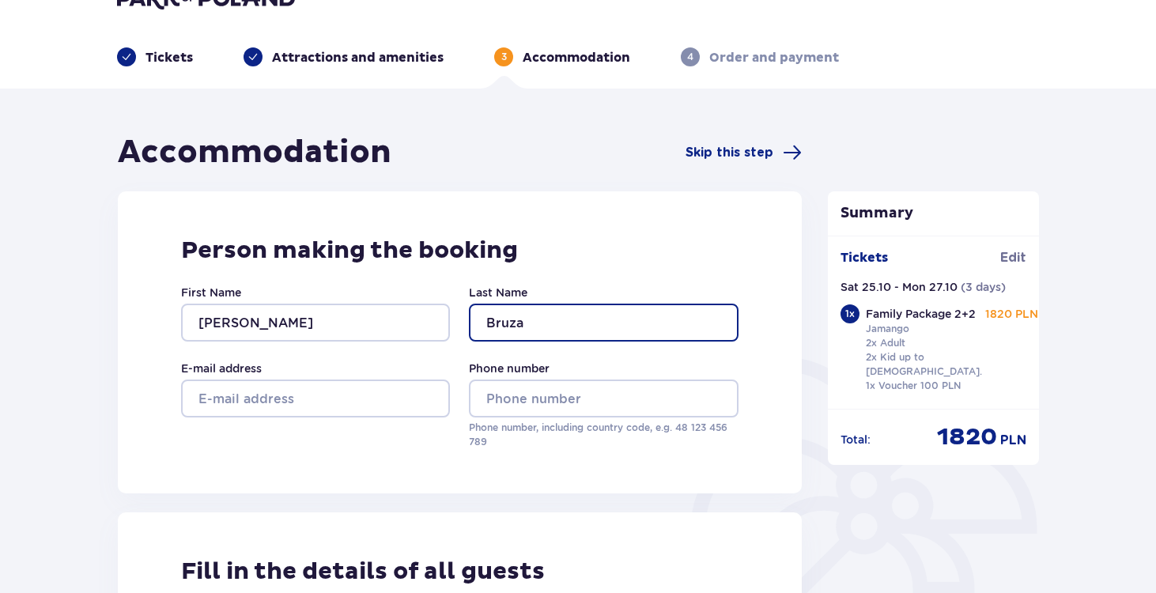
type input "Bruza"
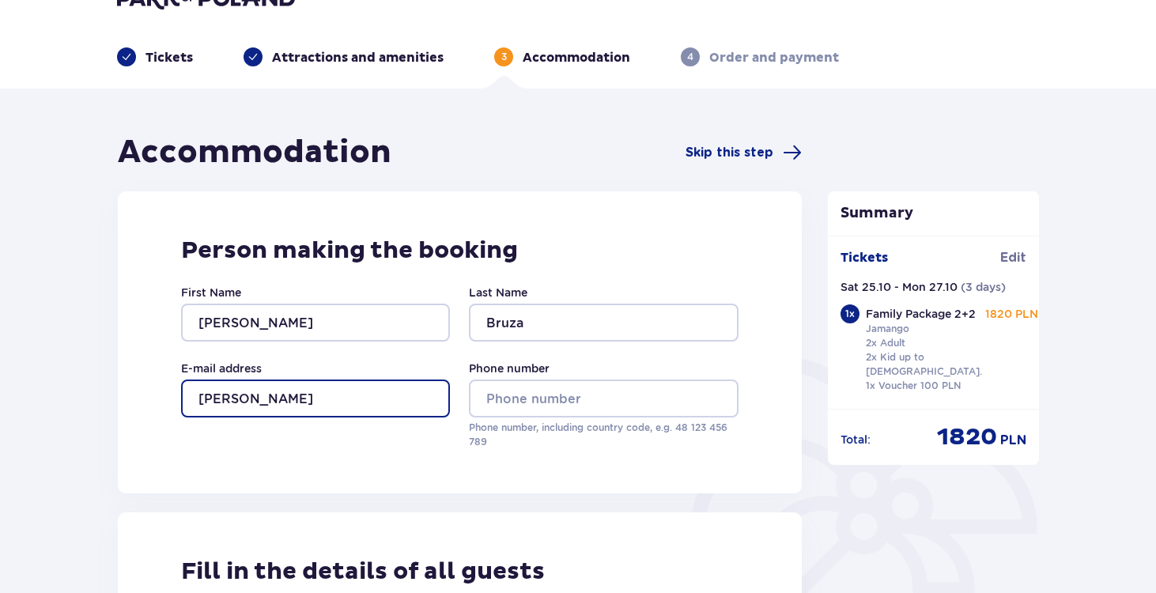
type input "richard.bruza@gmail.com"
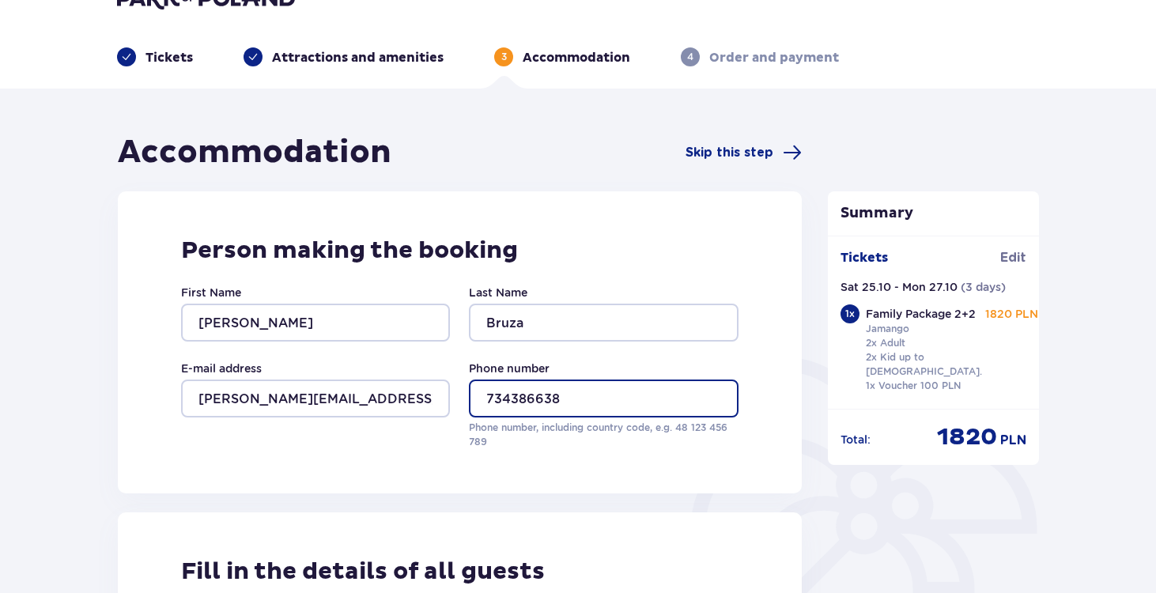
click at [486, 399] on input "734386638" at bounding box center [603, 399] width 269 height 38
click at [418, 437] on div "E-mail address richard.bruza@gmail.com" at bounding box center [315, 405] width 269 height 89
click at [492, 398] on input "734386638" at bounding box center [603, 399] width 269 height 38
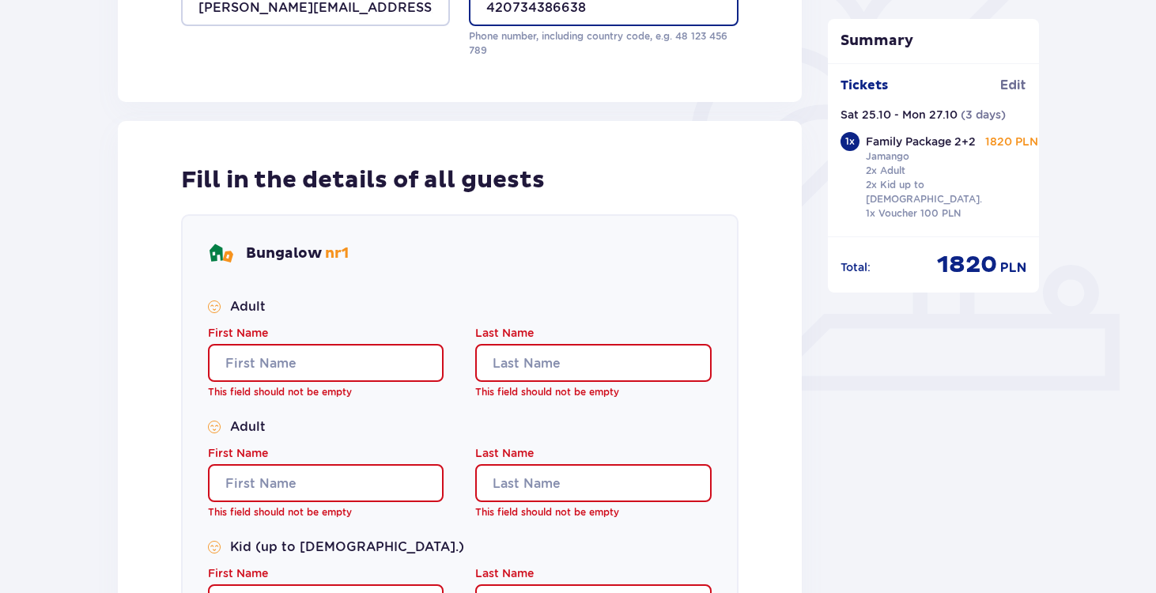
scroll to position [433, 0]
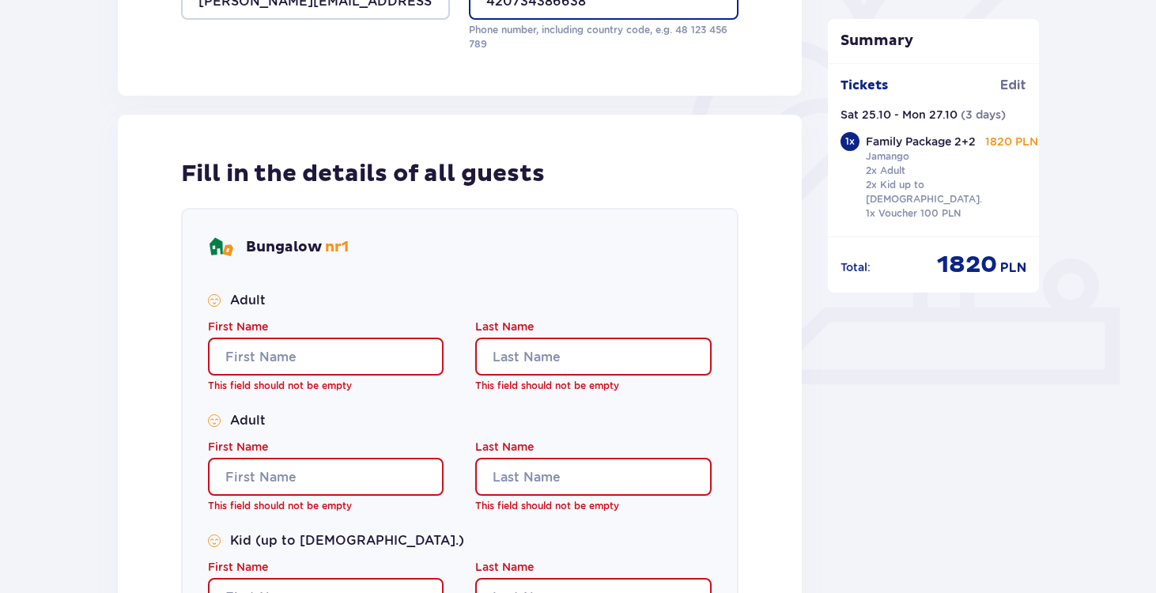
type input "420734386638"
click at [283, 357] on input "First Name" at bounding box center [326, 357] width 236 height 38
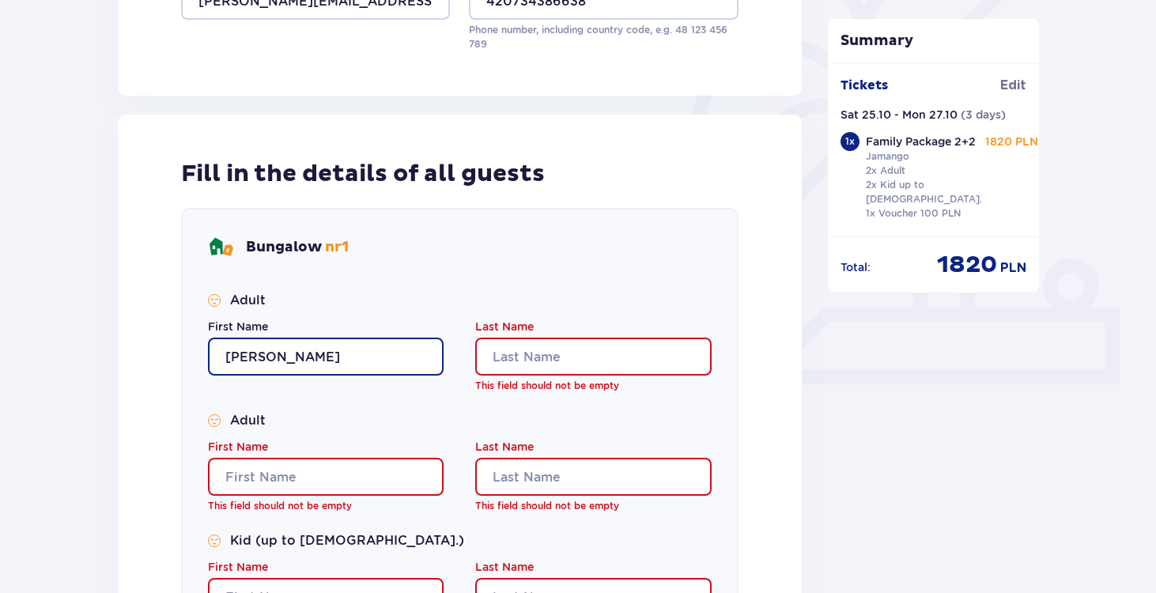
type input "Richard"
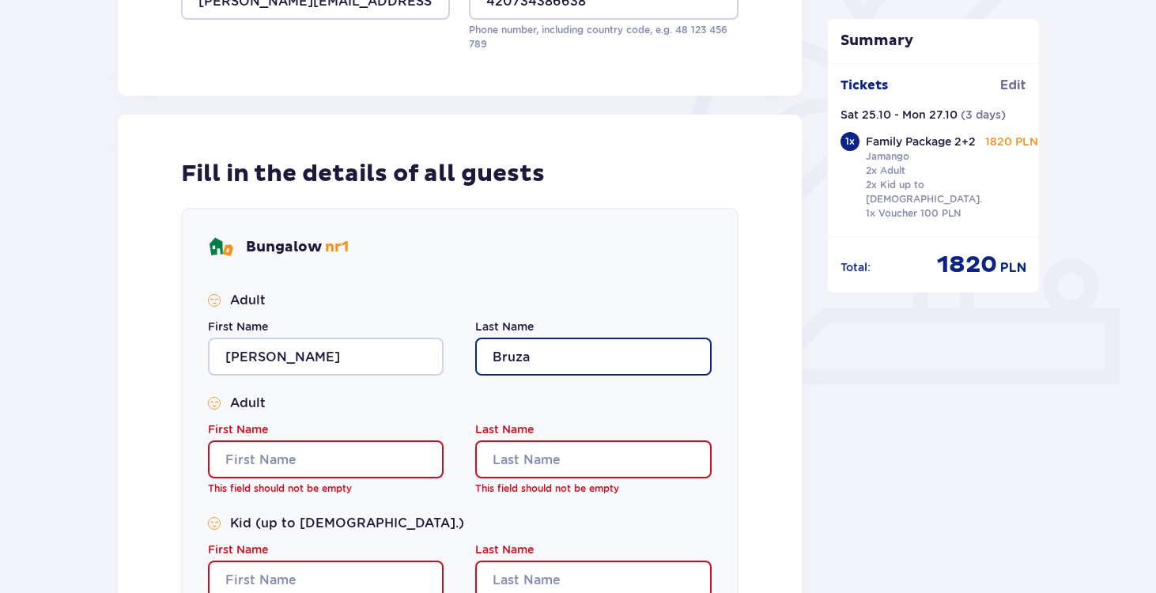
type input "Bruza"
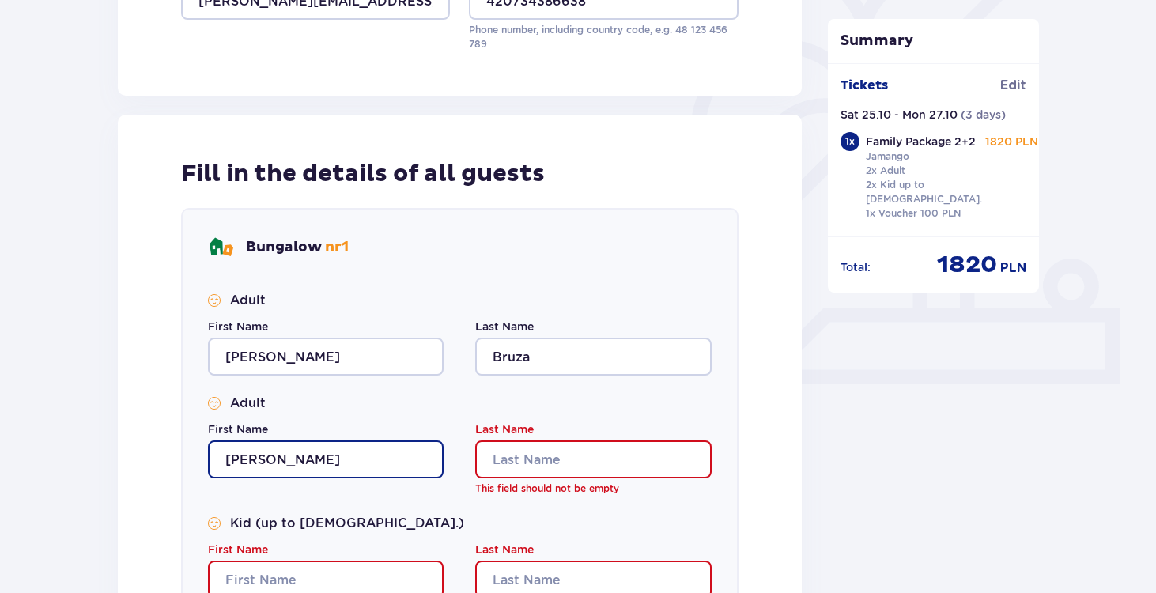
type input "Richard"
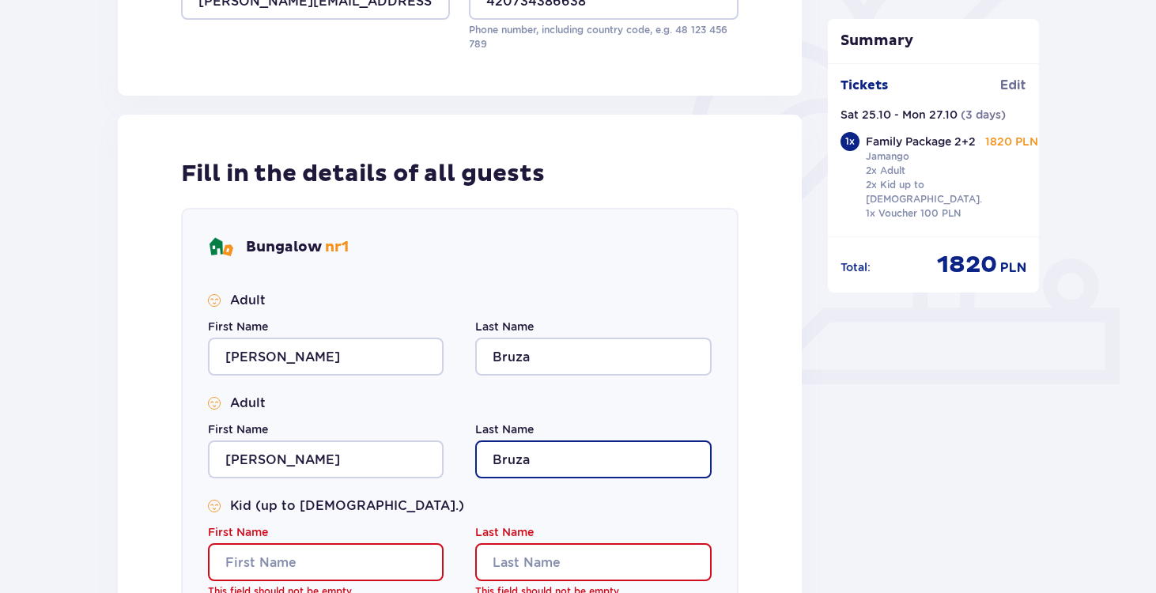
type input "Bruza"
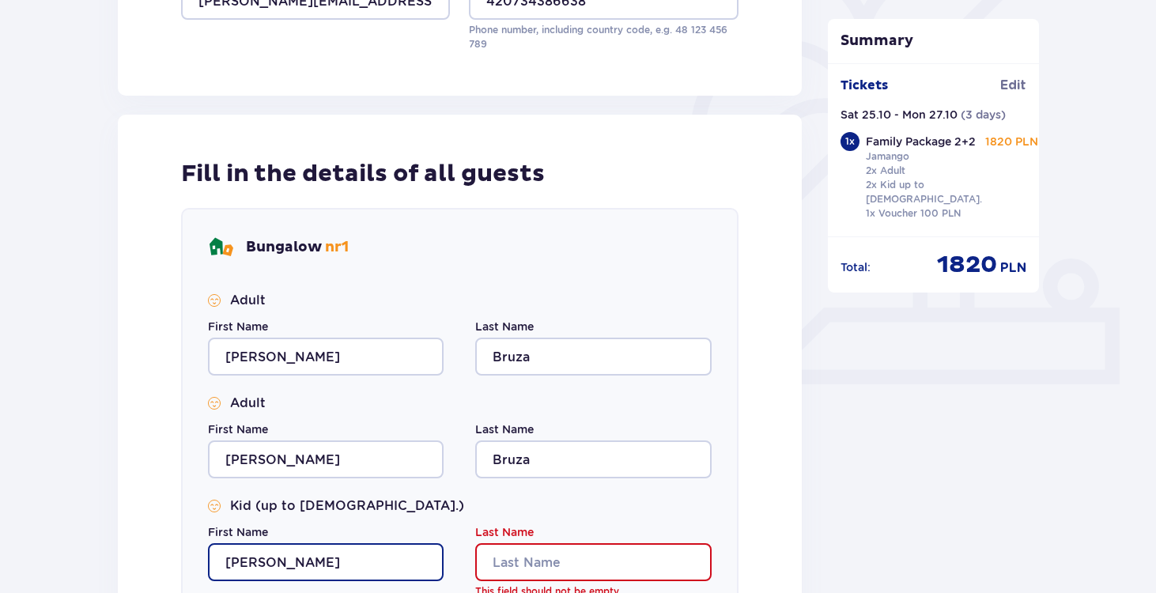
type input "Richard"
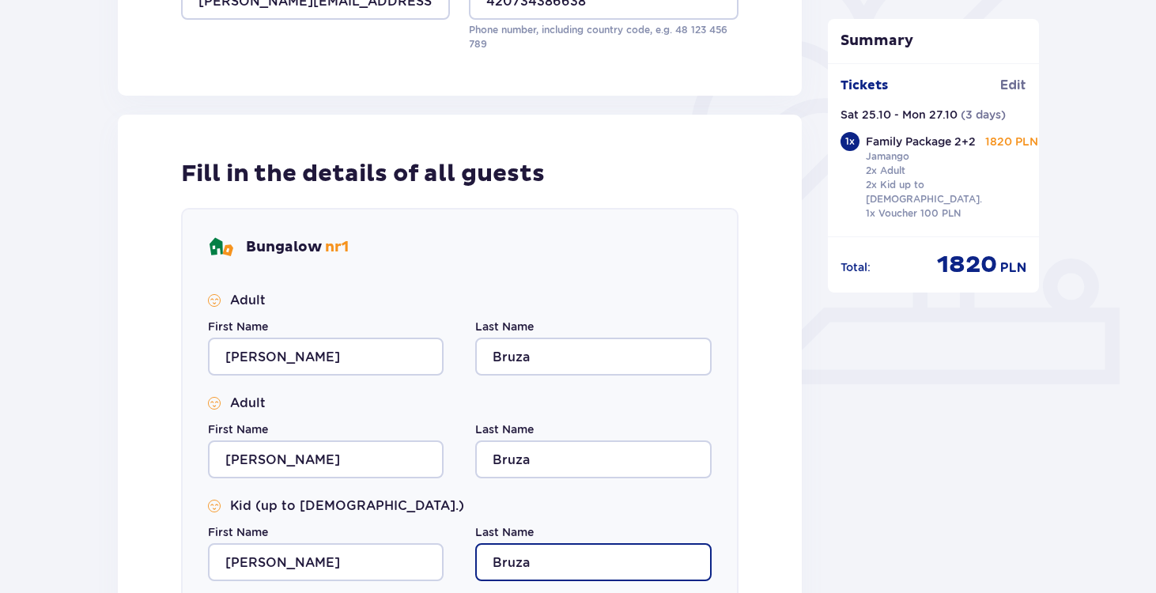
type input "Bruza"
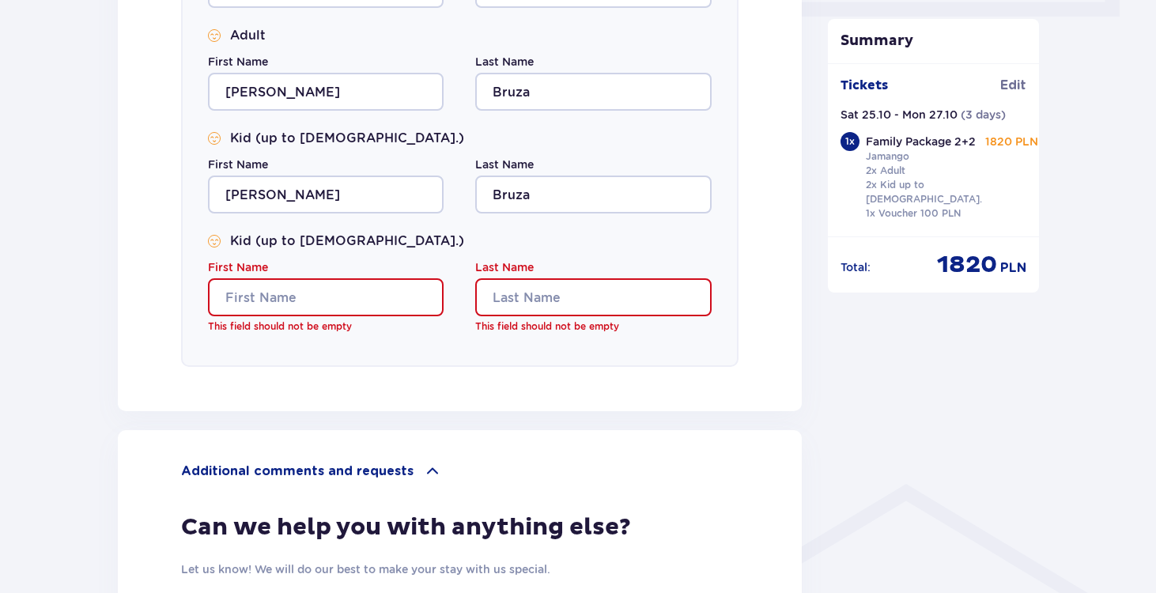
scroll to position [801, 0]
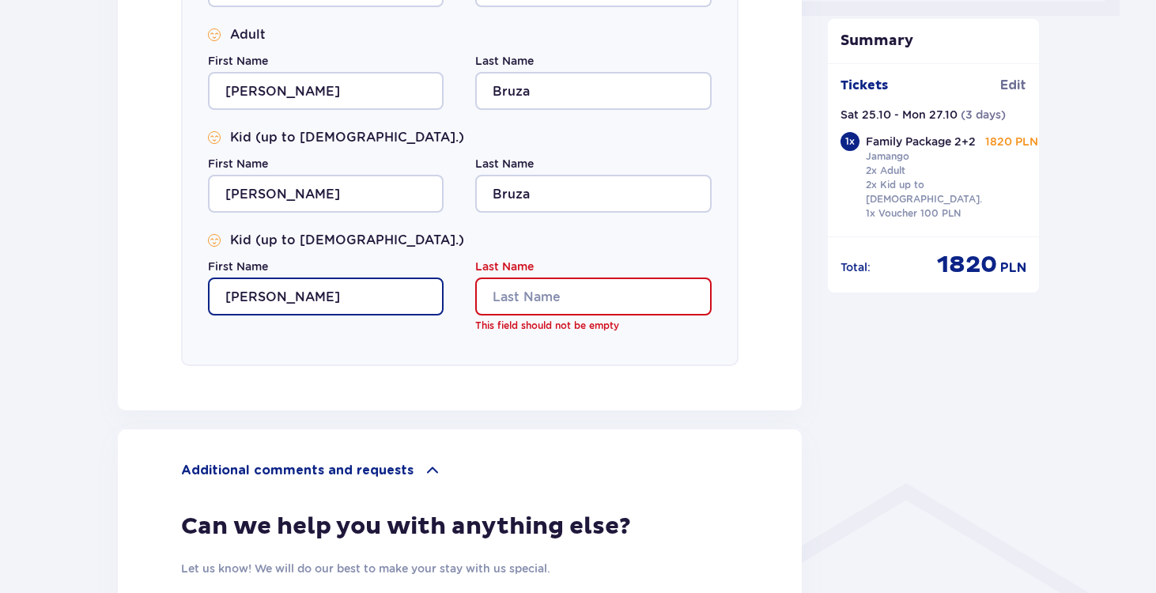
type input "Richard"
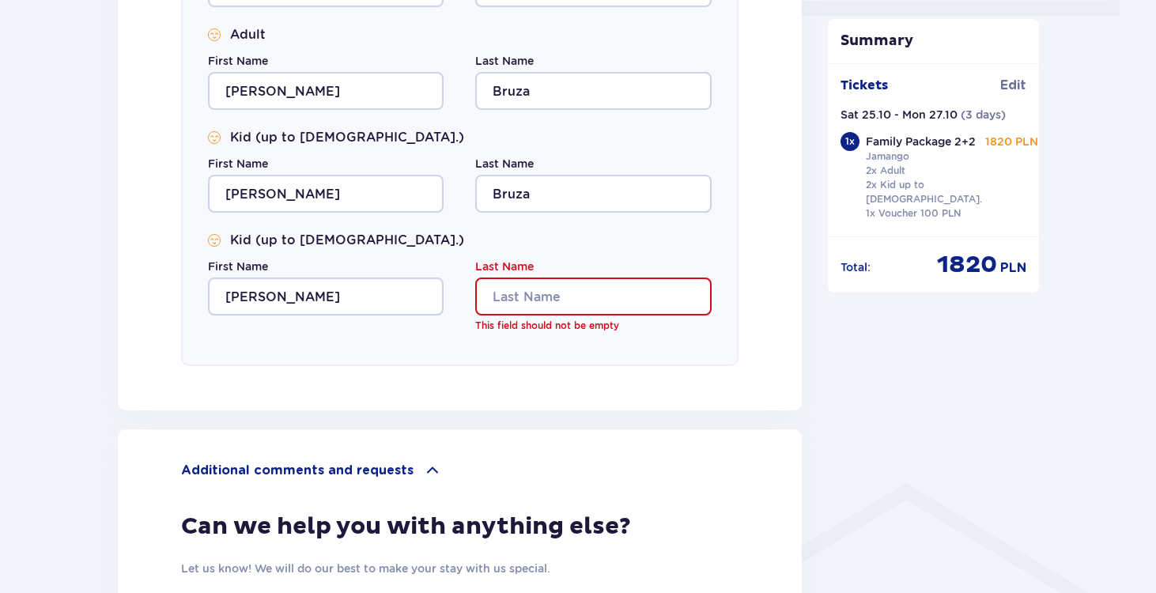
type input "b"
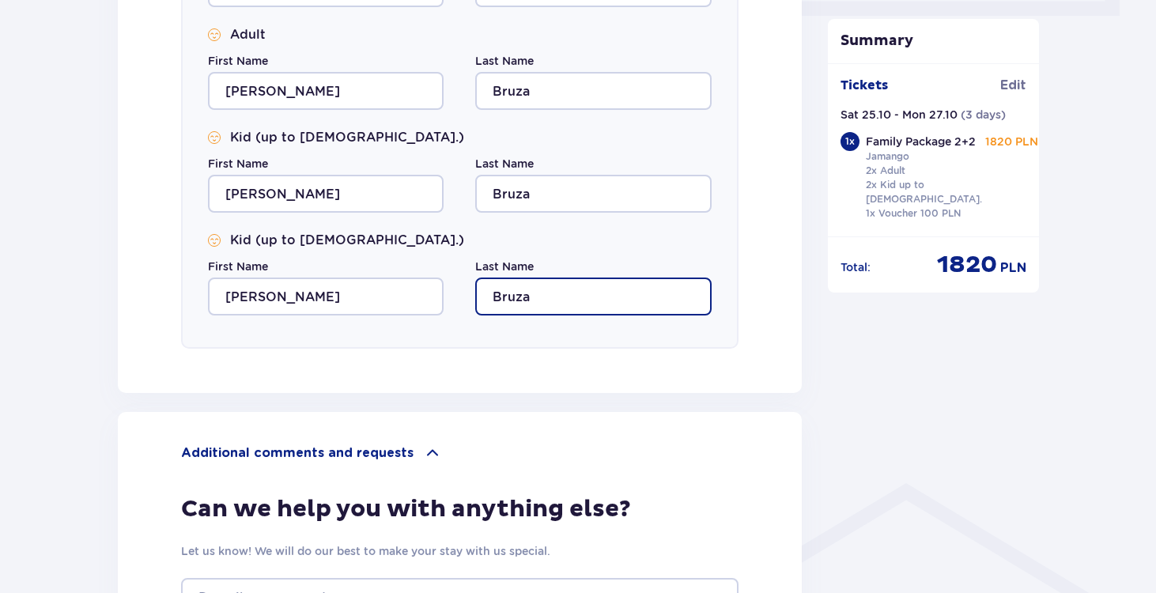
type input "Bruza"
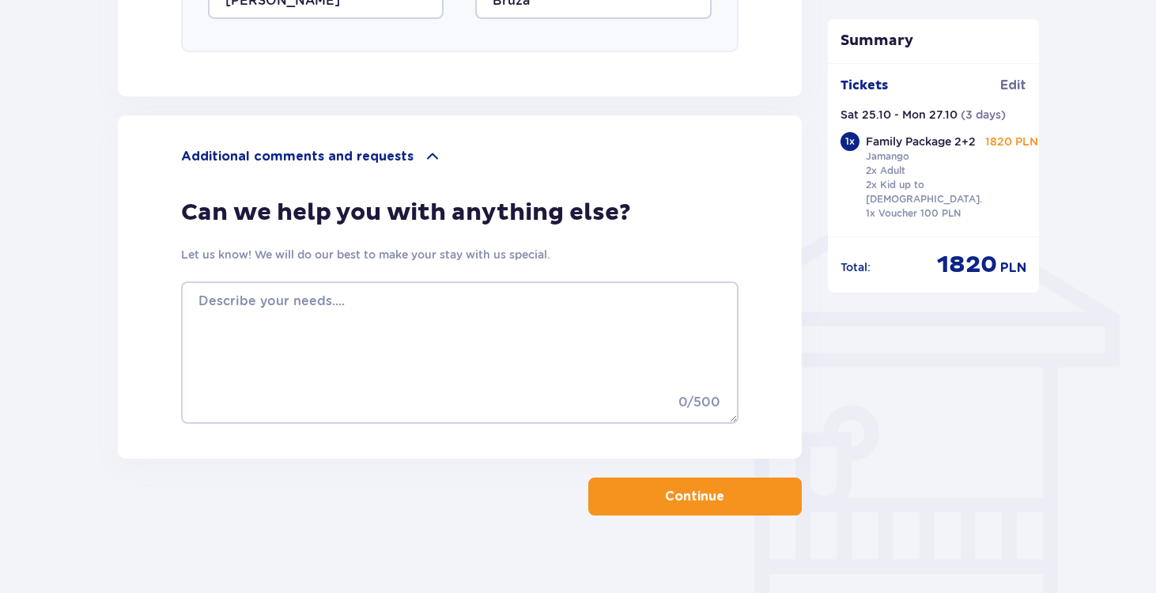
scroll to position [1115, 0]
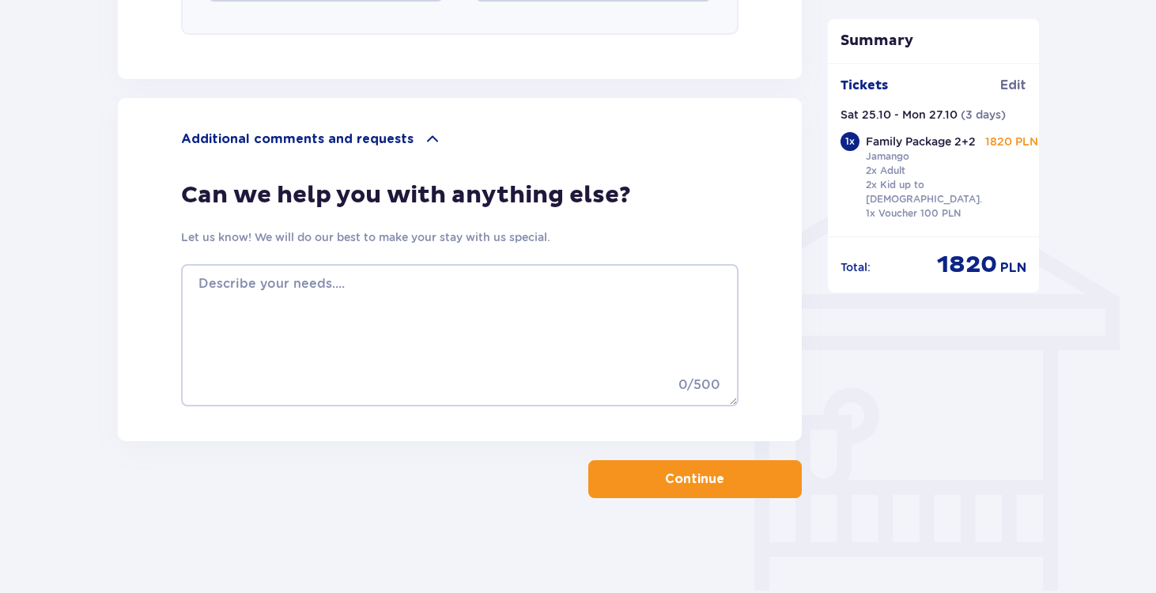
click at [697, 478] on p "Continue" at bounding box center [694, 479] width 59 height 17
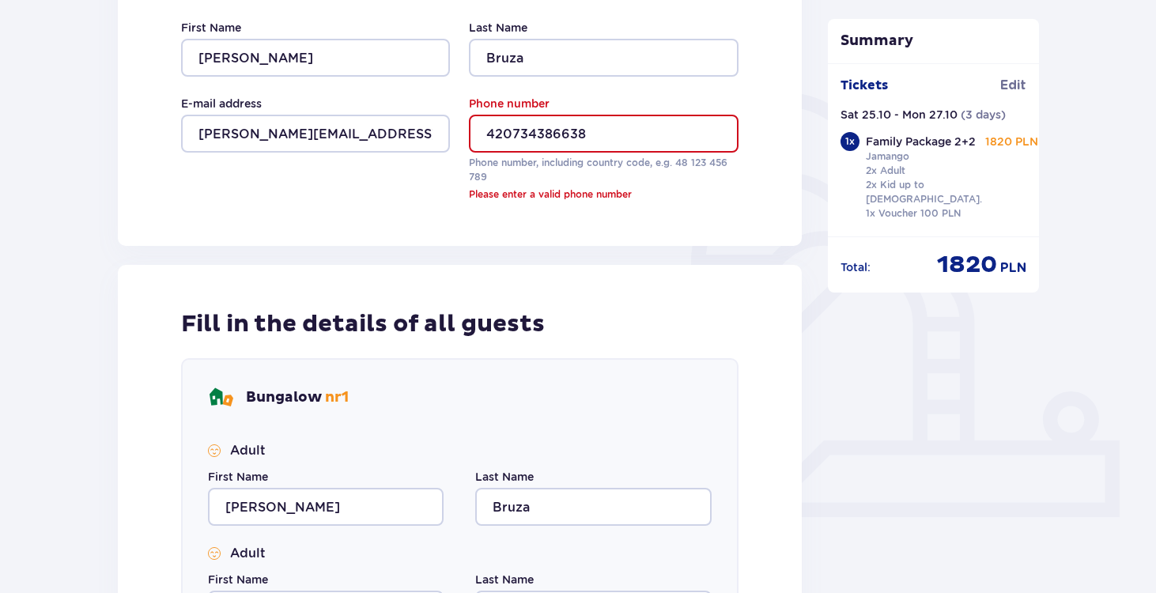
scroll to position [282, 0]
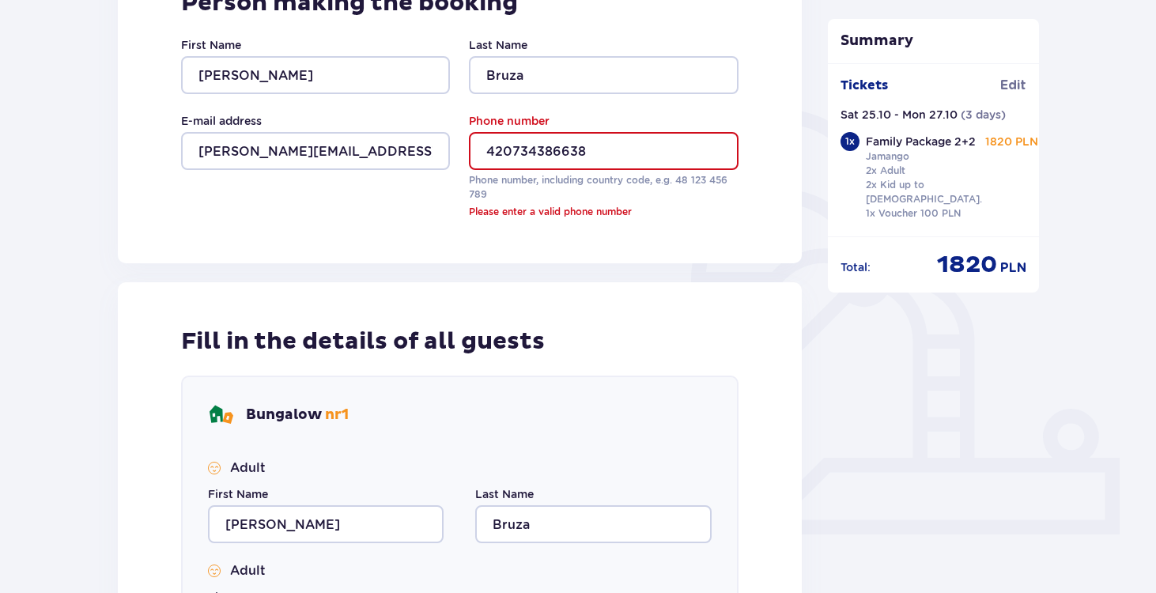
click at [489, 148] on input "420734386638" at bounding box center [603, 151] width 269 height 38
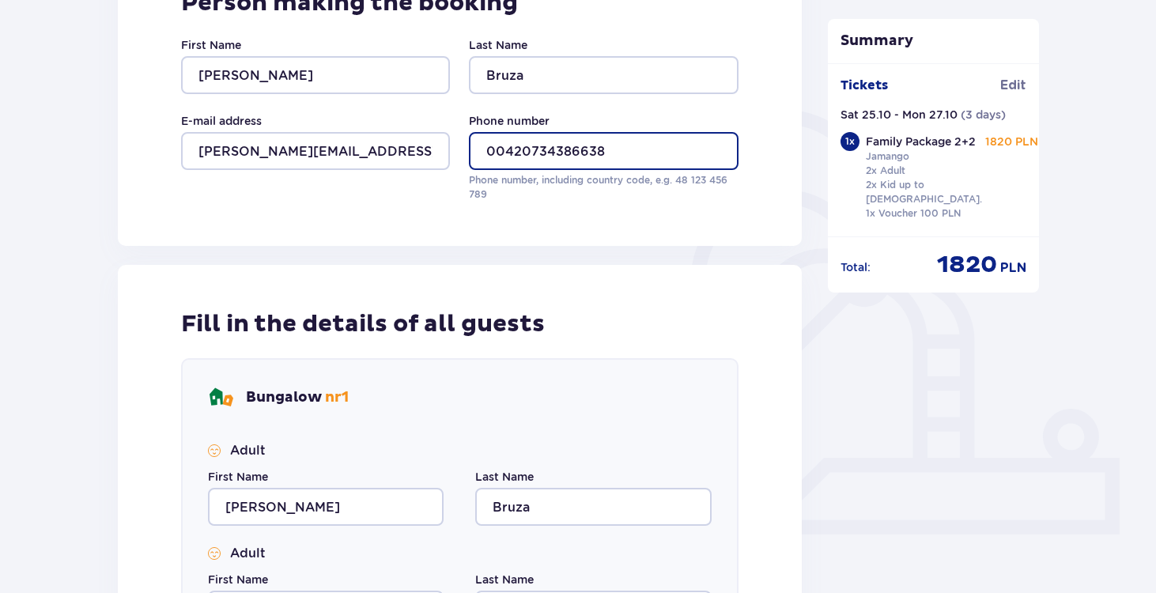
type input "00420734386638"
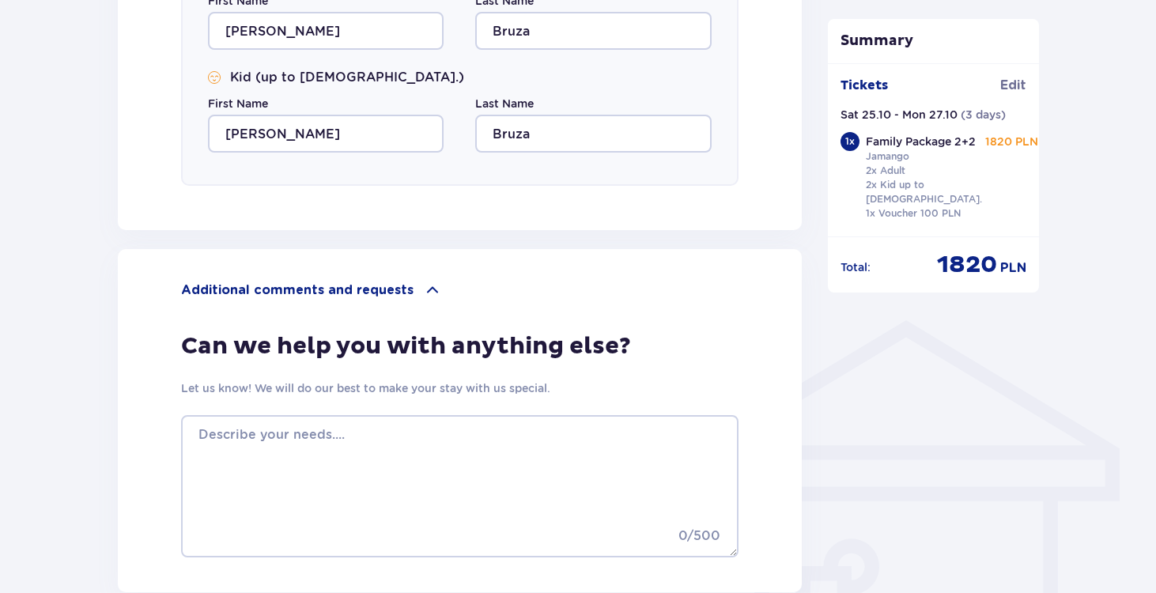
scroll to position [1115, 0]
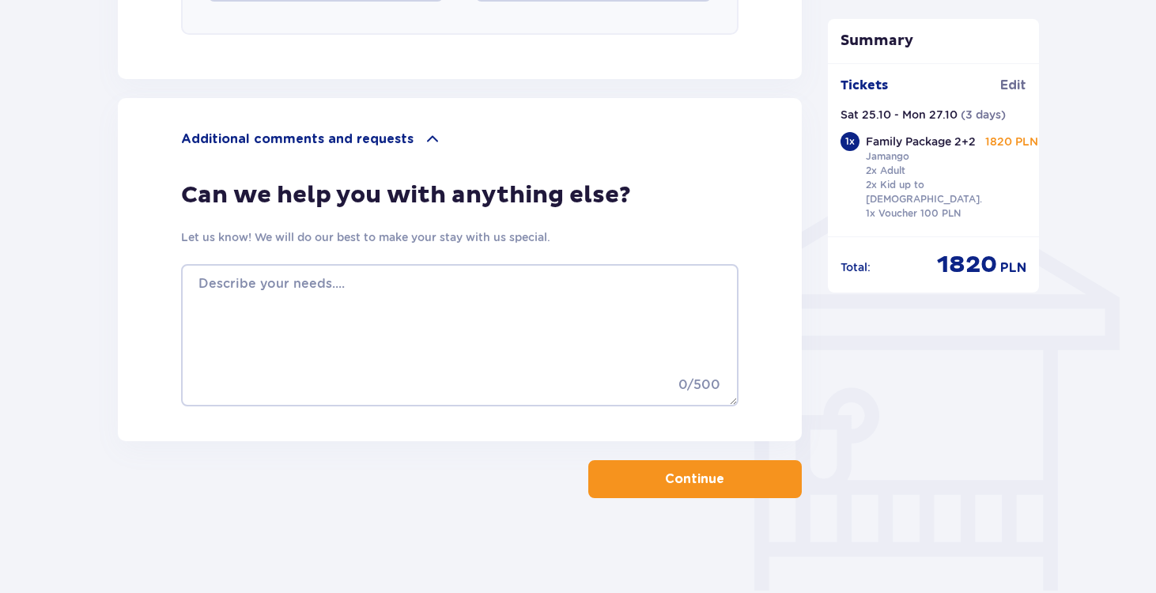
click at [665, 482] on p "Continue" at bounding box center [694, 479] width 59 height 17
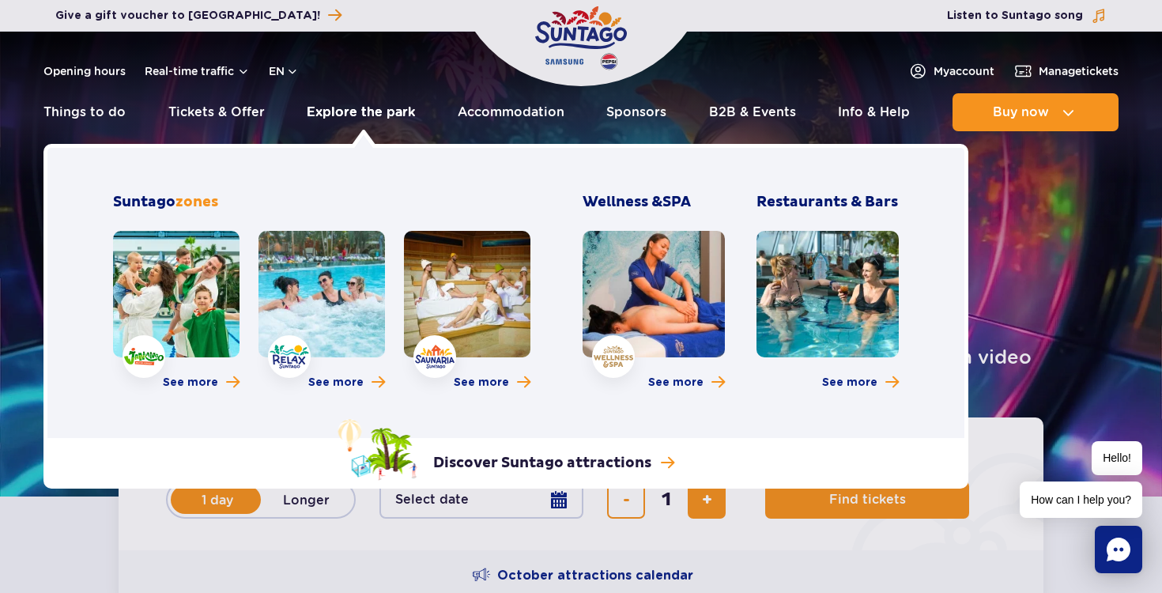
click at [364, 109] on link "Explore the park" at bounding box center [361, 112] width 108 height 38
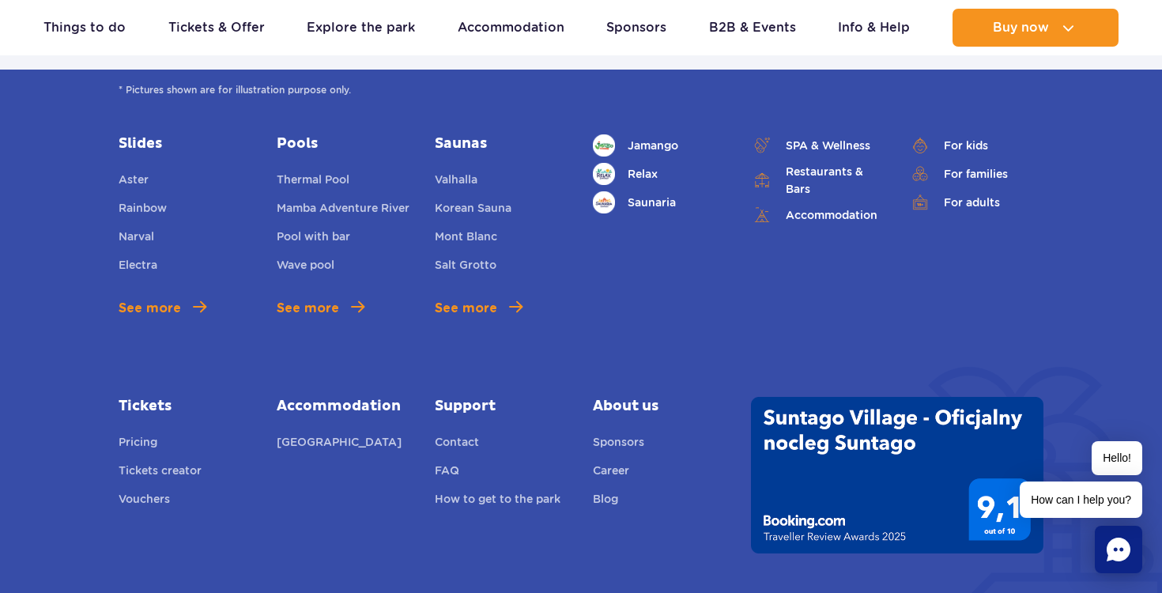
scroll to position [1000, 0]
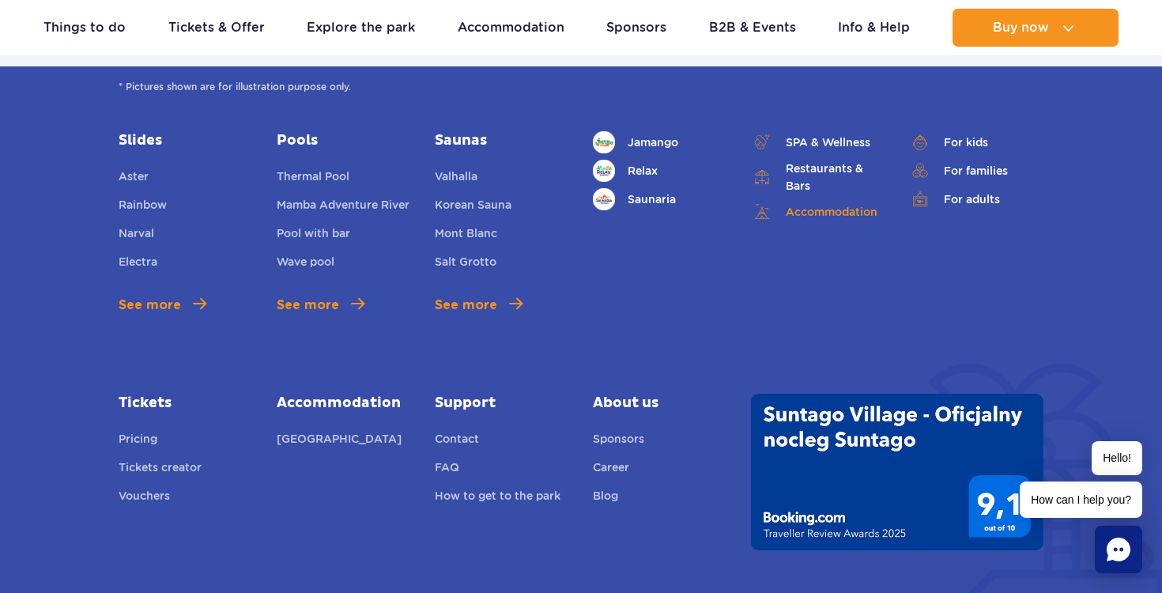
click at [840, 211] on link "Accommodation" at bounding box center [818, 212] width 134 height 22
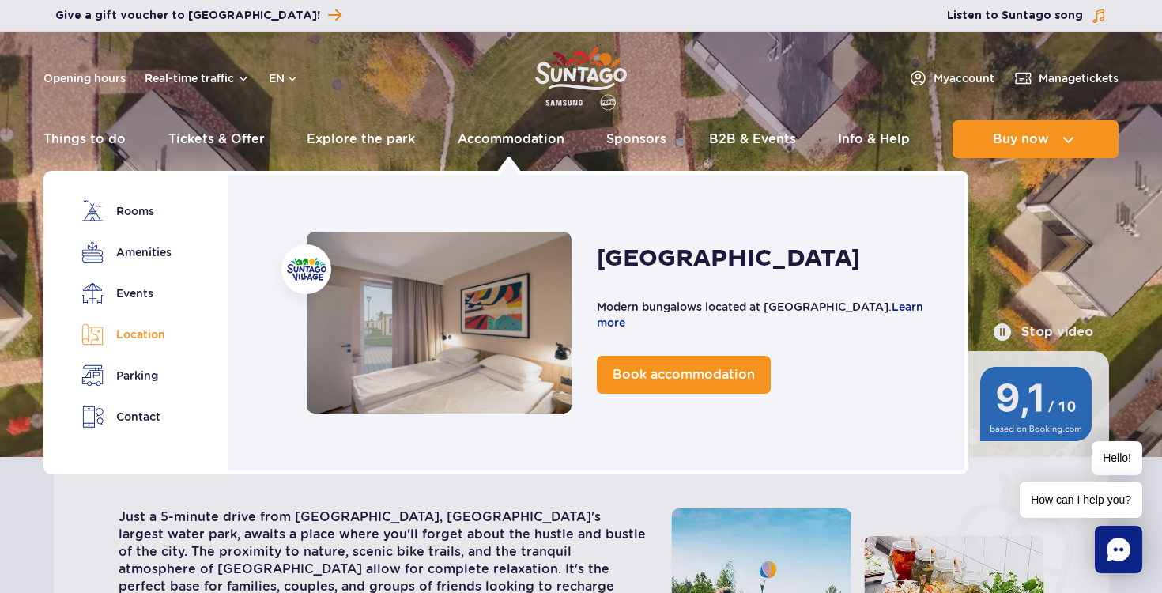
click at [140, 330] on link "Location" at bounding box center [125, 334] width 89 height 22
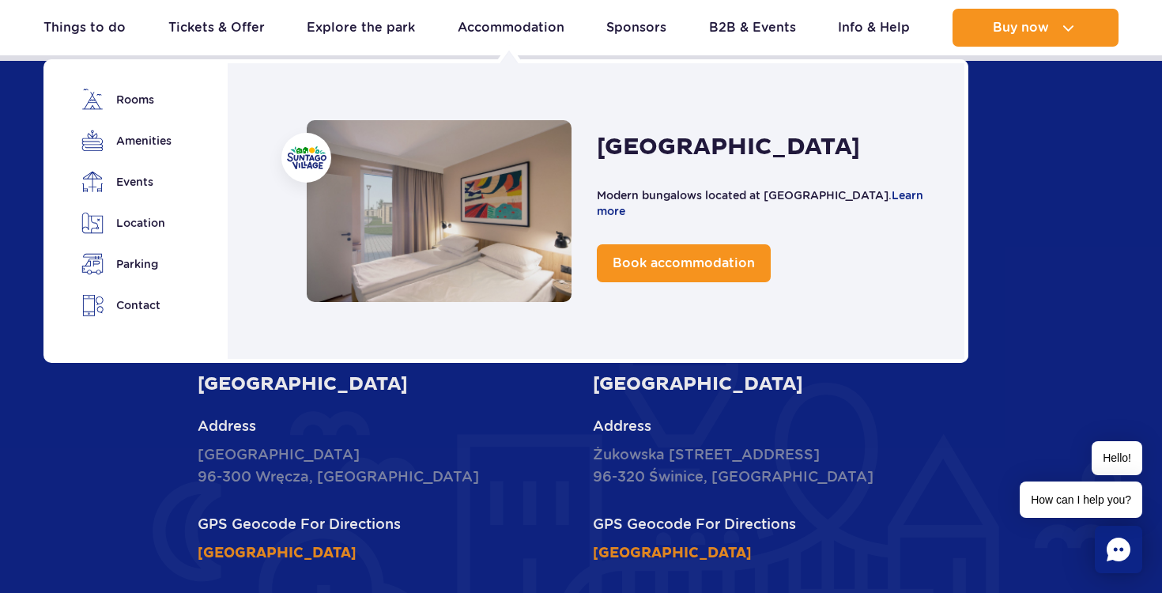
scroll to position [3966, 0]
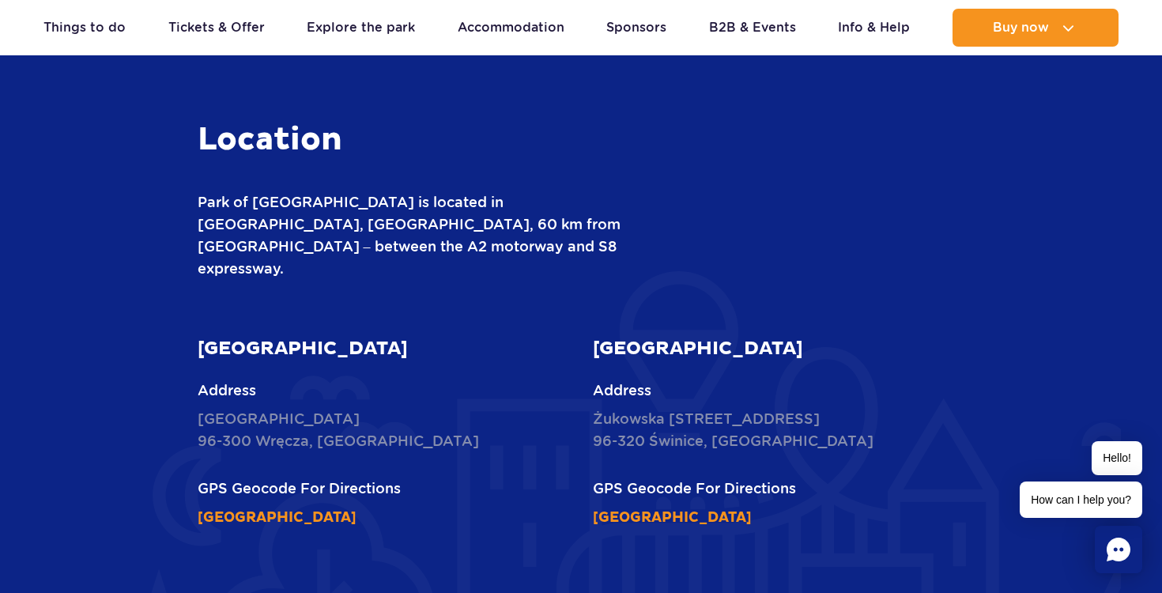
click at [1032, 163] on div "Location Park of Poland is located in Wręcza, Mszczonów commune, 60 km from War…" at bounding box center [582, 532] width 950 height 824
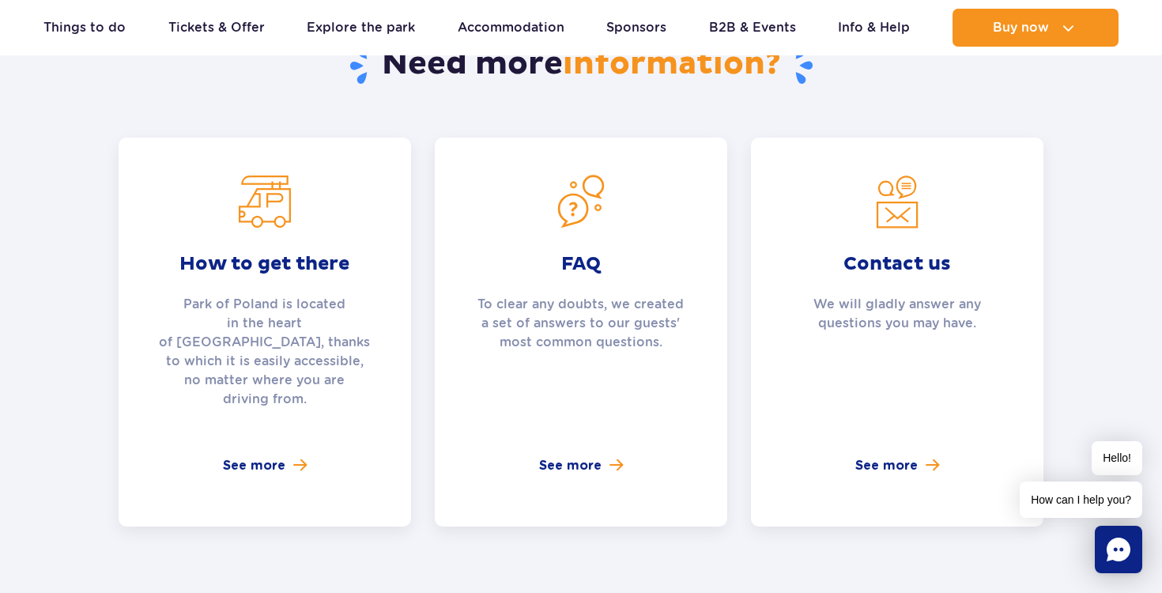
scroll to position [5596, 0]
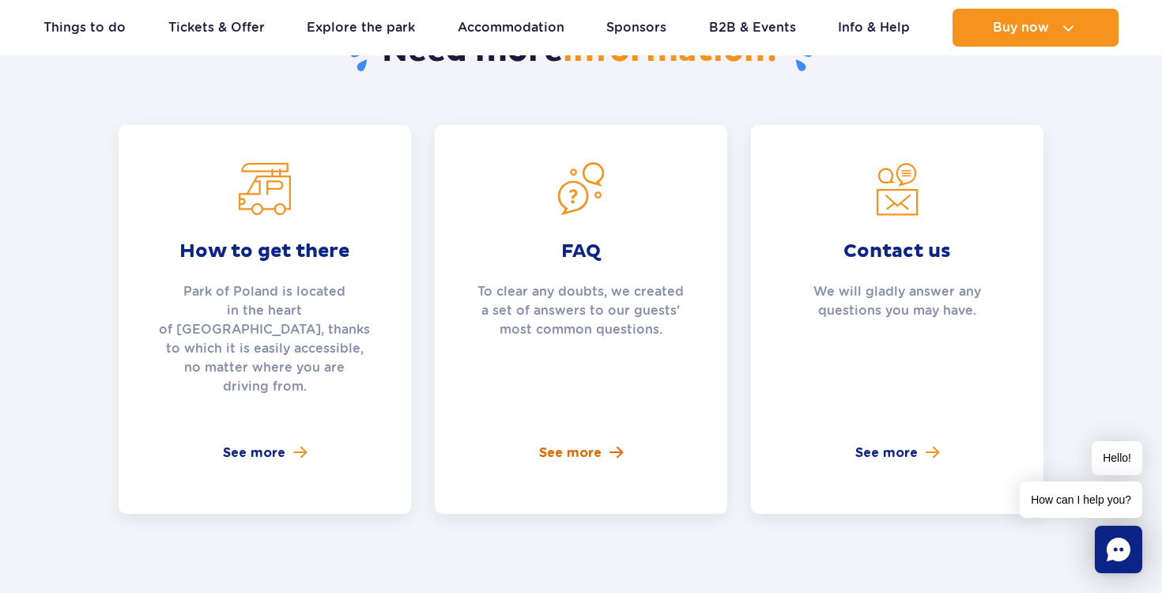
click at [606, 444] on link "See more" at bounding box center [581, 453] width 84 height 19
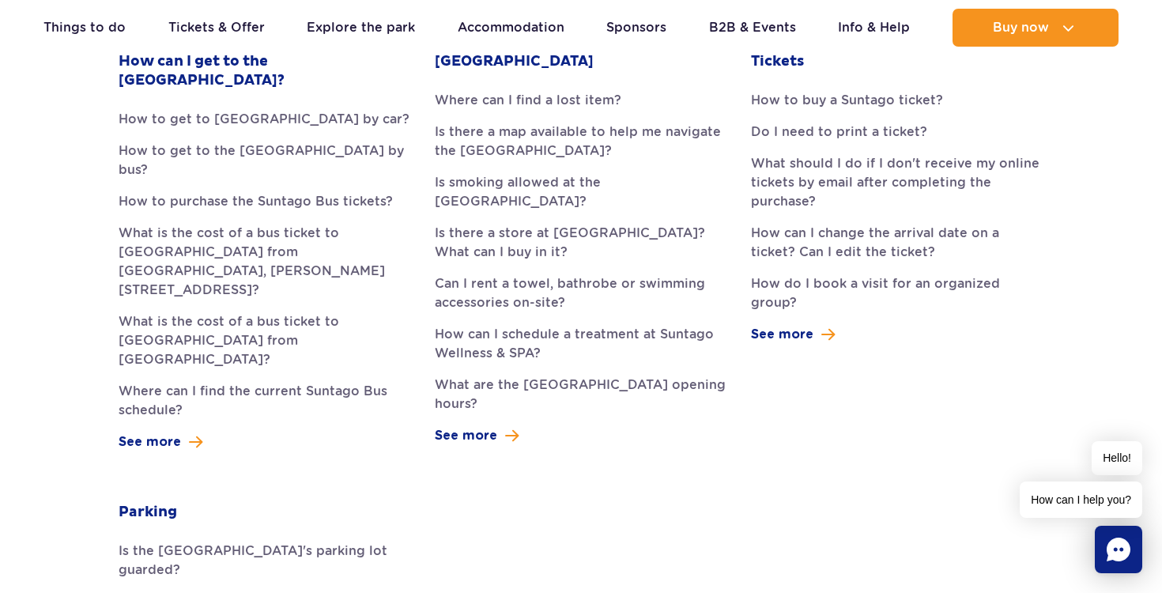
scroll to position [511, 0]
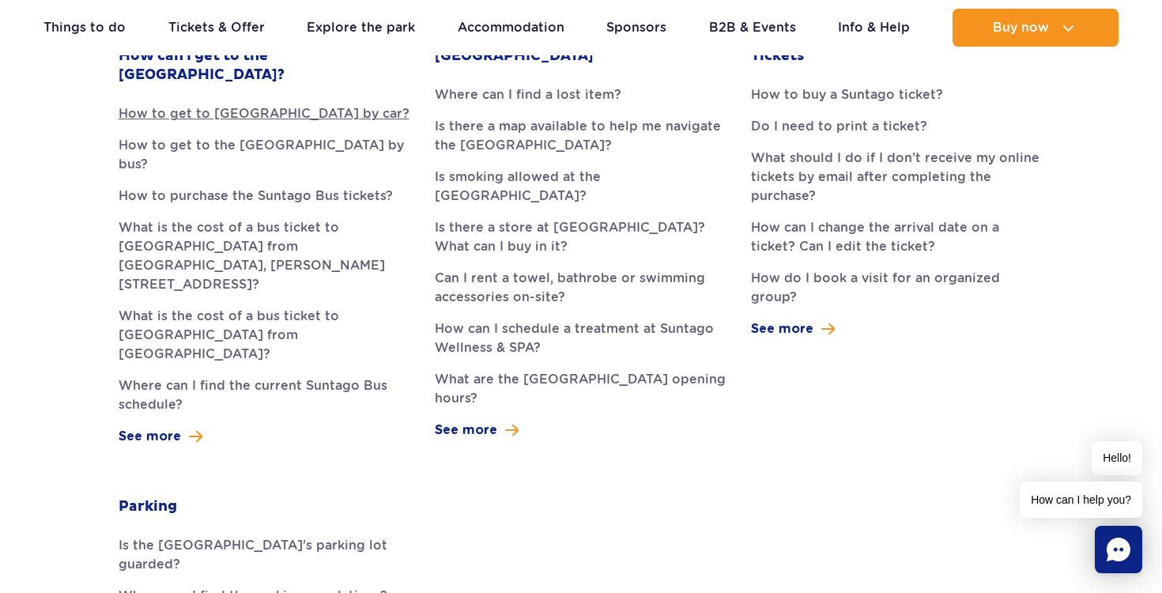
click at [353, 104] on link "How to get to [GEOGRAPHIC_DATA] by car?" at bounding box center [265, 113] width 293 height 19
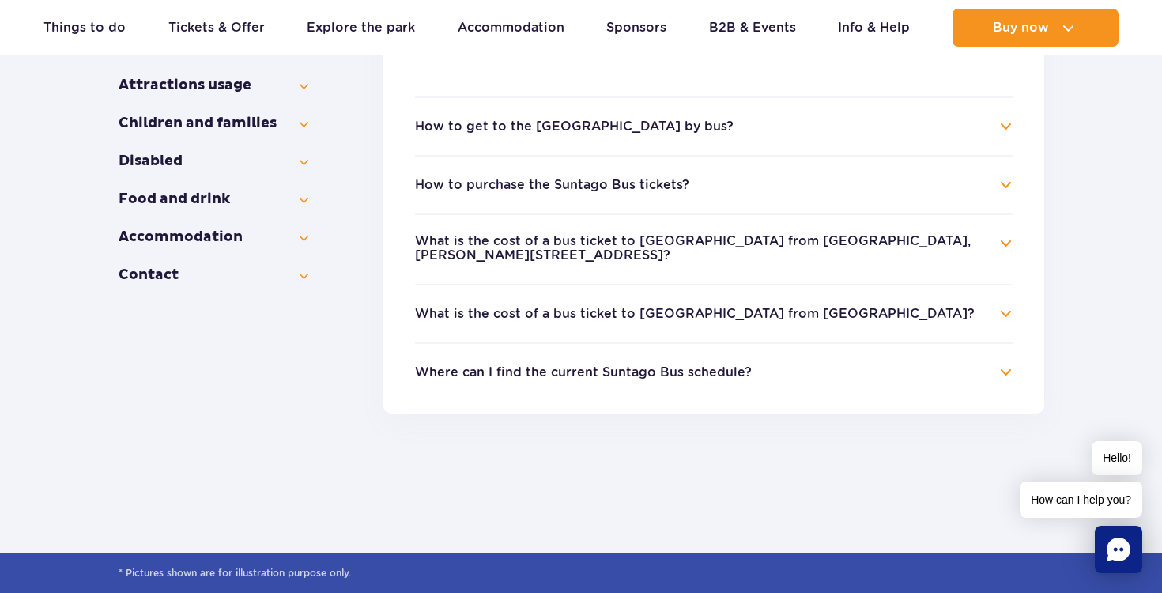
scroll to position [499, 0]
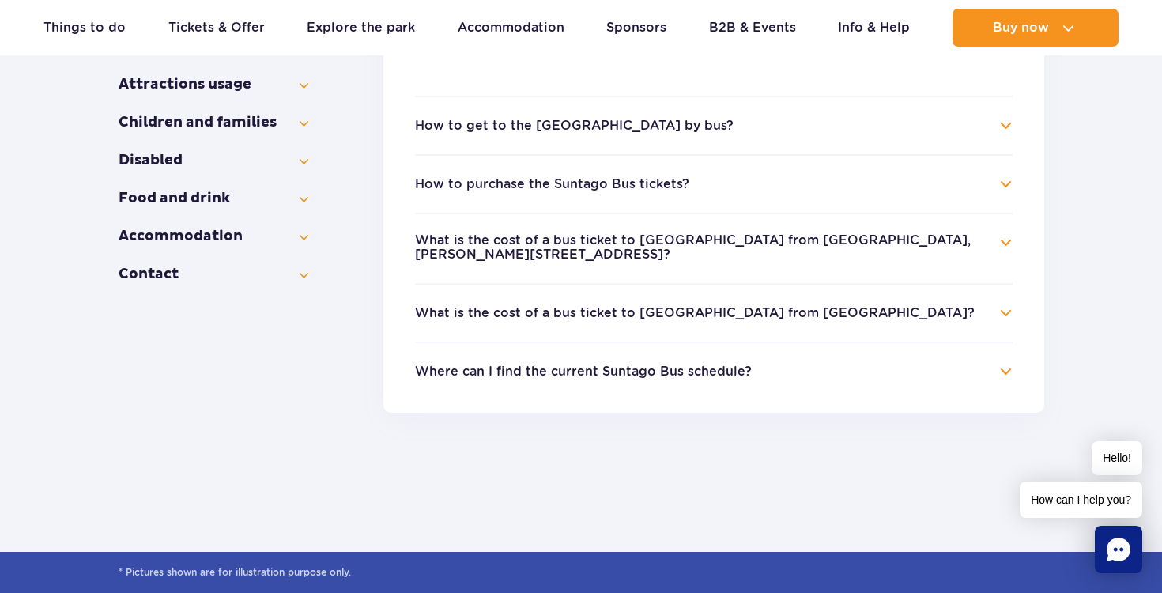
click at [555, 365] on button "Where can I find the current Suntago Bus schedule?" at bounding box center [583, 372] width 337 height 14
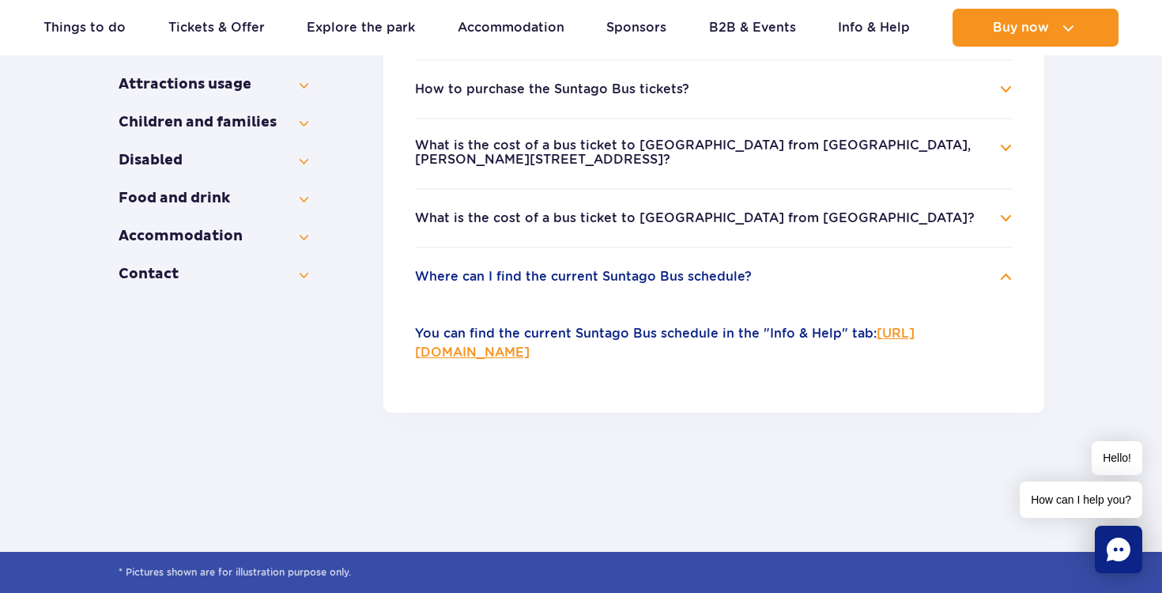
click at [516, 347] on link "https://parkofpoland.com/en/timetable" at bounding box center [665, 343] width 500 height 34
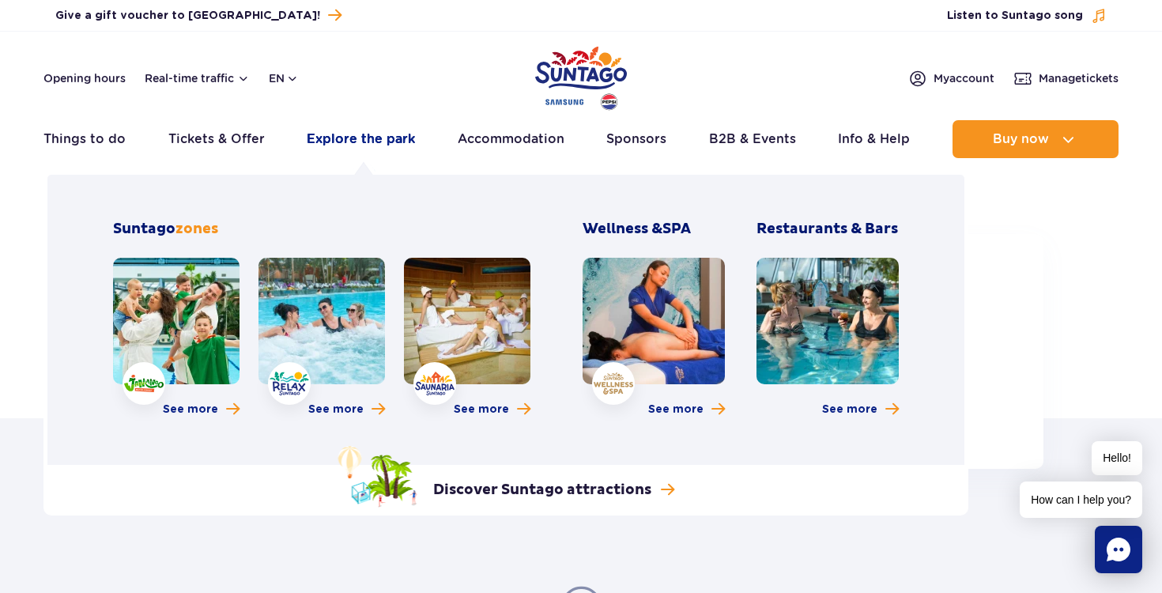
click at [359, 131] on link "Explore the park" at bounding box center [361, 139] width 108 height 38
